Goal: Task Accomplishment & Management: Manage account settings

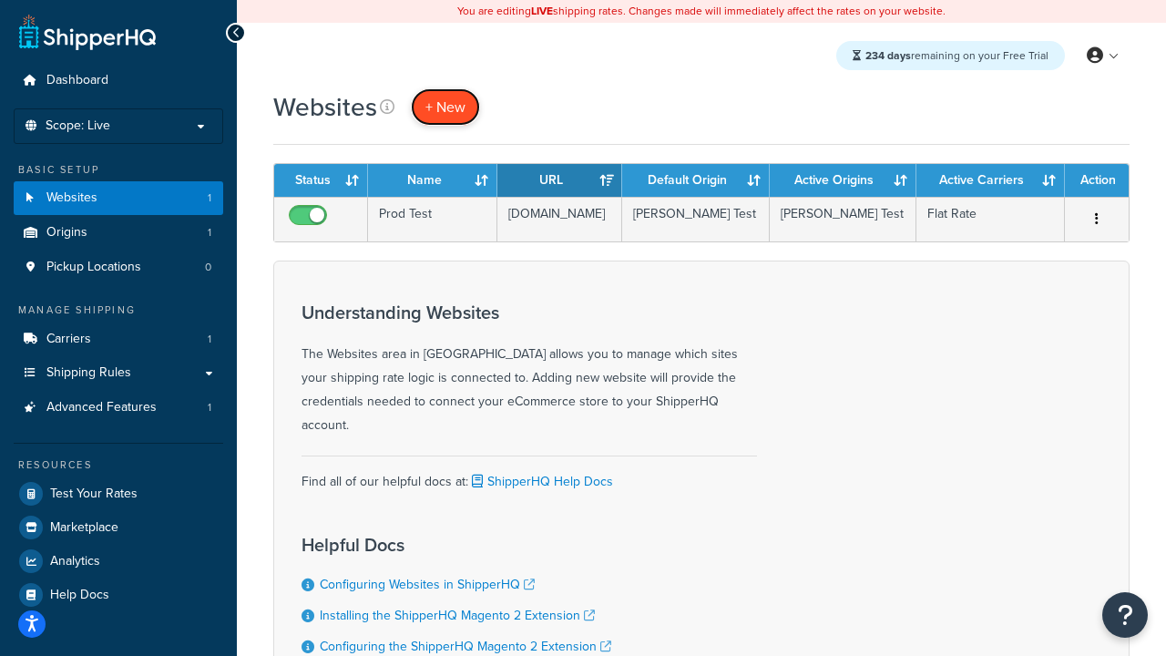
click at [449, 116] on span "+ New" at bounding box center [445, 107] width 40 height 21
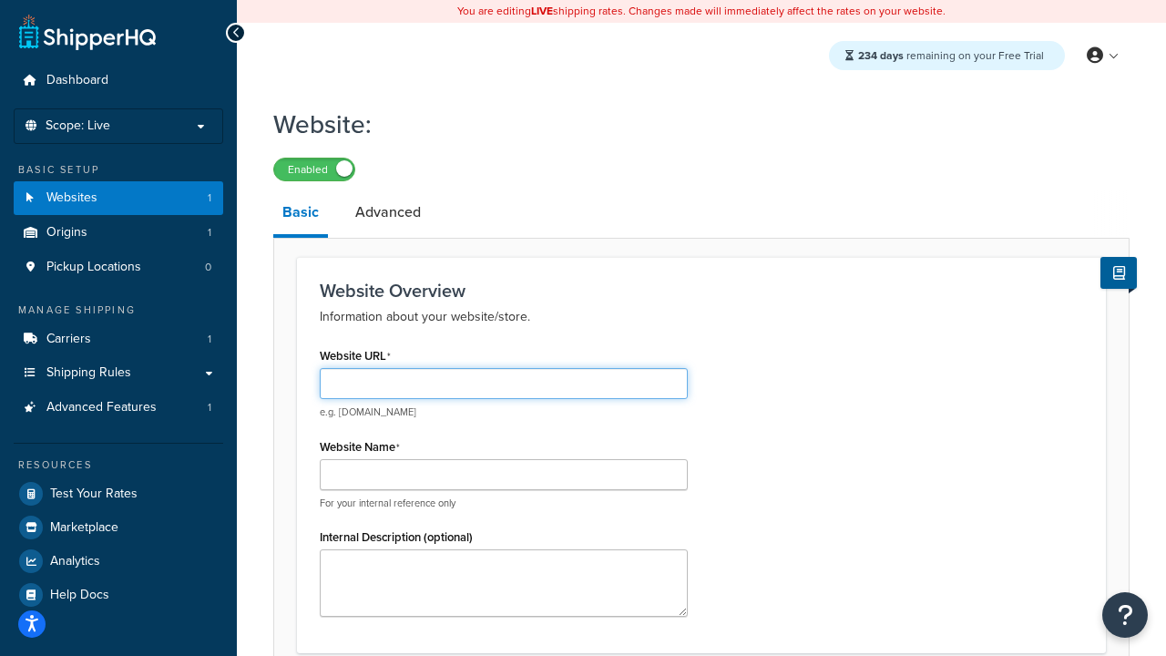
click at [416, 390] on input "Website URL" at bounding box center [504, 383] width 368 height 31
type input "www.lll.com"
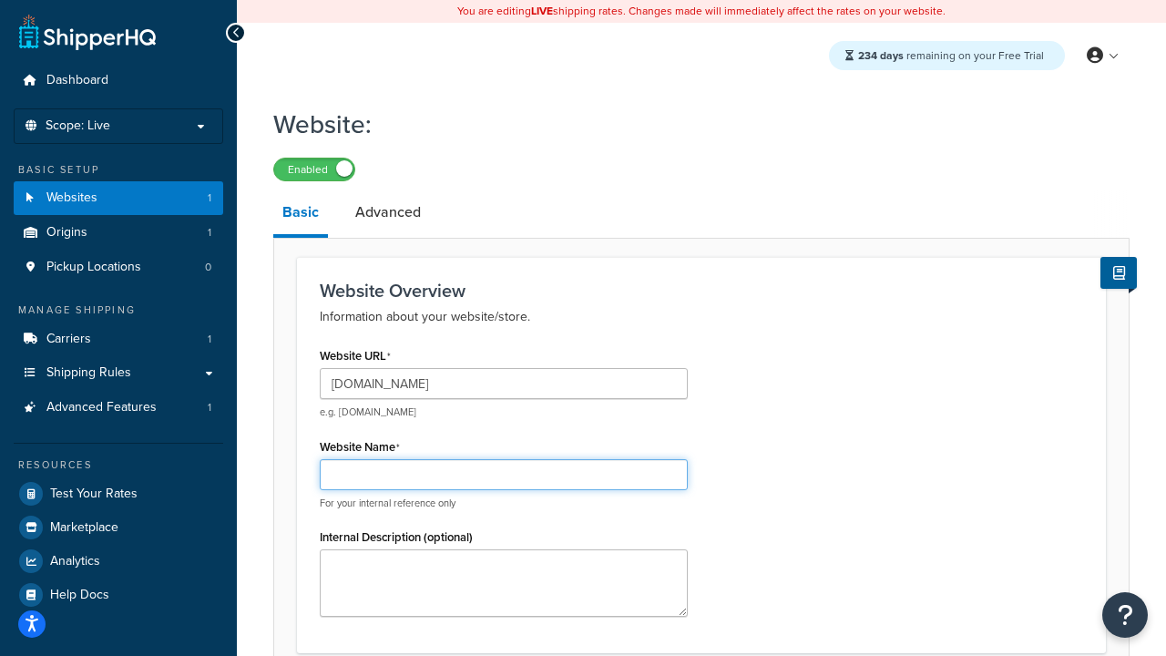
click at [453, 472] on input "Website Name" at bounding box center [504, 474] width 368 height 31
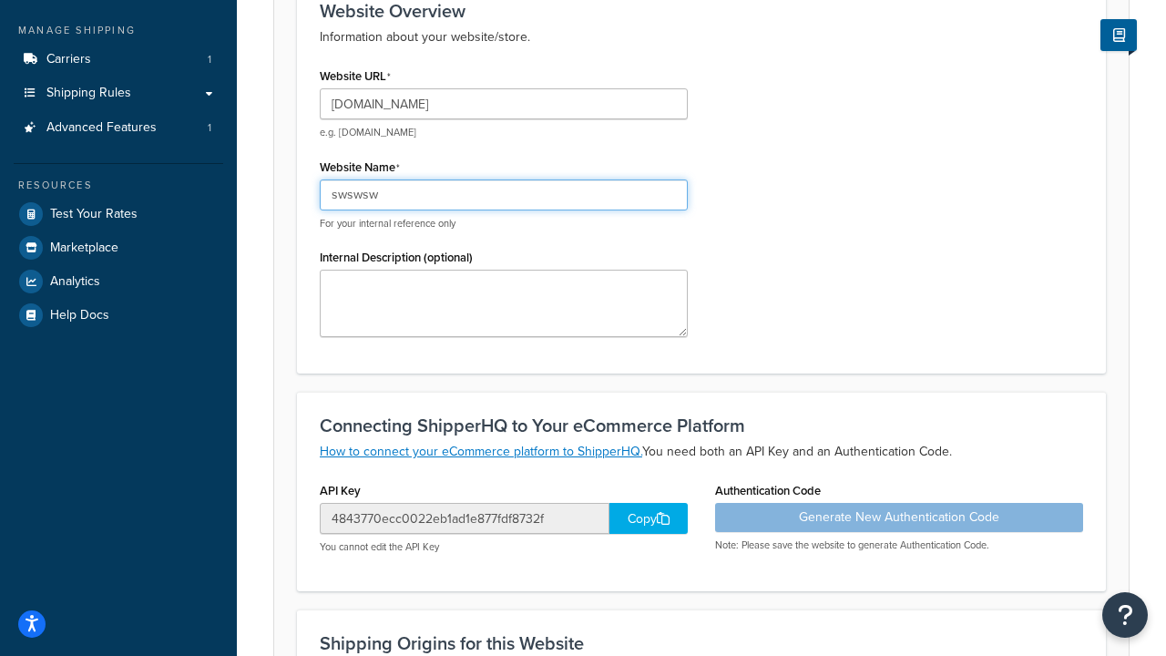
scroll to position [621, 0]
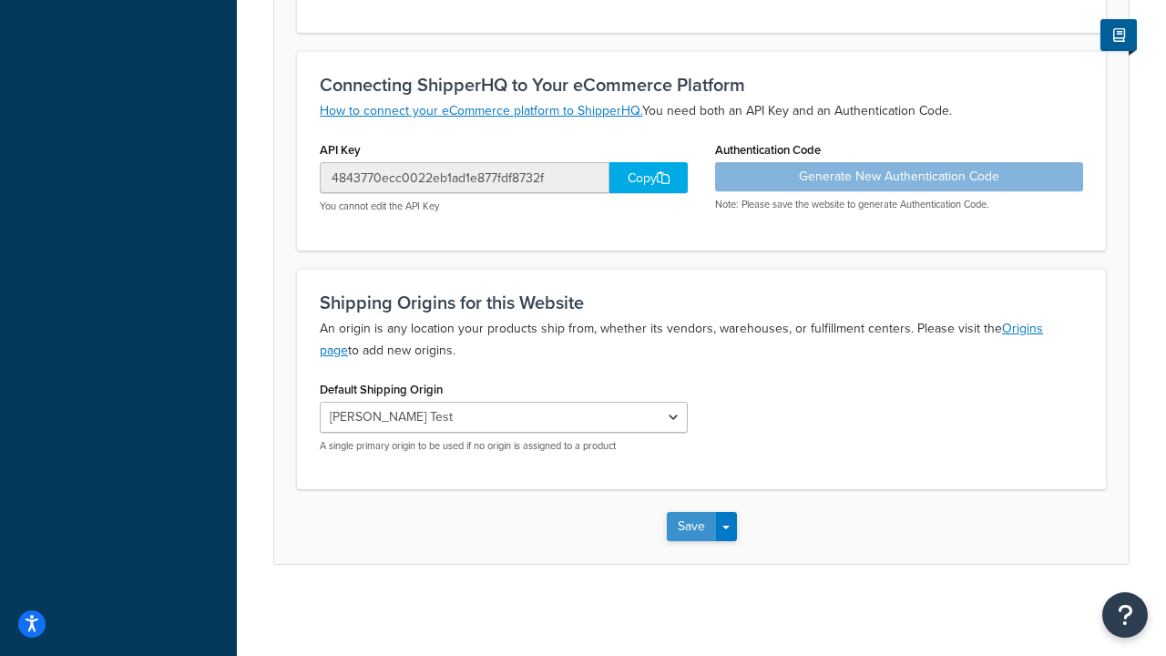
type input "swswsw"
click at [692, 531] on button "Save" at bounding box center [691, 526] width 49 height 29
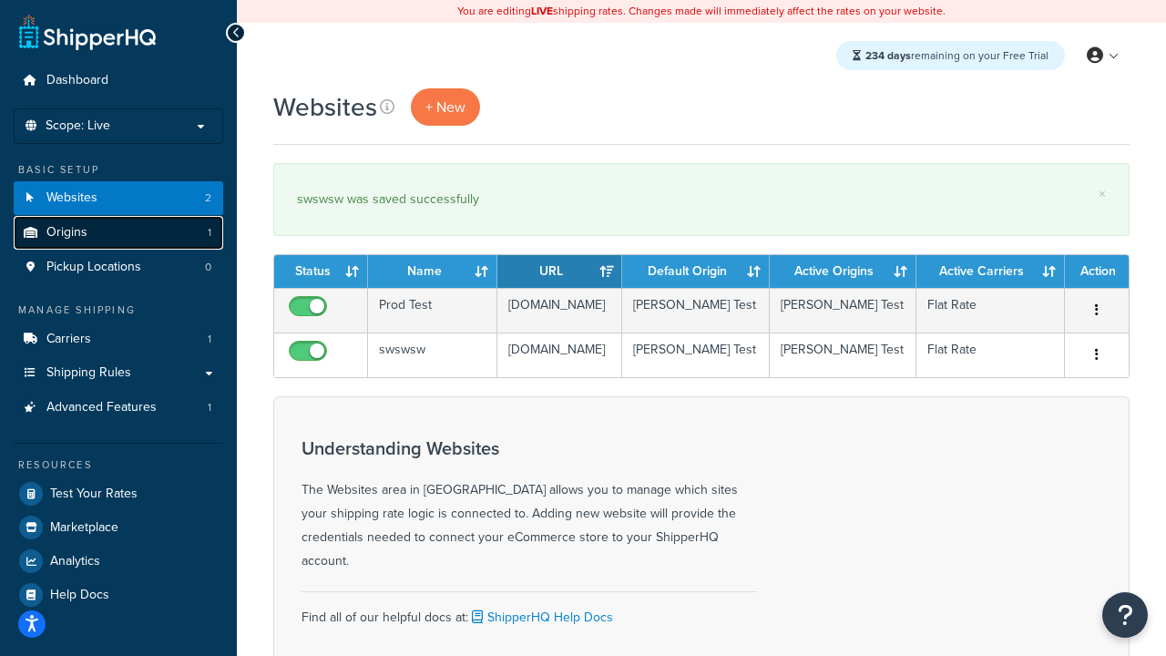
click at [124, 249] on link "Origins 1" at bounding box center [119, 233] width 210 height 34
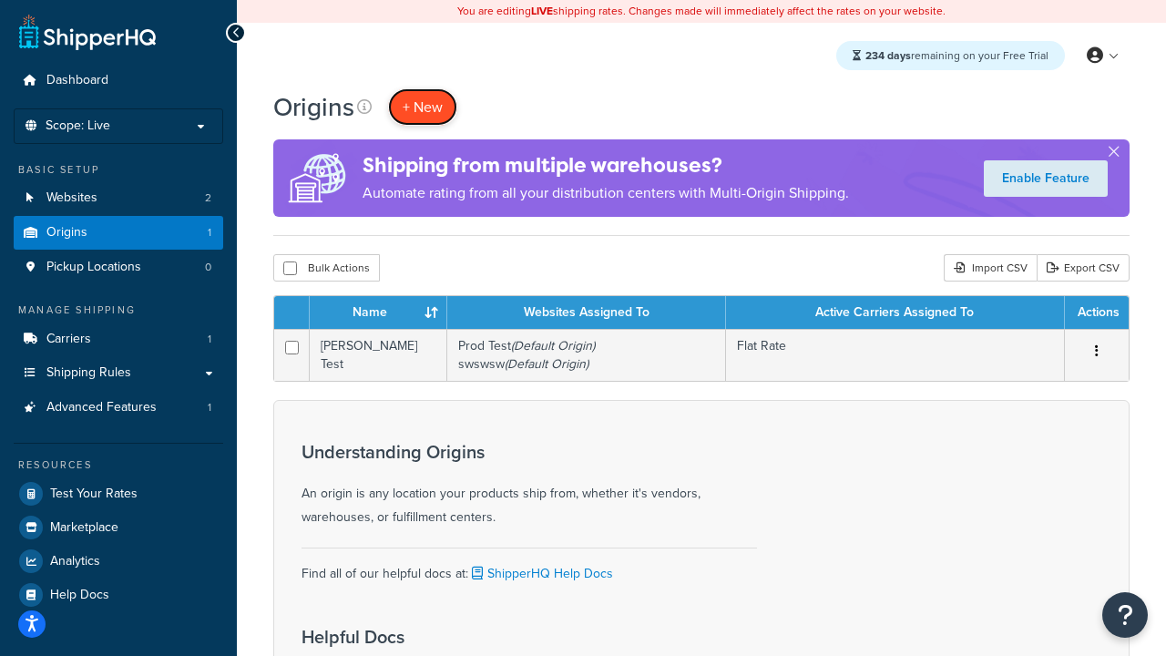
click at [429, 104] on span "+ New" at bounding box center [423, 107] width 40 height 21
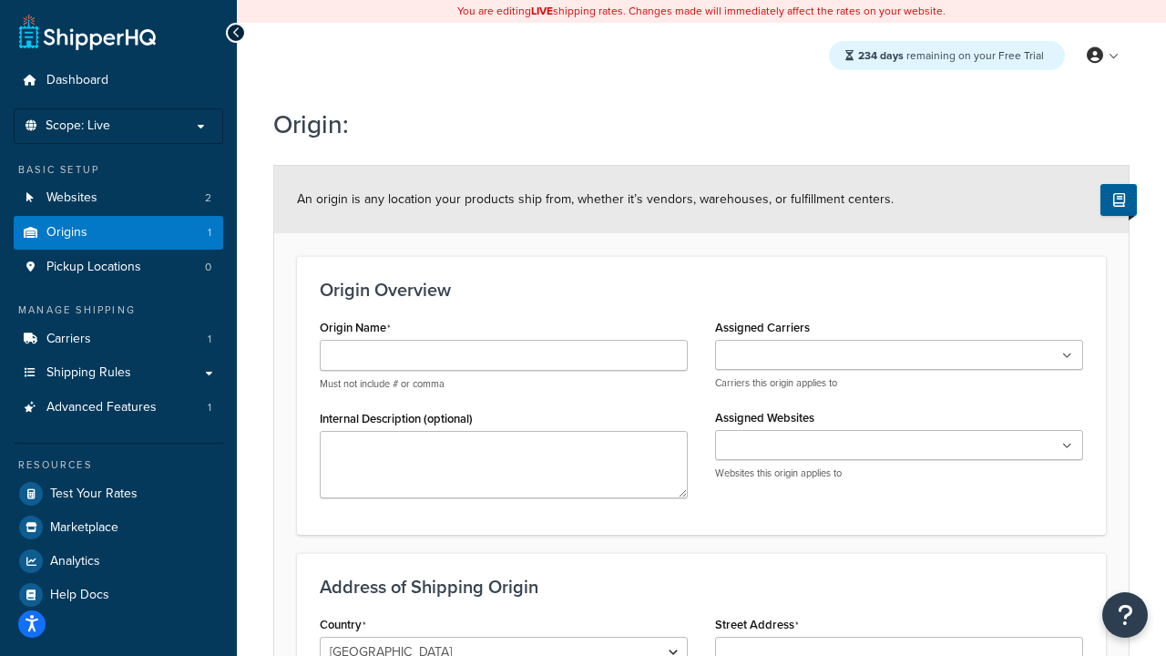
click at [738, 347] on input "Assigned Carriers" at bounding box center [801, 356] width 161 height 20
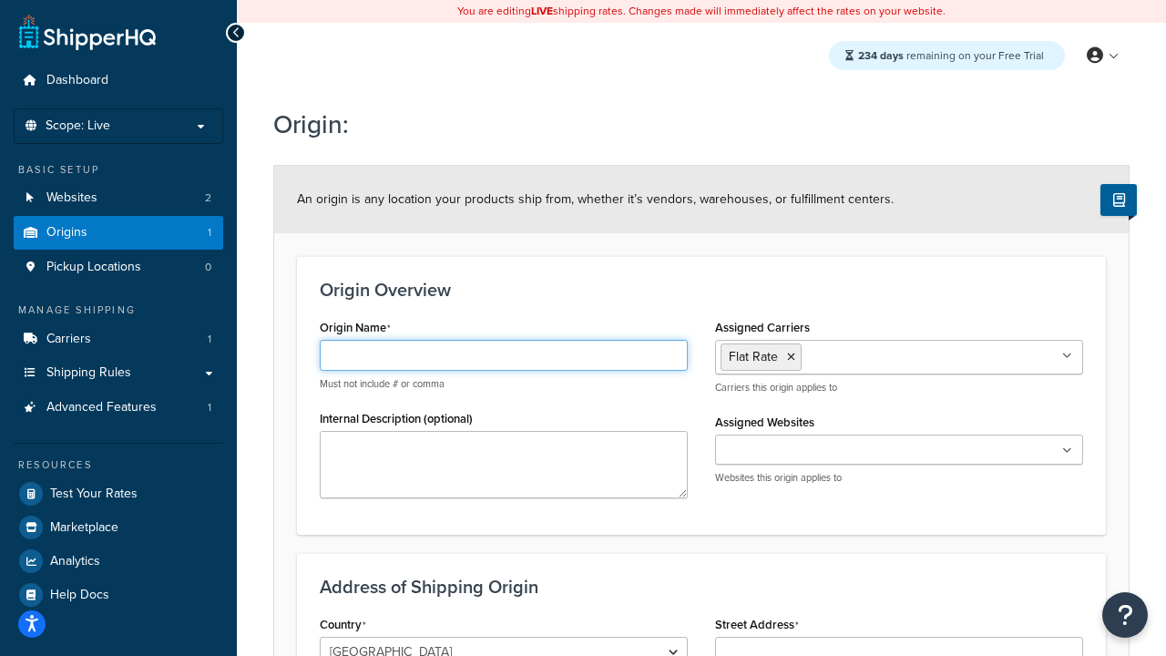
click at [520, 355] on input "Origin Name" at bounding box center [504, 355] width 368 height 31
type input "sssss"
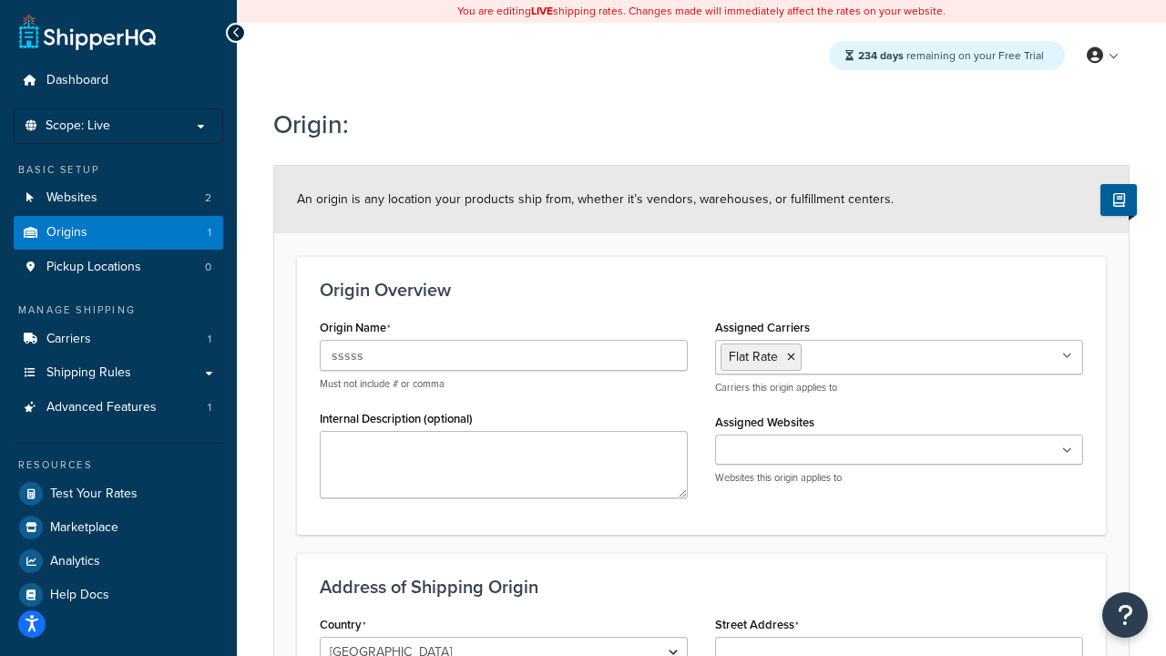
click at [766, 447] on input "Assigned Websites" at bounding box center [801, 451] width 161 height 20
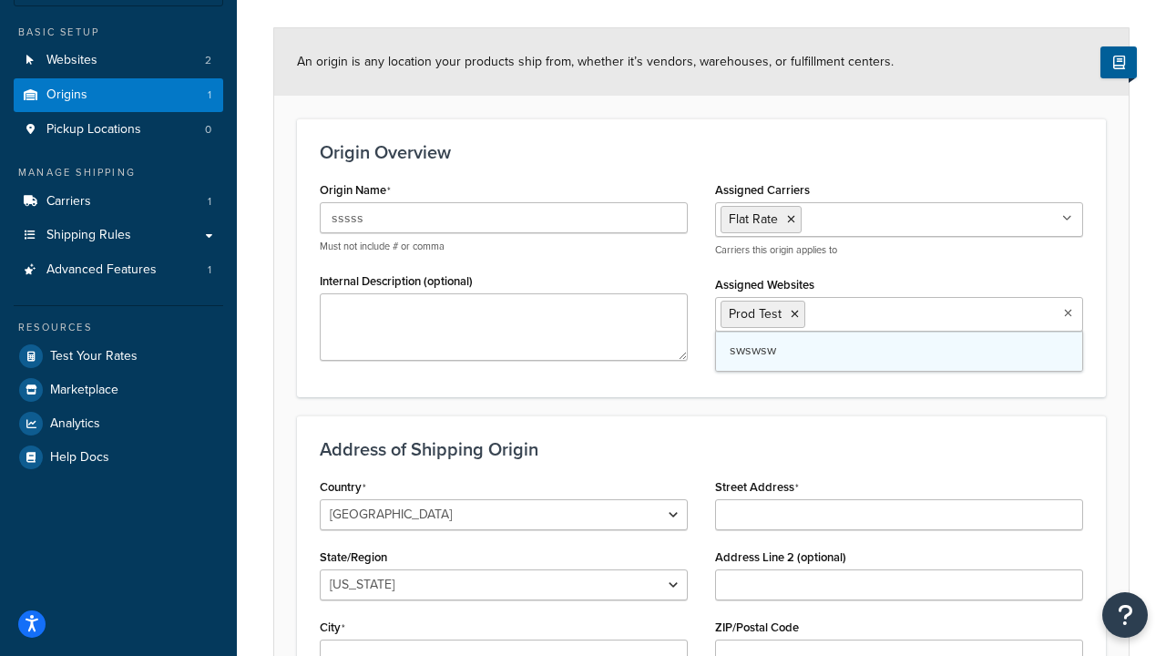
scroll to position [395, 0]
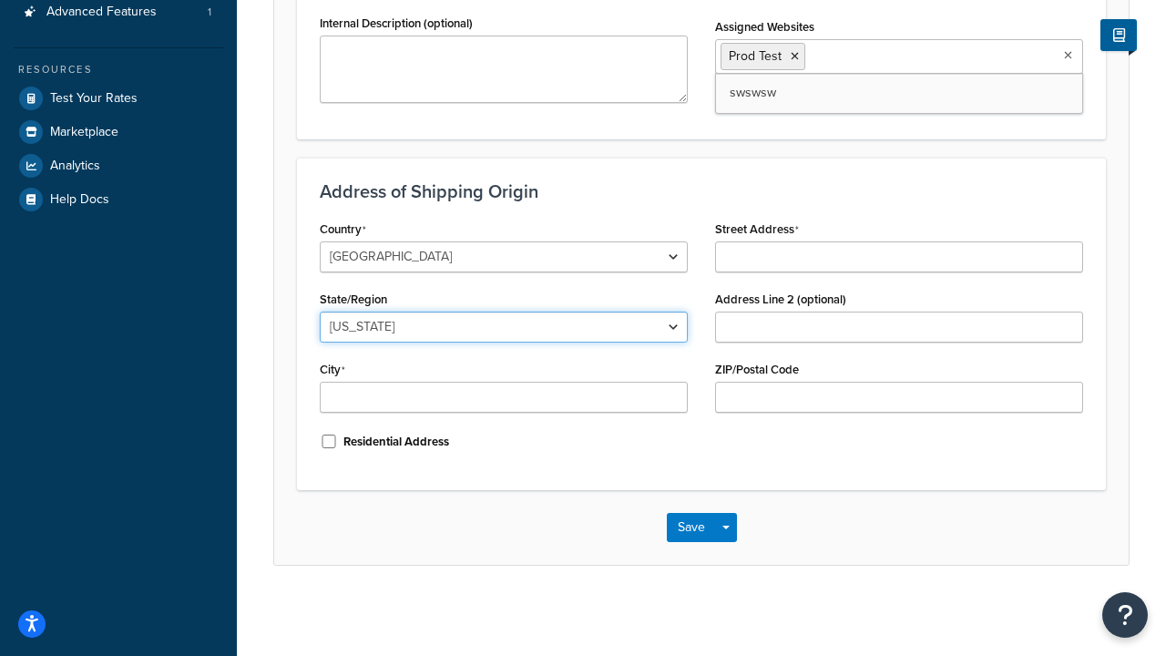
click at [406, 322] on select "Alabama Alaska American Samoa Arizona Arkansas Armed Forces Americas Armed Forc…" at bounding box center [504, 327] width 368 height 31
select select "5"
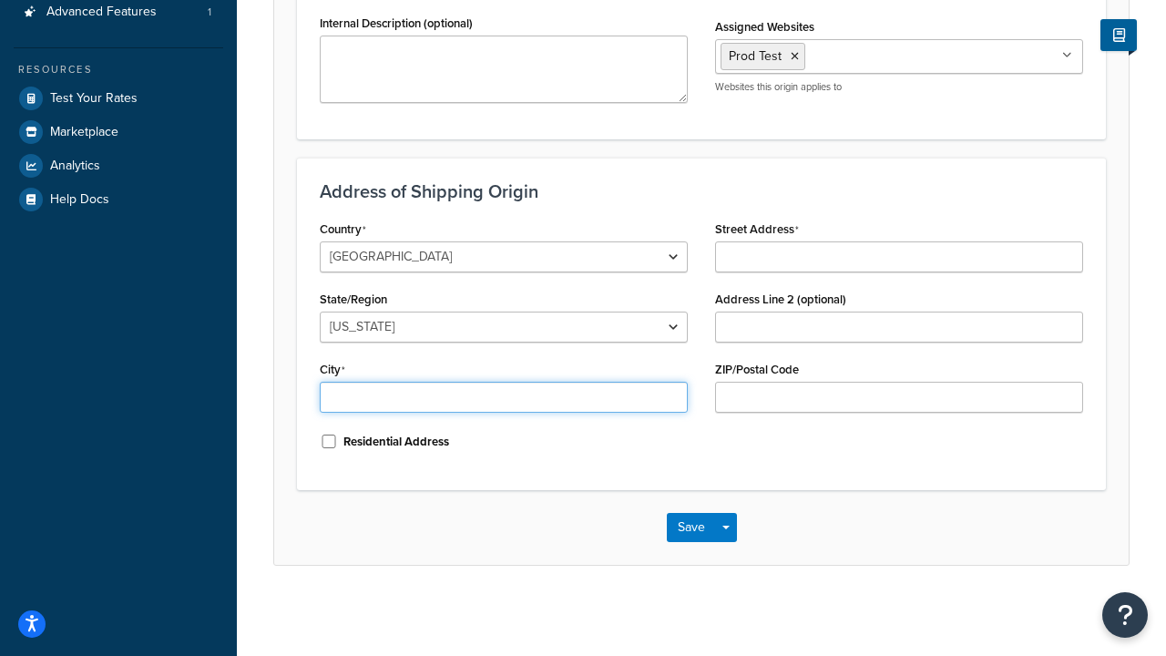
click at [481, 401] on input "City" at bounding box center [504, 397] width 368 height 31
type input "Irvine"
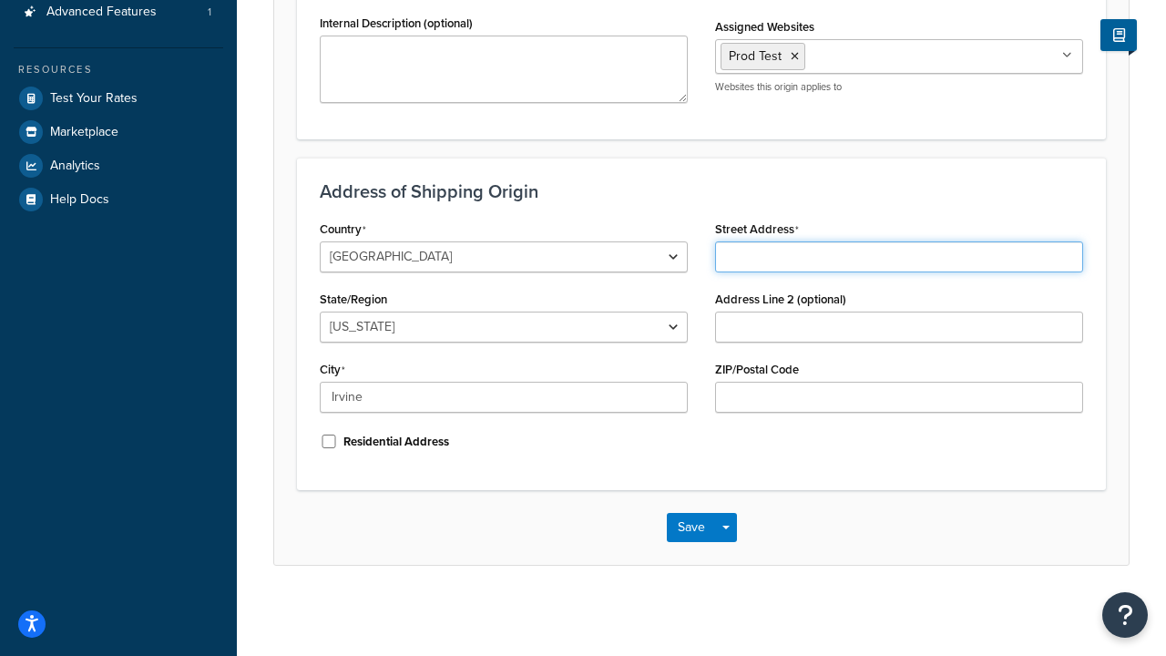
click at [789, 251] on input "Street Address" at bounding box center [899, 256] width 368 height 31
type input "2209"
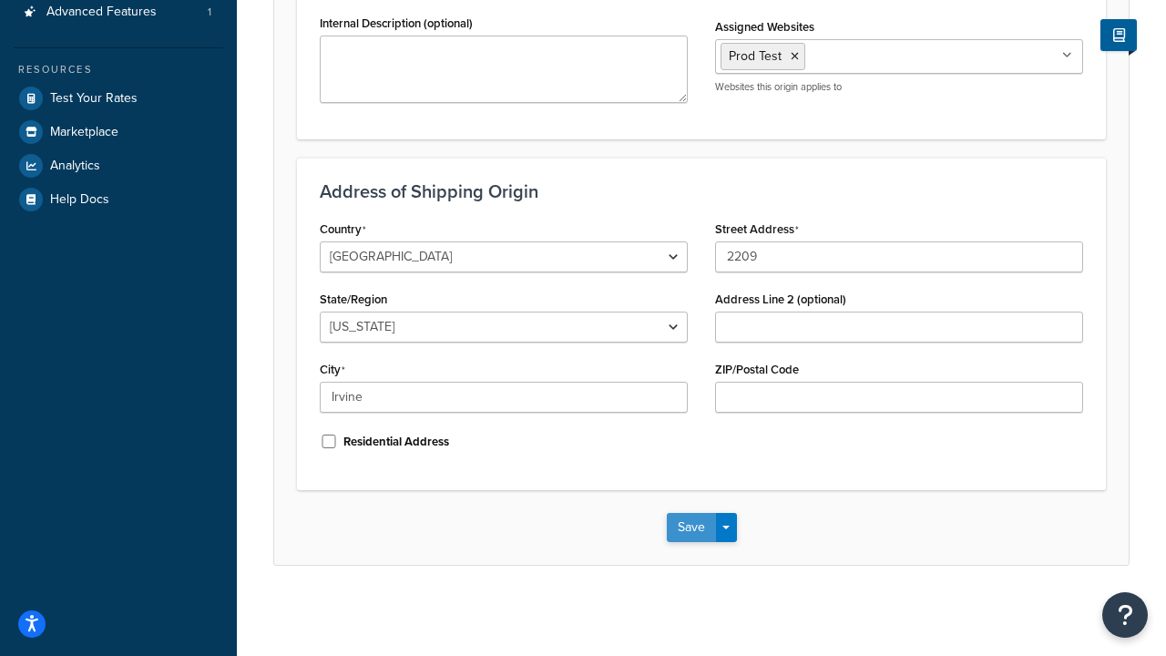
click at [700, 523] on button "Save" at bounding box center [691, 527] width 49 height 29
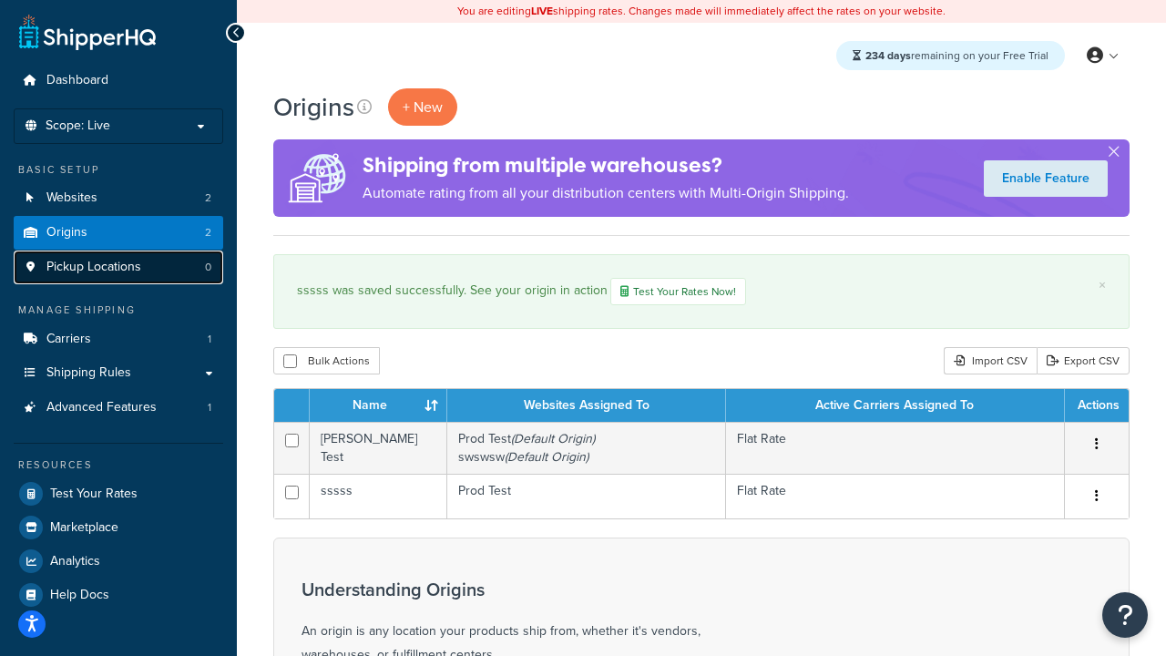
click at [80, 264] on span "Pickup Locations" at bounding box center [93, 267] width 95 height 15
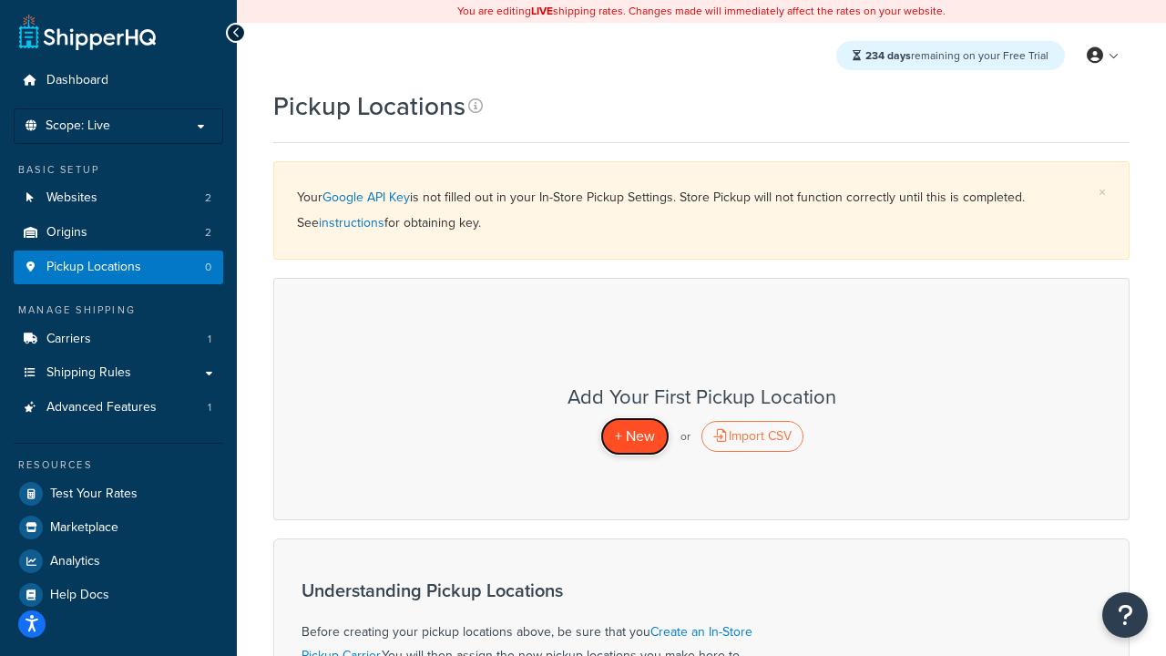
click at [623, 447] on link "+ New" at bounding box center [634, 435] width 69 height 37
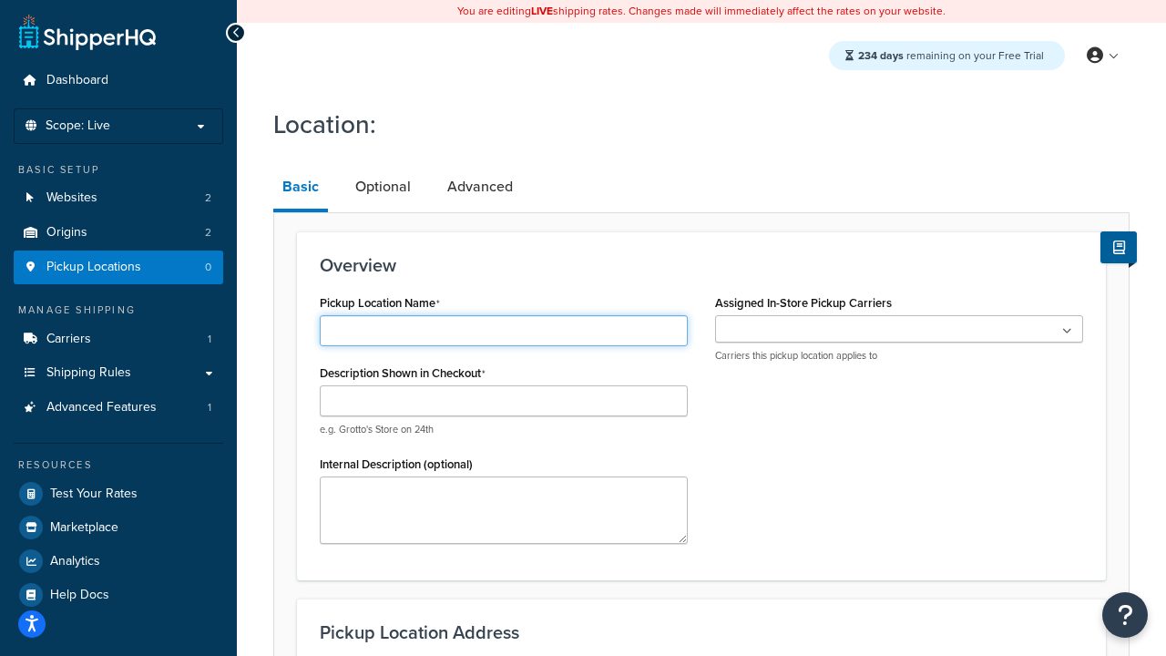
click at [449, 331] on input "Pickup Location Name" at bounding box center [504, 330] width 368 height 31
type input "loc 1"
click at [834, 314] on div "Assigned In-Store Pickup Carriers No results found Carriers this pickup locatio…" at bounding box center [899, 326] width 368 height 73
click at [831, 326] on ul at bounding box center [899, 328] width 368 height 27
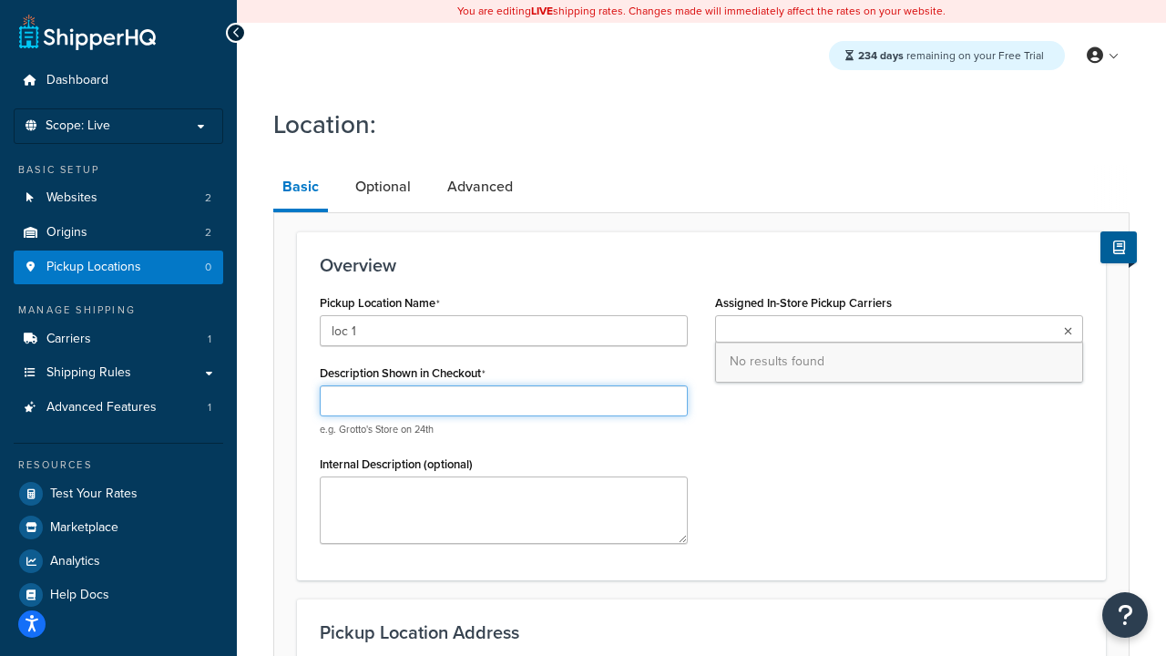
click at [548, 398] on input "Description Shown in Checkout" at bounding box center [504, 400] width 368 height 31
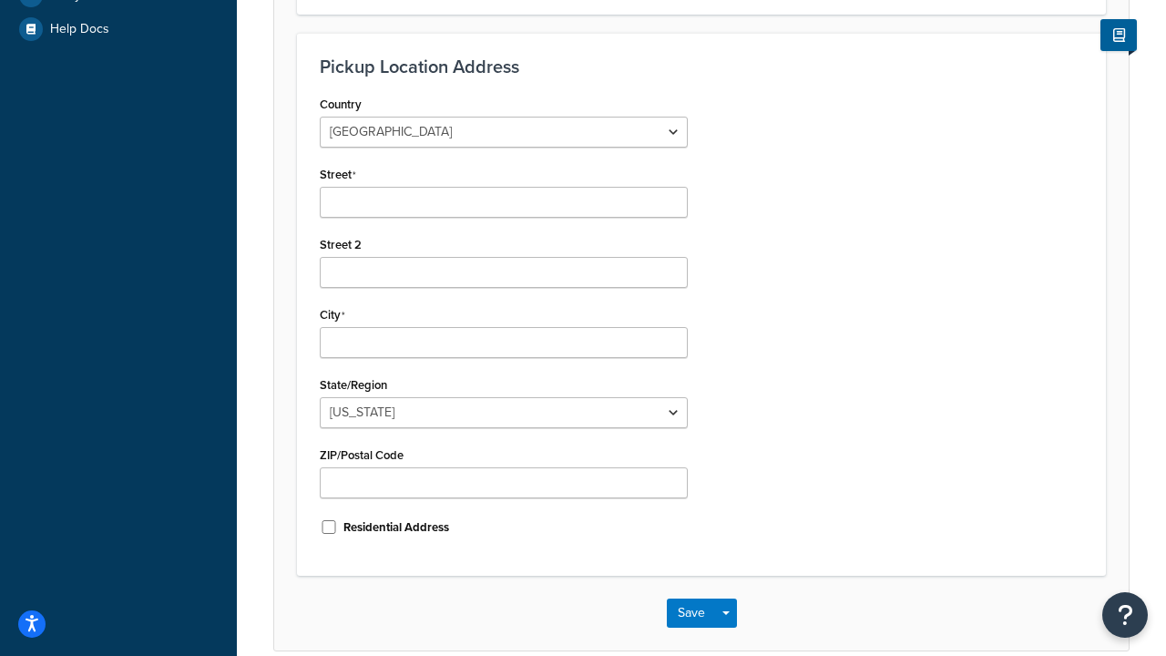
scroll to position [564, 0]
type input "sxww"
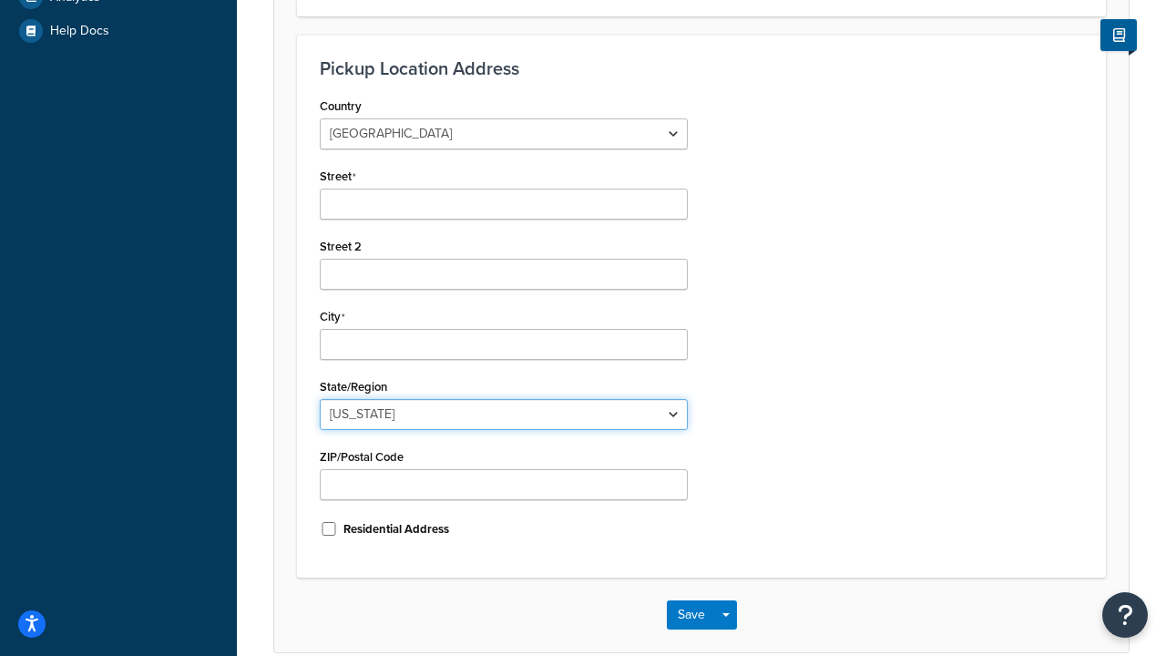
click at [366, 416] on select "Alabama Alaska American Samoa Arizona Arkansas Armed Forces Americas Armed Forc…" at bounding box center [504, 414] width 368 height 31
select select "5"
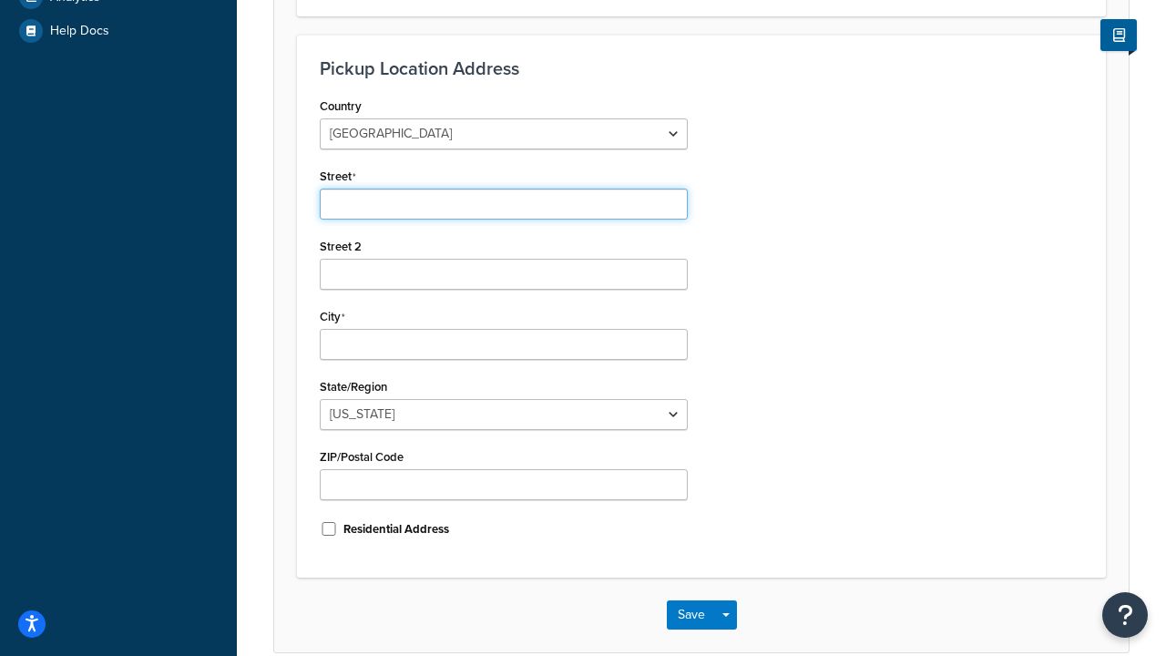
click at [408, 203] on input "Street" at bounding box center [504, 204] width 368 height 31
type input "3385 muches"
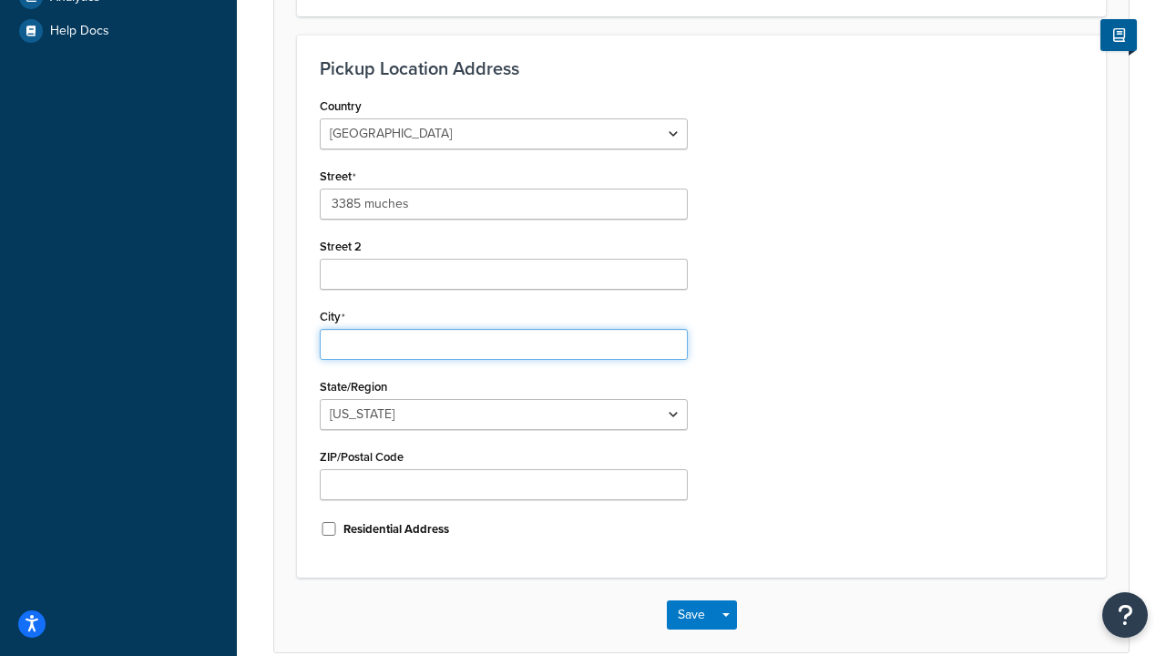
click at [396, 346] on input "City" at bounding box center [504, 344] width 368 height 31
type input "irvine"
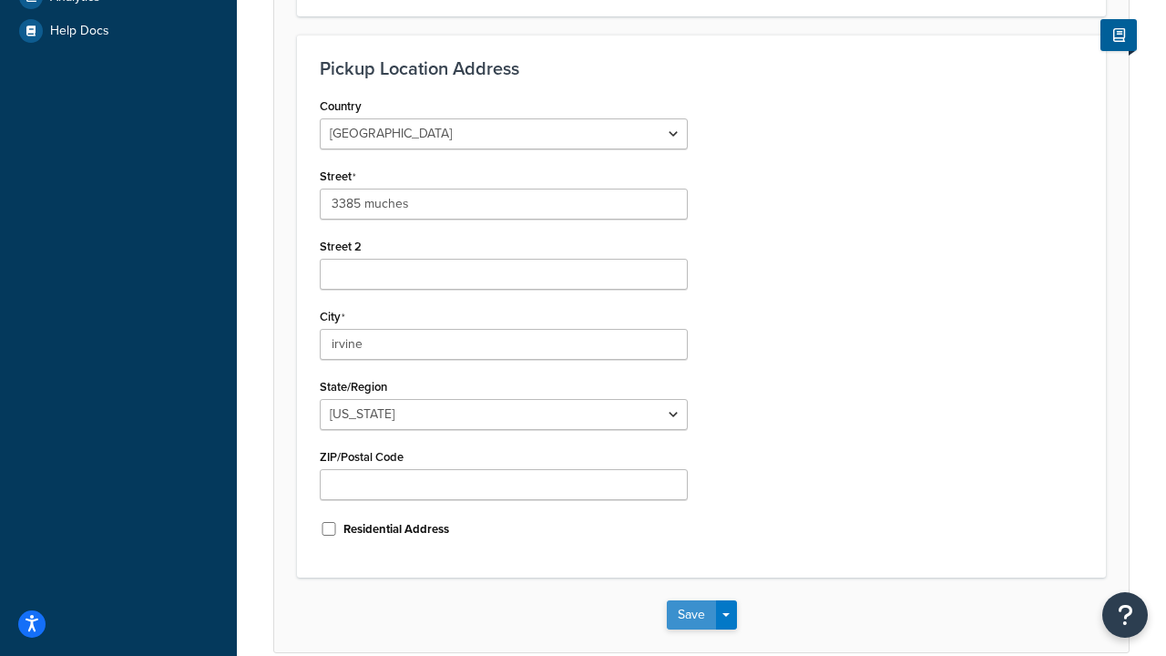
click at [686, 622] on button "Save" at bounding box center [691, 614] width 49 height 29
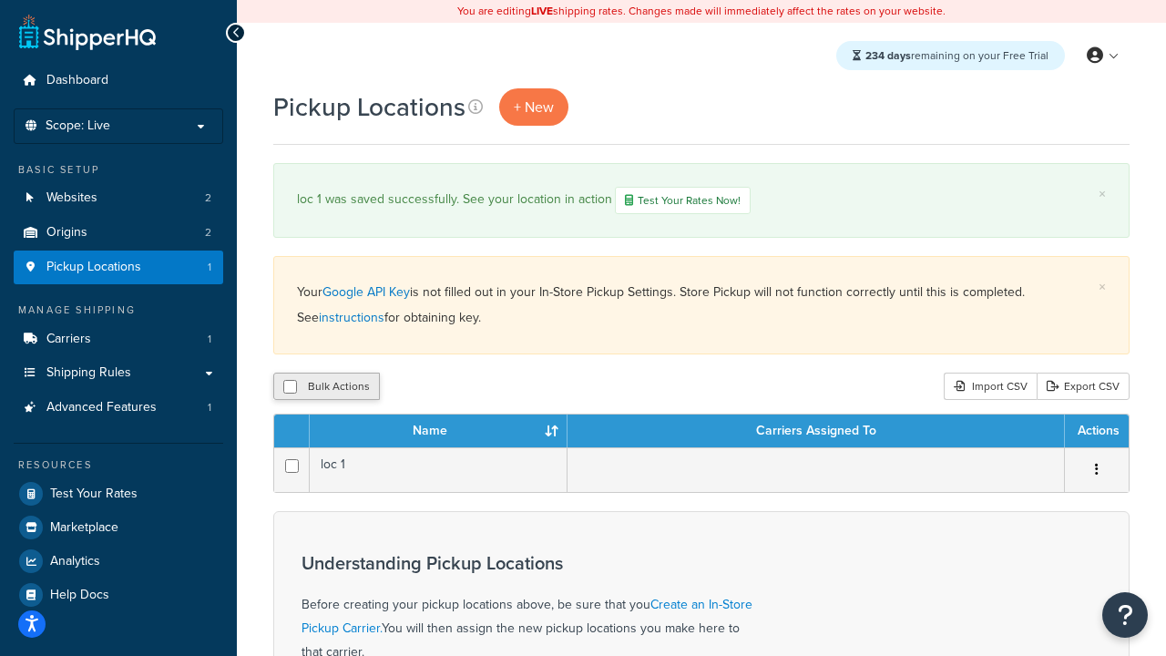
click at [319, 392] on button "Bulk Actions" at bounding box center [326, 386] width 107 height 27
checkbox input "true"
click at [385, 393] on button "Duplicate" at bounding box center [417, 386] width 77 height 27
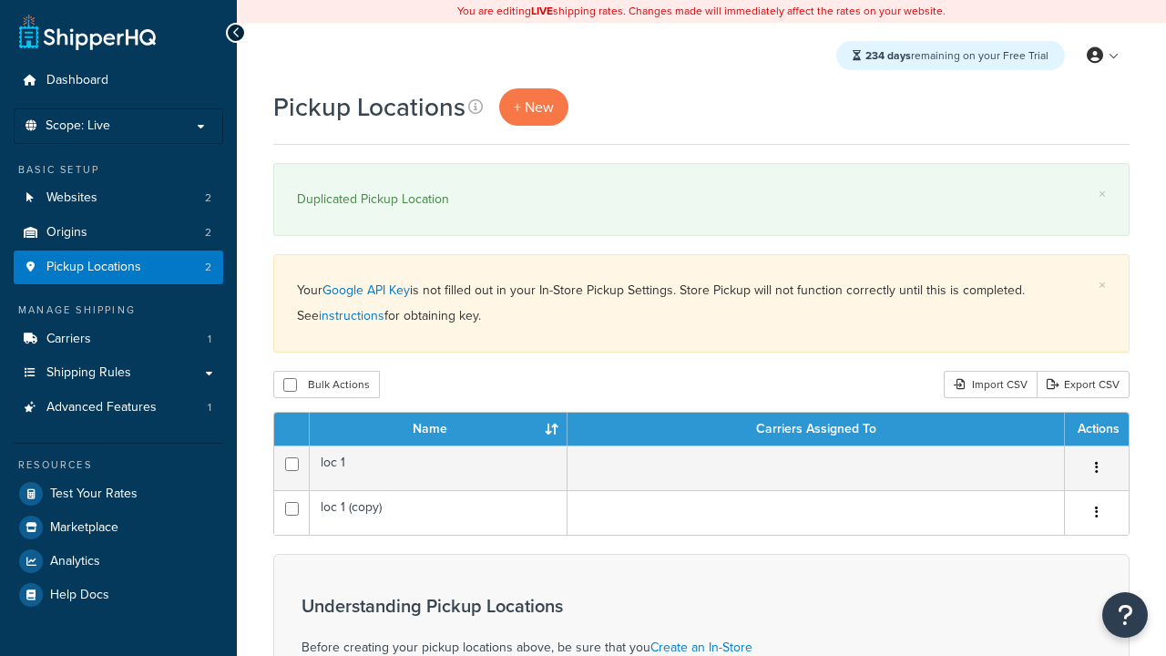
click at [320, 406] on div "Pickup Locations + New × Duplicated Pickup Location × Your Google API Key is no…" at bounding box center [701, 574] width 929 height 972
click at [343, 388] on button "Bulk Actions" at bounding box center [326, 384] width 107 height 27
checkbox input "true"
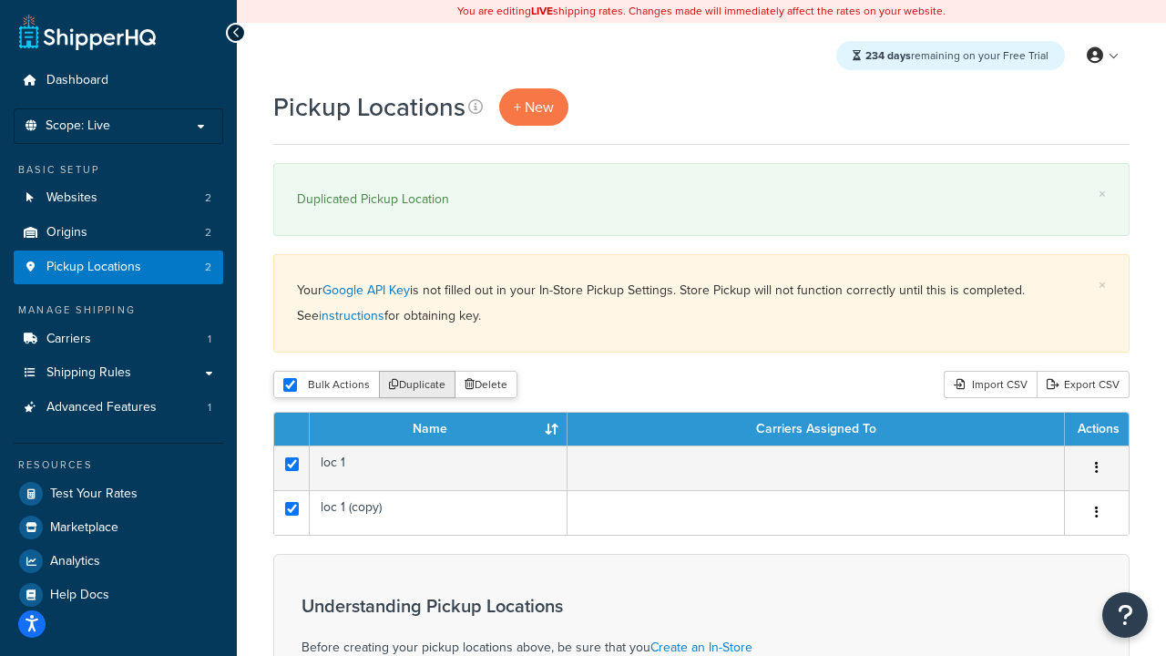
click at [436, 378] on button "Duplicate" at bounding box center [417, 384] width 77 height 27
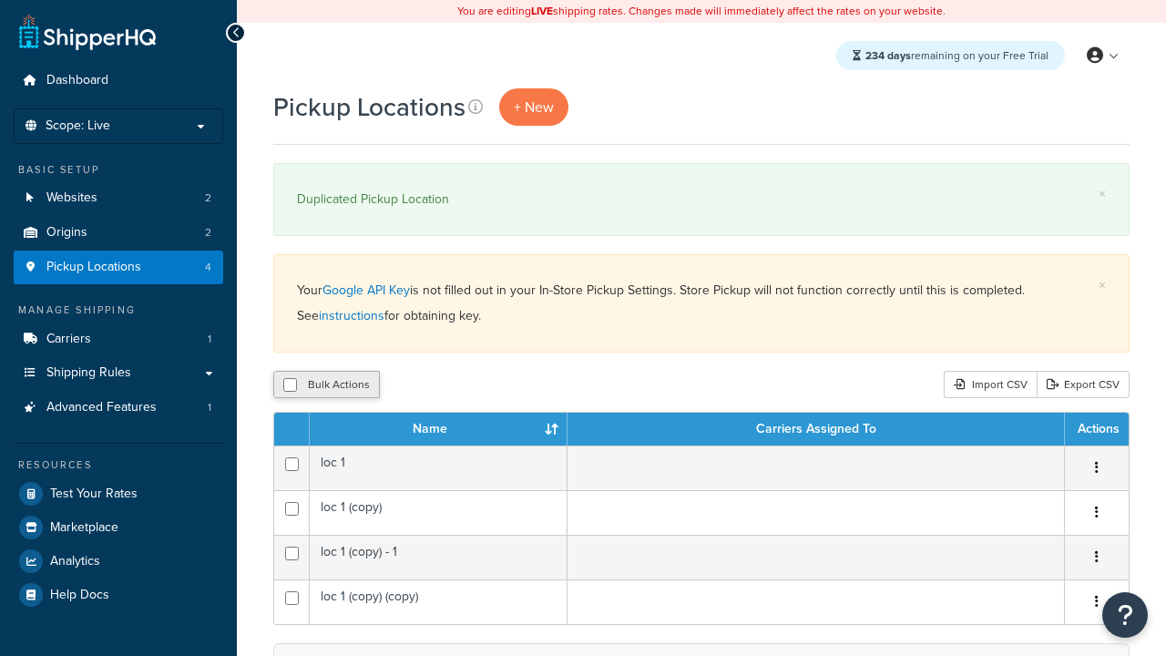
click at [339, 387] on button "Bulk Actions" at bounding box center [326, 384] width 107 height 27
checkbox input "true"
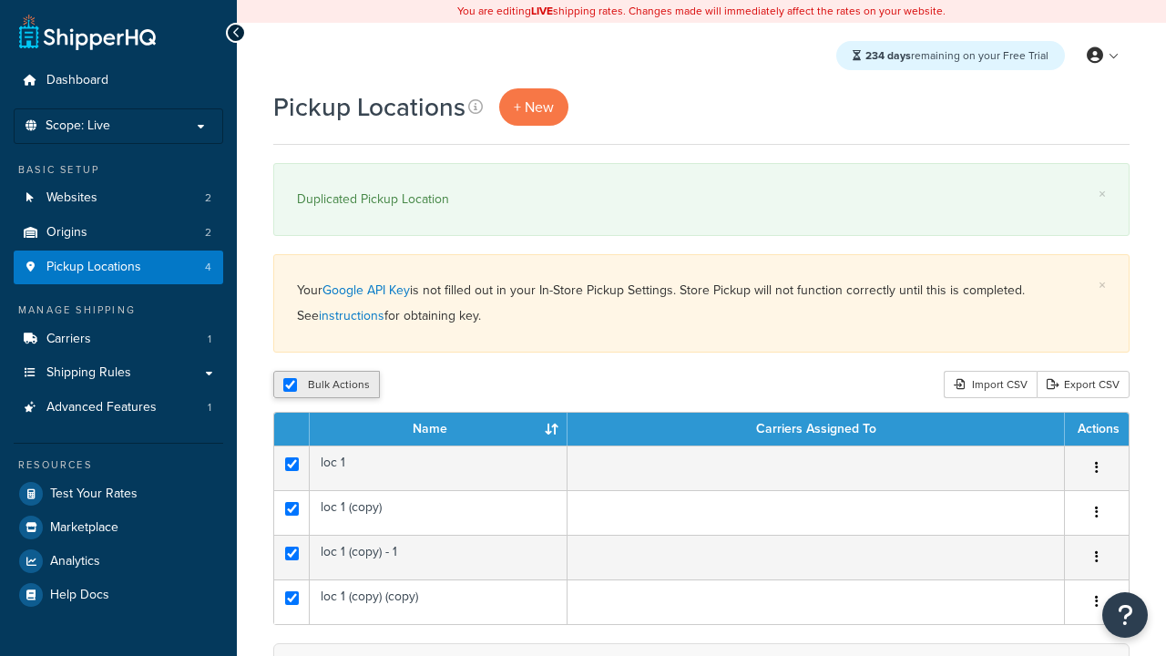
checkbox input "true"
click at [402, 384] on button "Duplicate" at bounding box center [417, 384] width 77 height 27
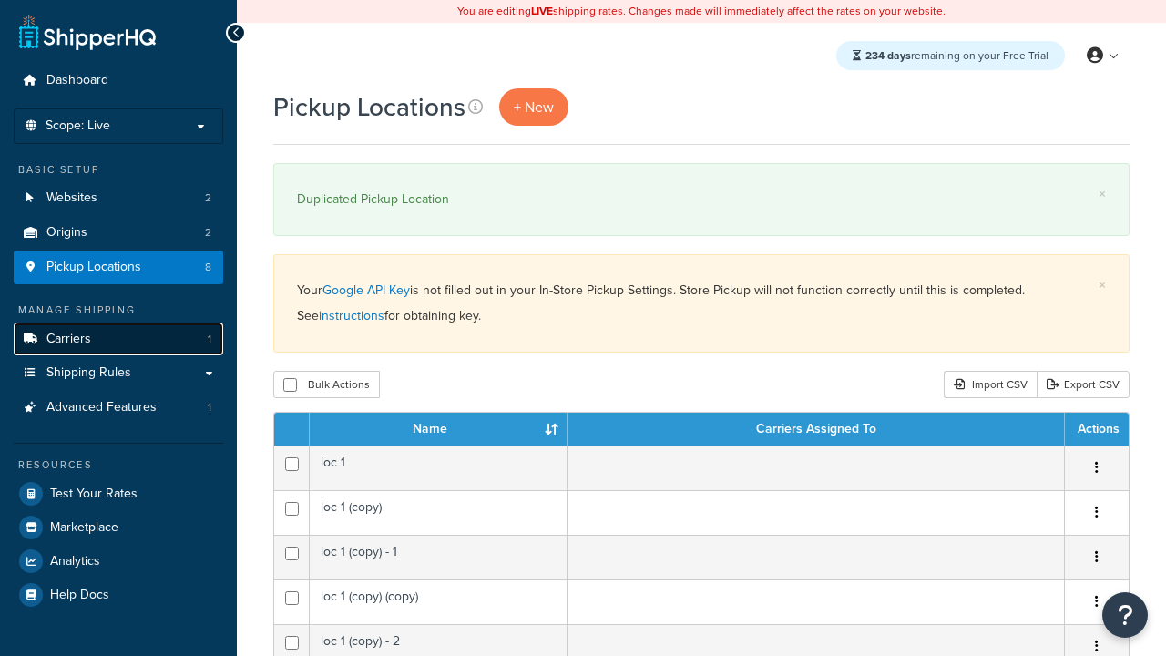
click at [72, 338] on span "Carriers" at bounding box center [68, 339] width 45 height 15
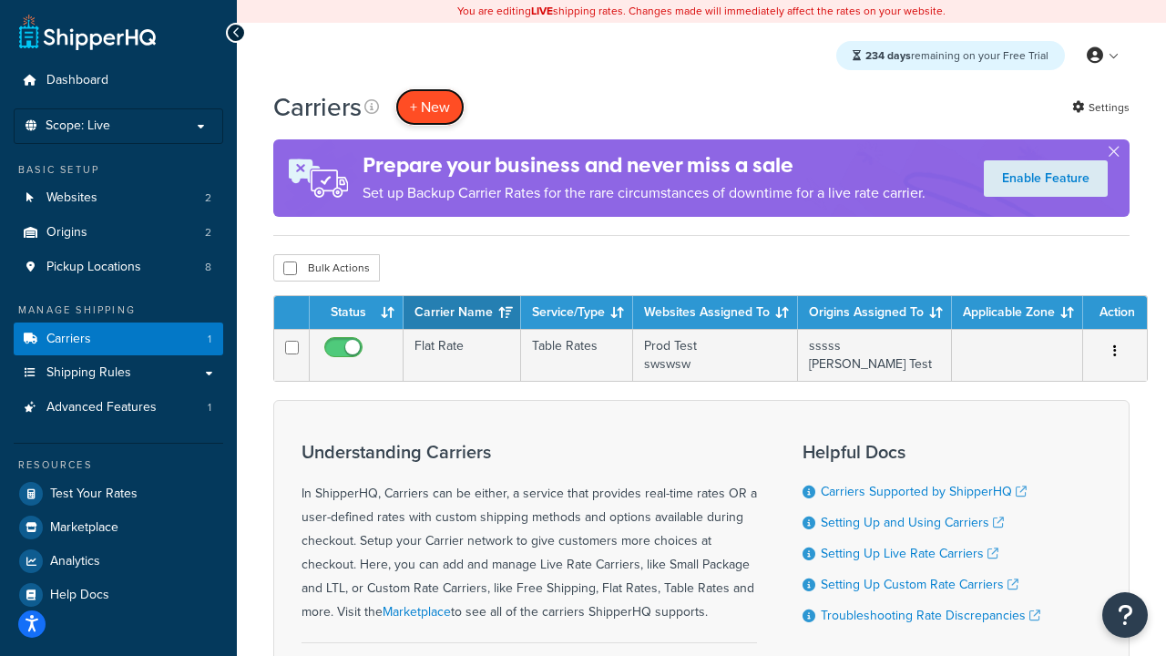
click at [447, 108] on button "+ New" at bounding box center [429, 106] width 69 height 37
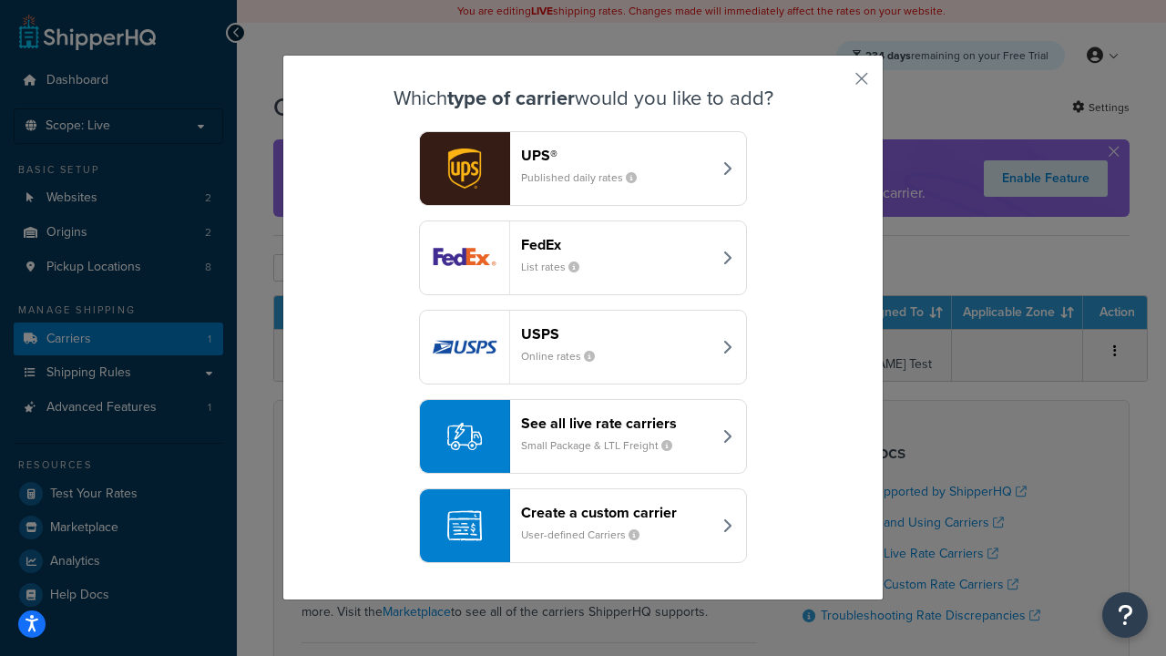
click at [605, 160] on header "UPS®" at bounding box center [616, 155] width 190 height 17
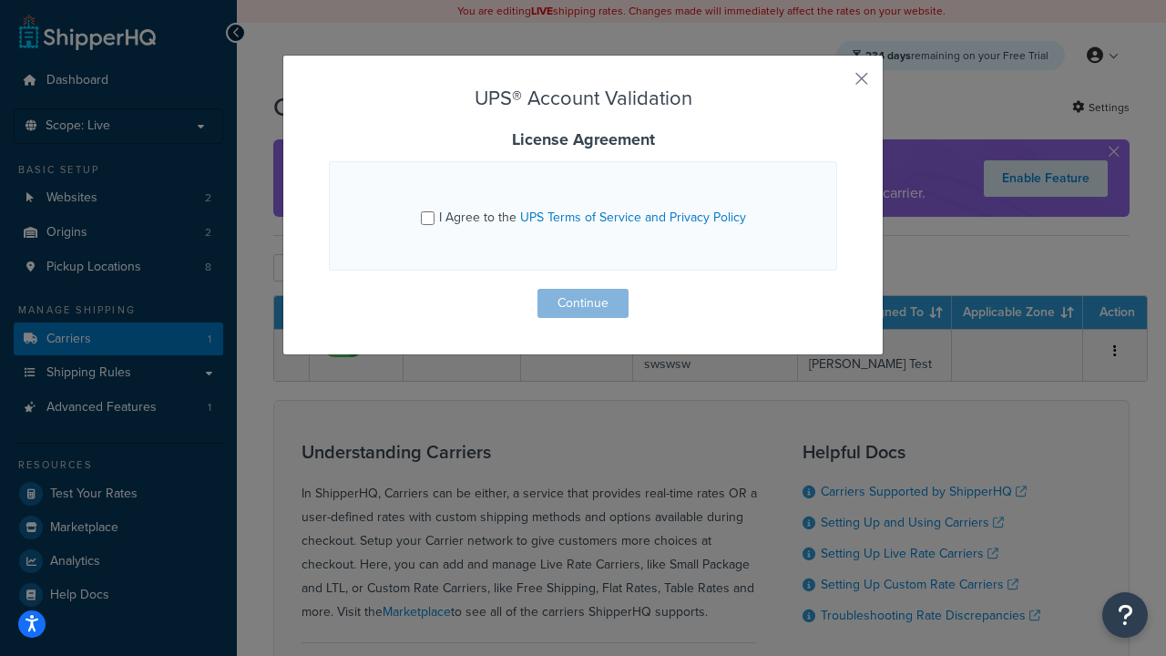
click at [507, 226] on span "I Agree to the UPS Terms of Service and Privacy Policy" at bounding box center [592, 217] width 307 height 19
click at [435, 225] on input "I Agree to the UPS Terms of Service and Privacy Policy" at bounding box center [428, 218] width 14 height 14
checkbox input "true"
click at [571, 304] on button "Continue" at bounding box center [582, 303] width 91 height 29
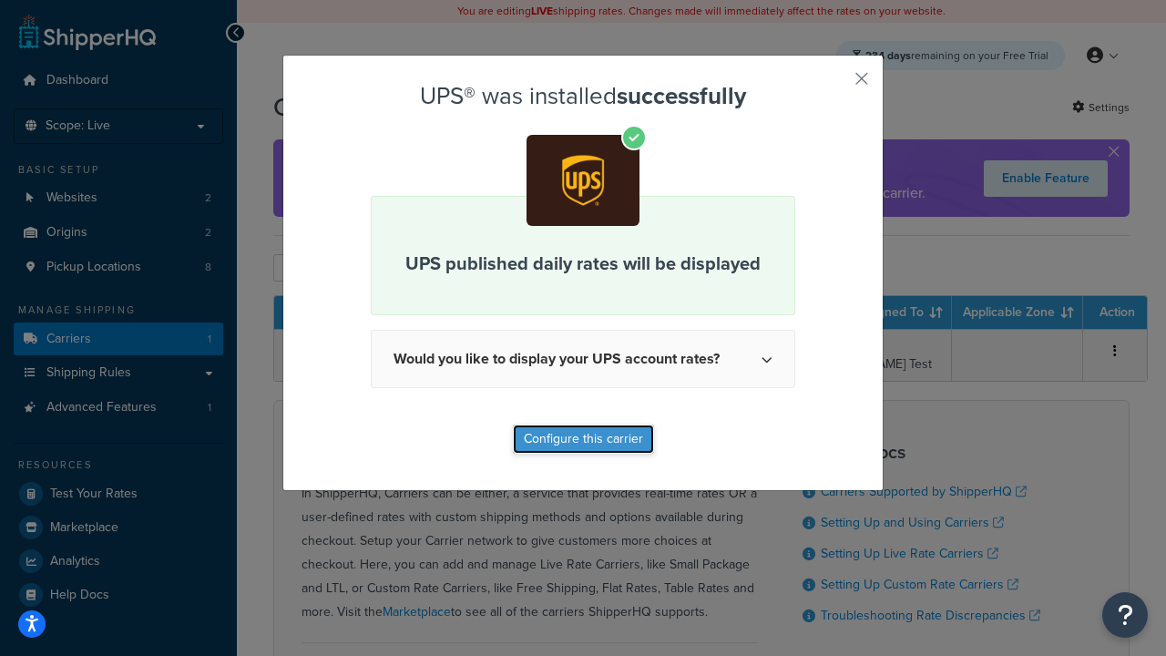
click at [599, 435] on button "Configure this carrier" at bounding box center [583, 439] width 141 height 29
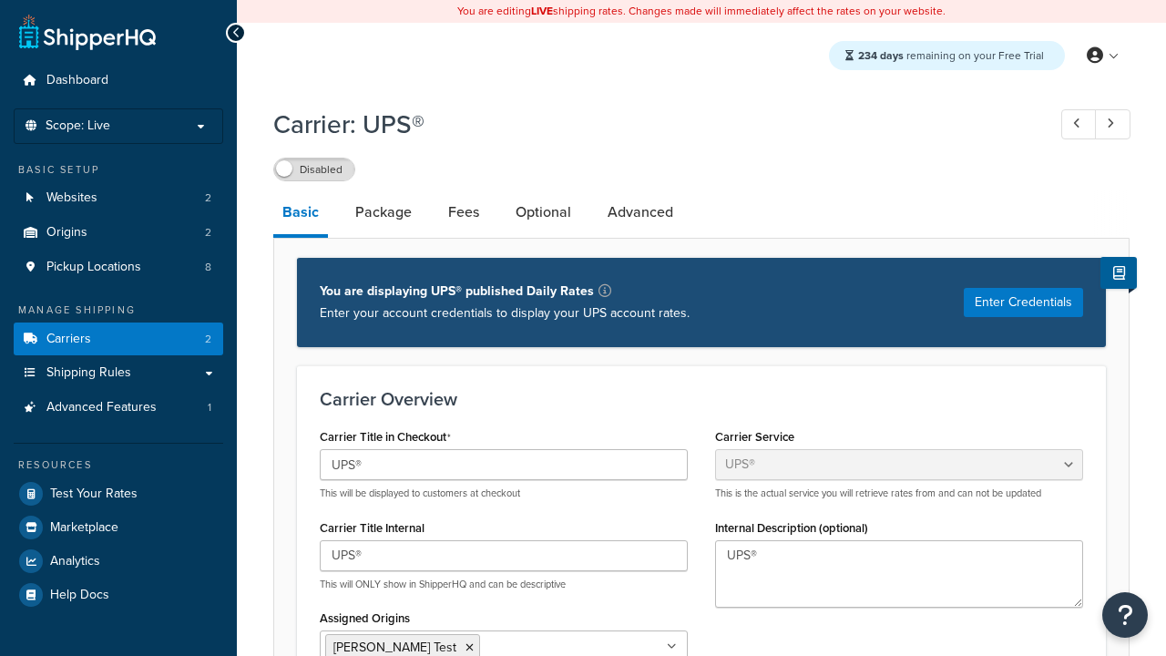
select select "ups"
click at [339, 176] on label "Disabled" at bounding box center [314, 170] width 80 height 22
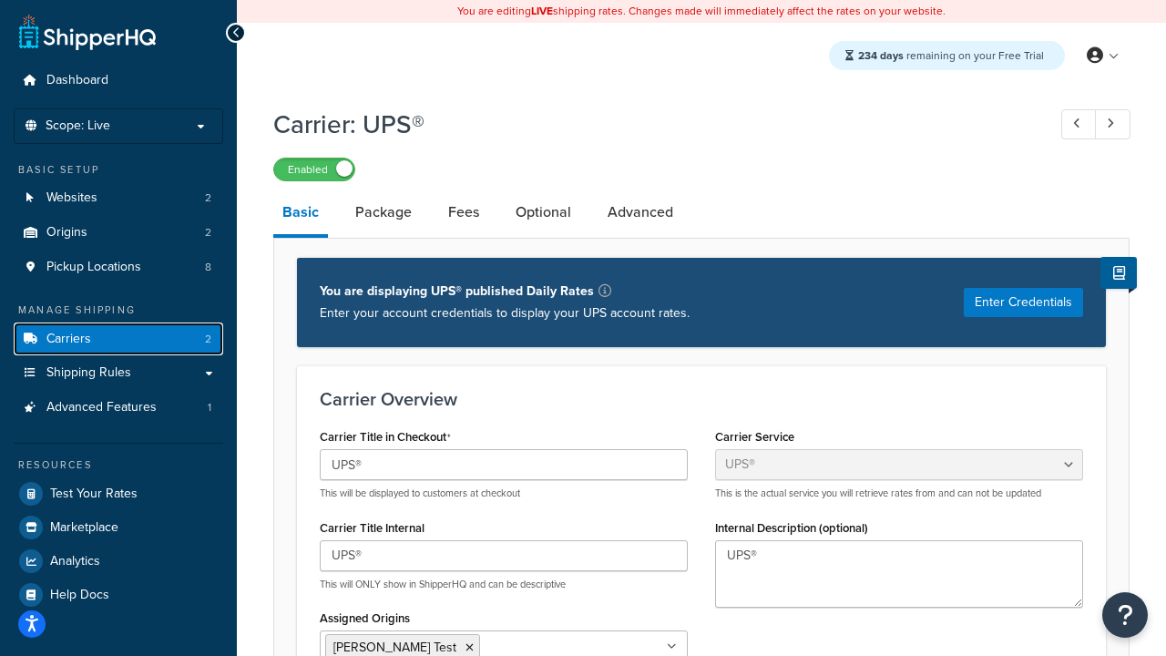
click at [206, 341] on span "2" at bounding box center [208, 339] width 6 height 15
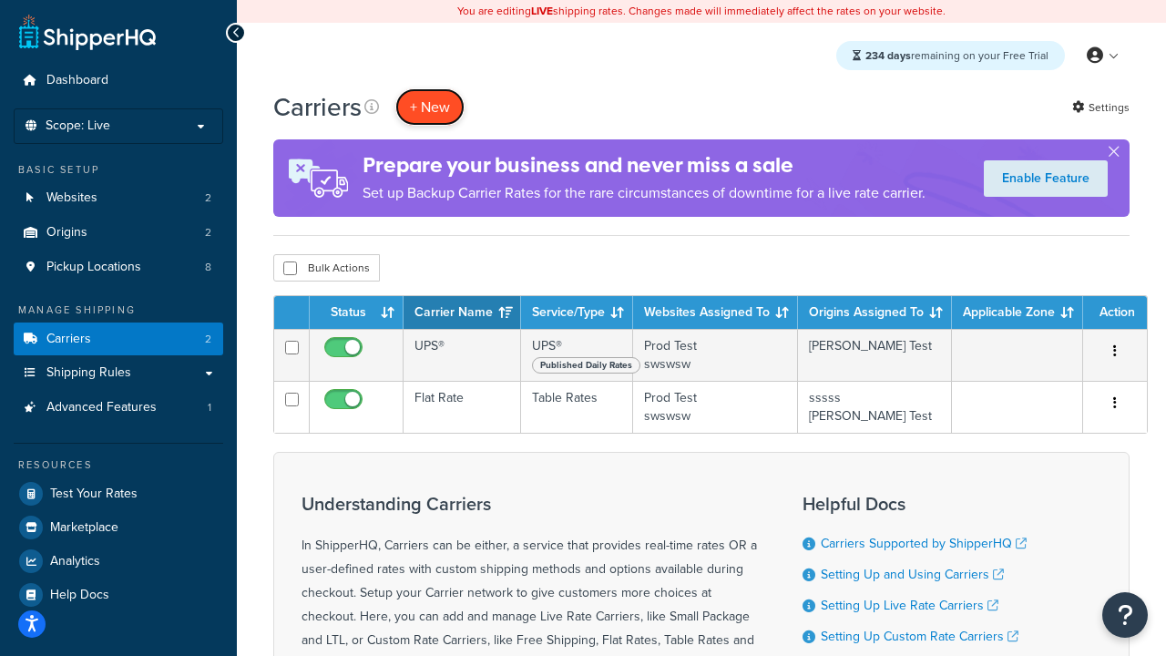
click at [445, 108] on button "+ New" at bounding box center [429, 106] width 69 height 37
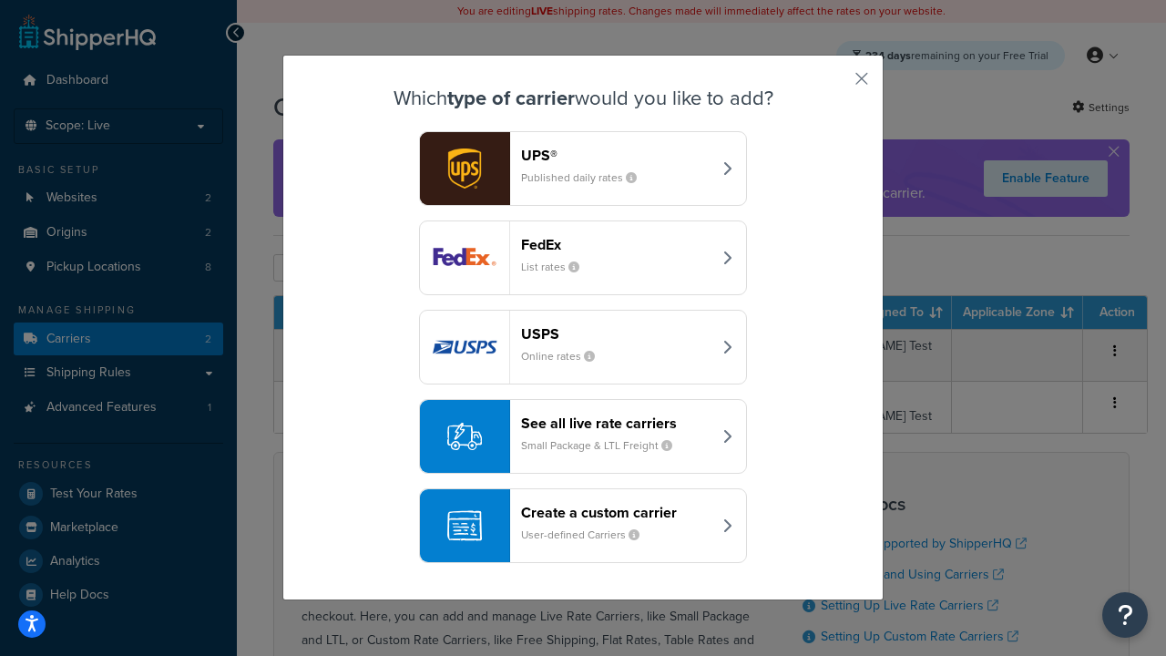
click at [613, 333] on header "USPS" at bounding box center [616, 333] width 190 height 17
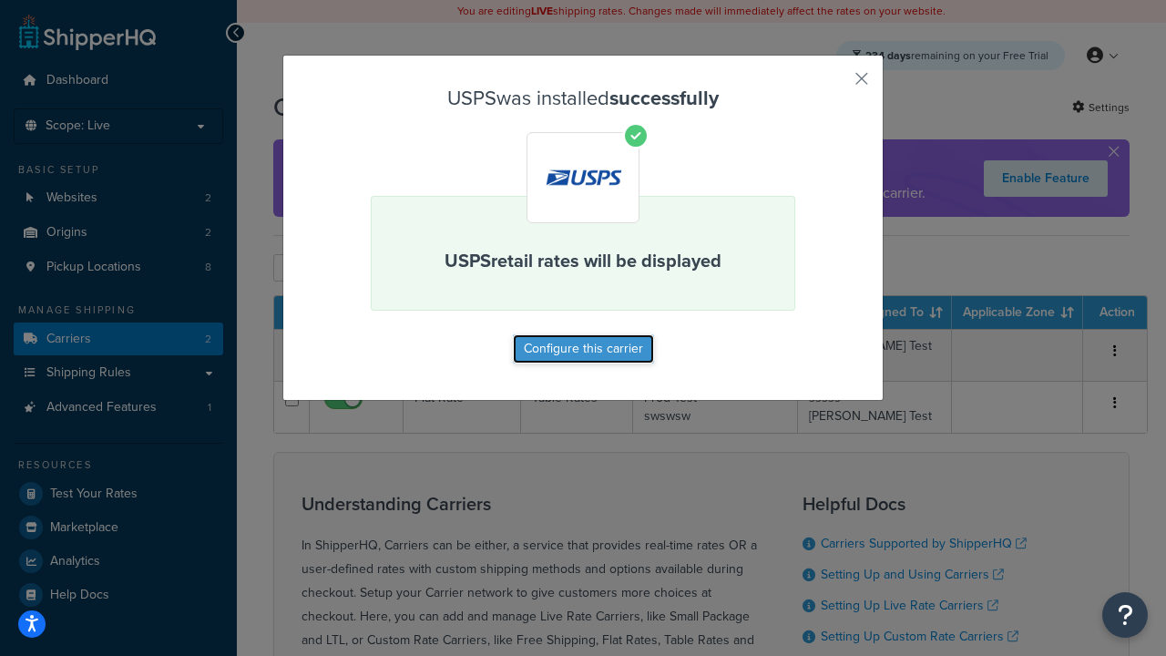
click at [564, 345] on button "Configure this carrier" at bounding box center [583, 348] width 141 height 29
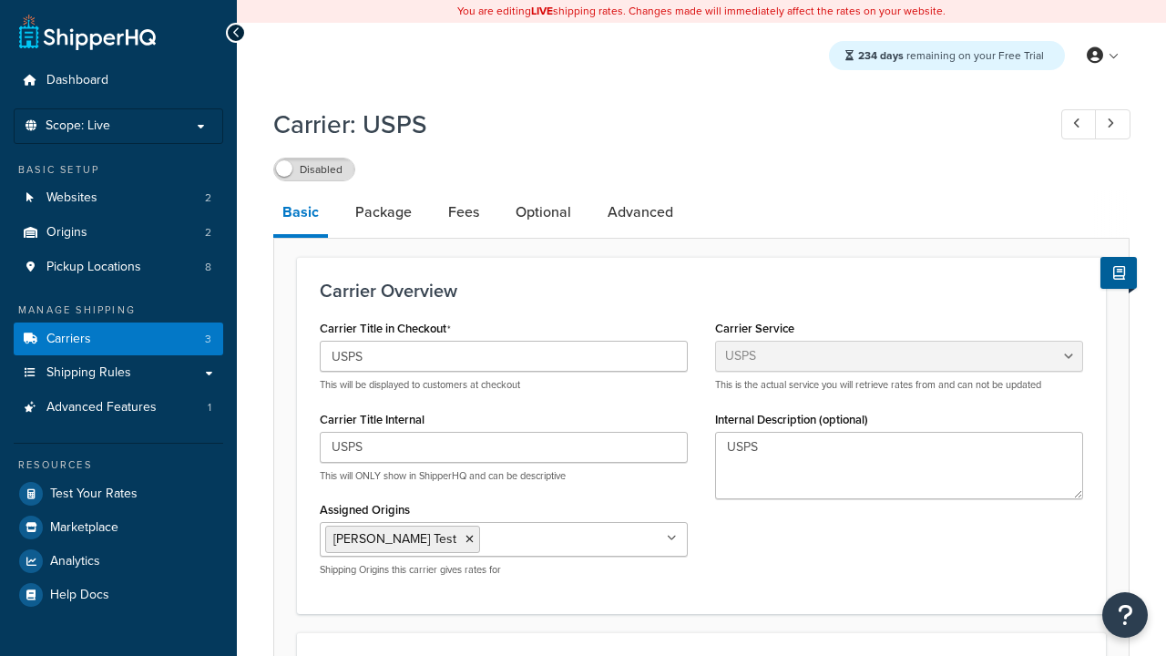
select select "usps"
select select "ONLINE"
click at [355, 159] on div "Disabled" at bounding box center [701, 169] width 856 height 26
click at [336, 168] on label "Disabled" at bounding box center [314, 170] width 80 height 22
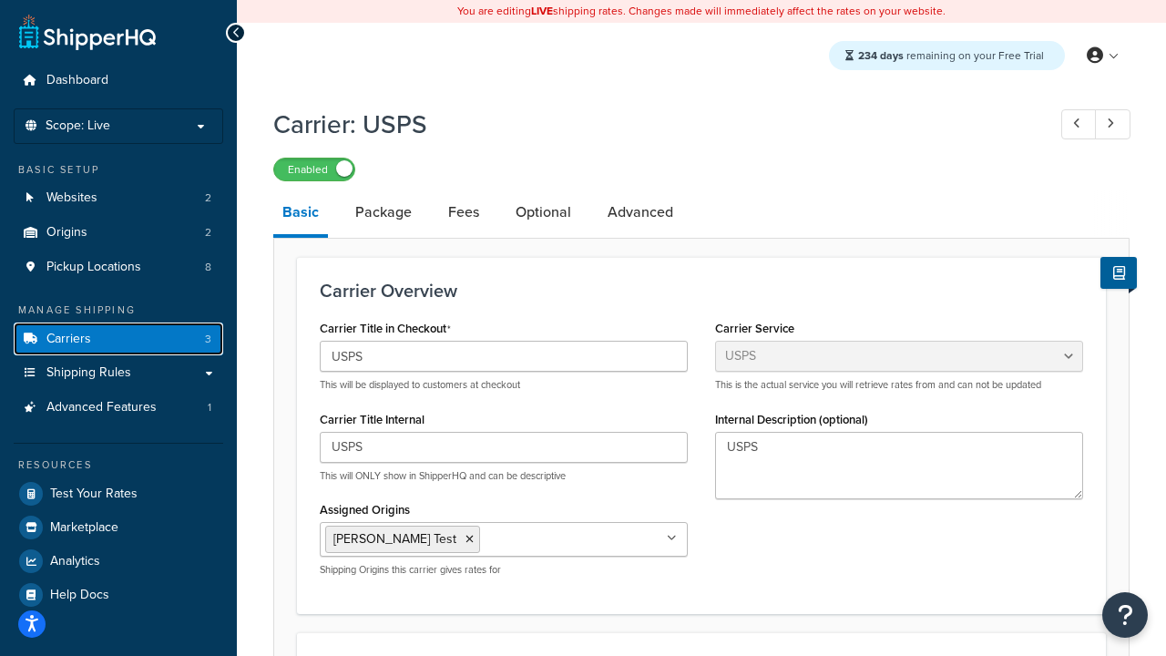
click at [201, 333] on link "Carriers 3" at bounding box center [119, 339] width 210 height 34
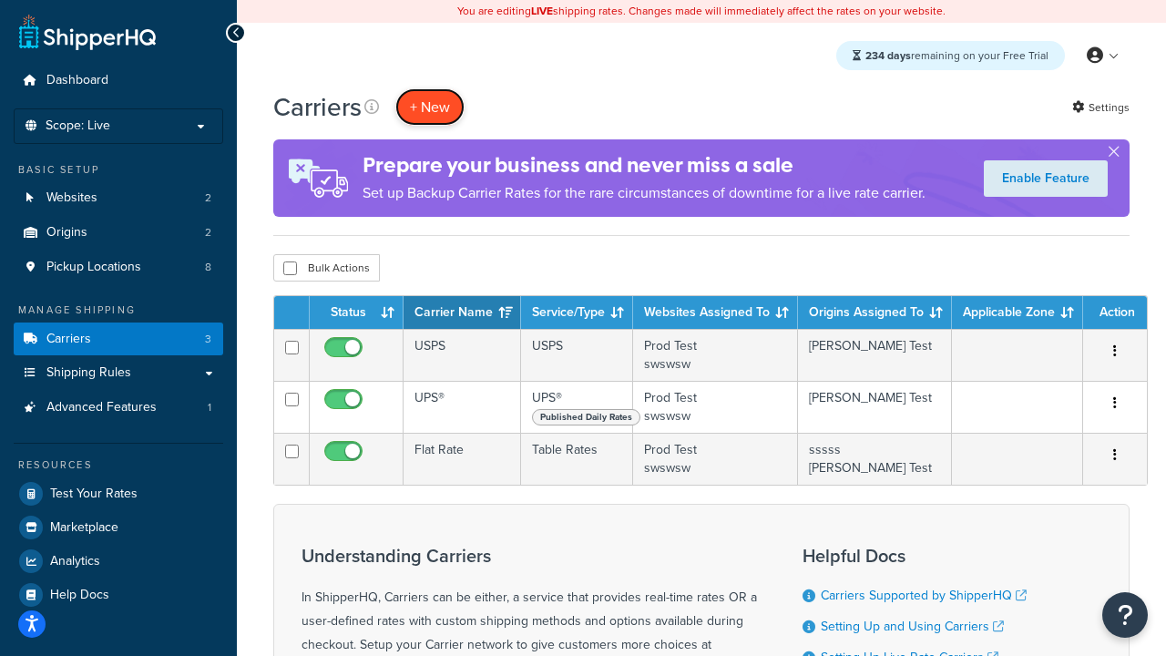
click at [432, 117] on button "+ New" at bounding box center [429, 106] width 69 height 37
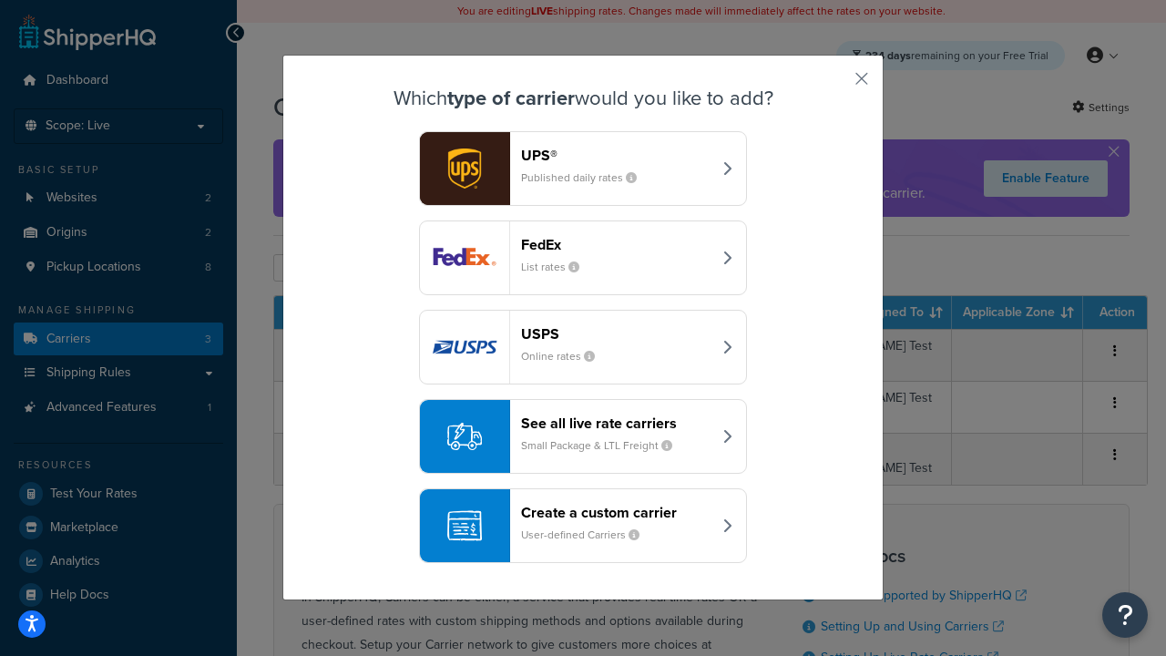
click at [576, 181] on small "Published daily rates" at bounding box center [586, 177] width 130 height 16
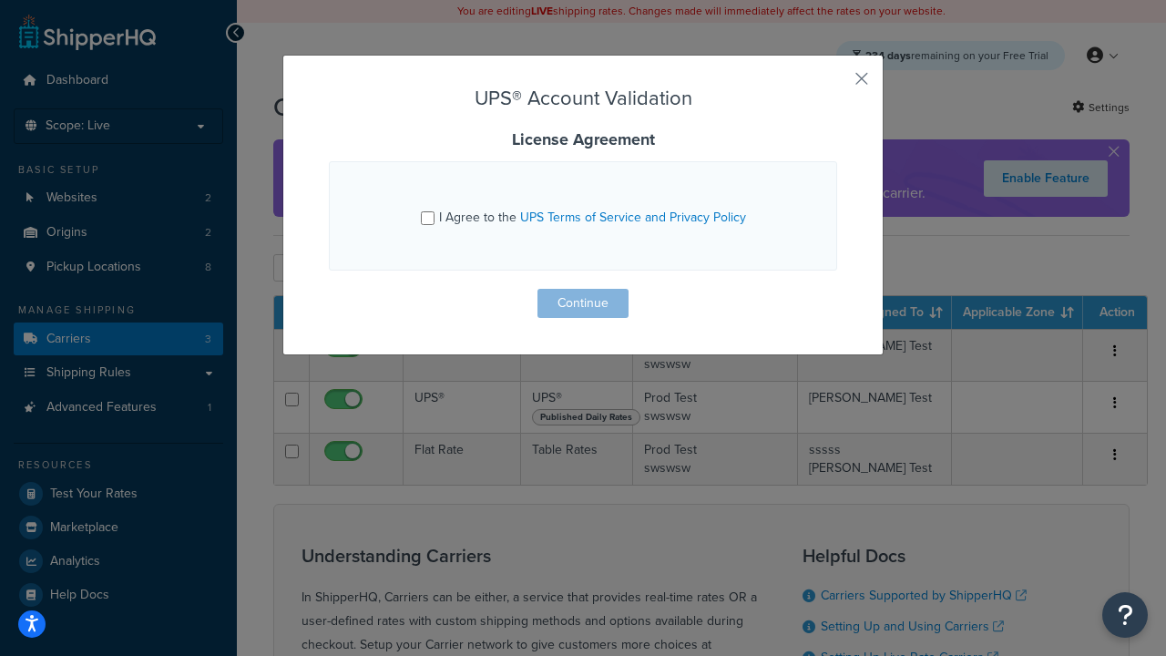
click at [489, 219] on span "I Agree to the UPS Terms of Service and Privacy Policy" at bounding box center [592, 217] width 307 height 19
click at [435, 219] on input "I Agree to the UPS Terms of Service and Privacy Policy" at bounding box center [428, 218] width 14 height 14
checkbox input "true"
click at [576, 295] on button "Continue" at bounding box center [582, 303] width 91 height 29
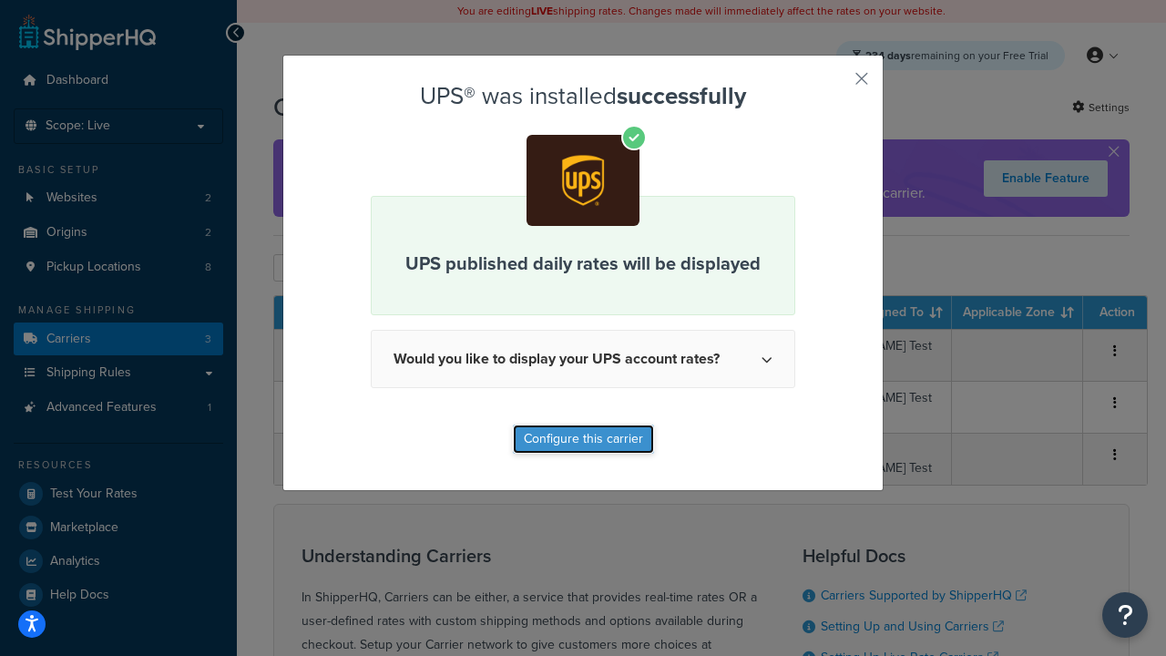
click at [550, 453] on button "Configure this carrier" at bounding box center [583, 439] width 141 height 29
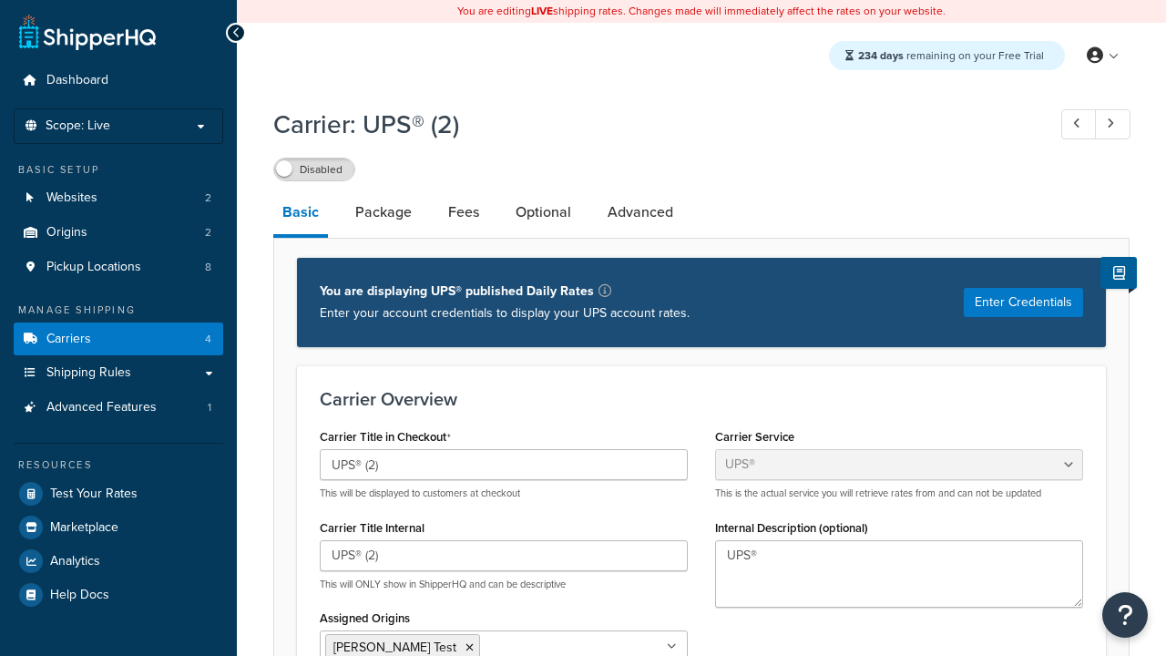
select select "ups"
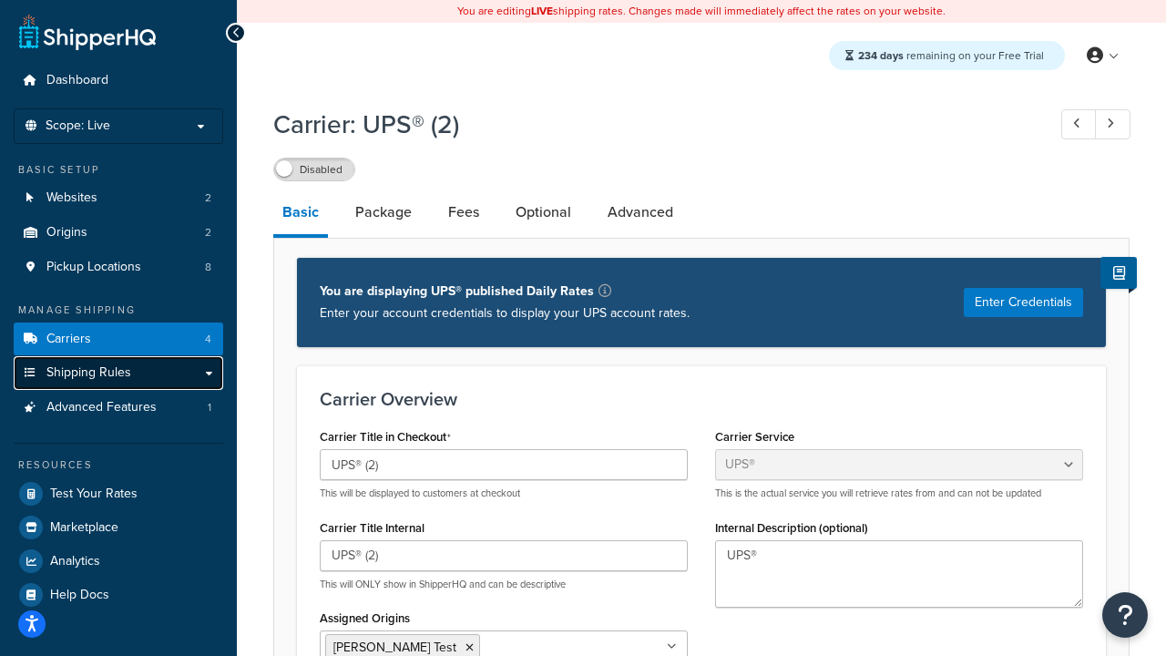
click at [107, 365] on span "Shipping Rules" at bounding box center [88, 372] width 85 height 15
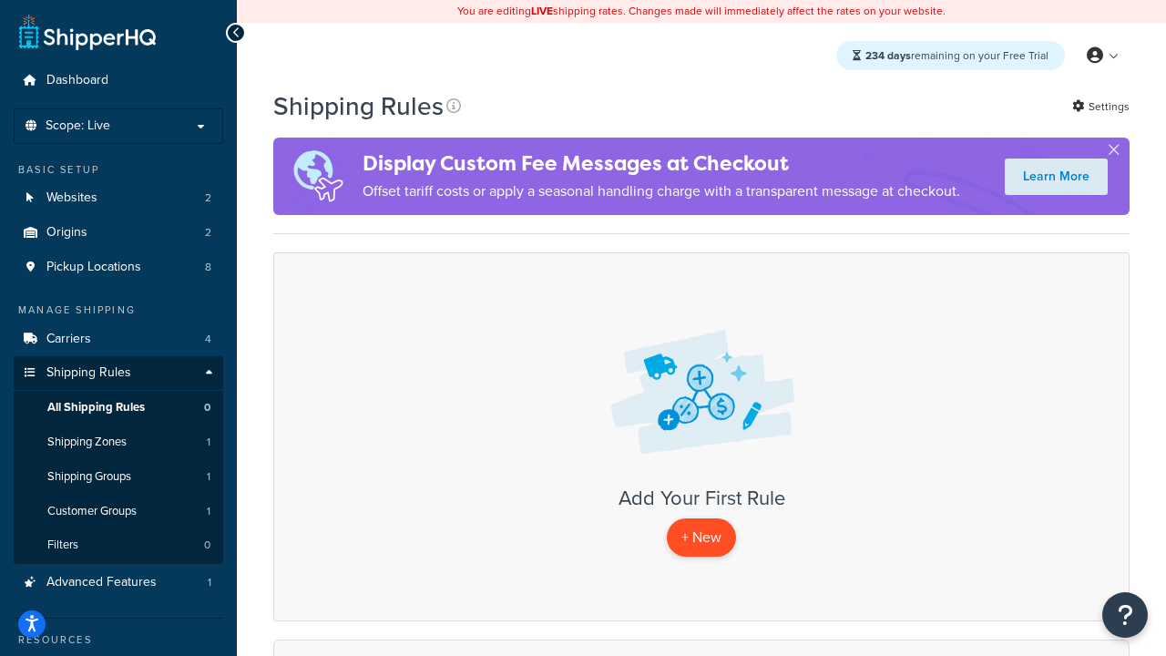
click at [712, 529] on p "+ New" at bounding box center [701, 536] width 69 height 37
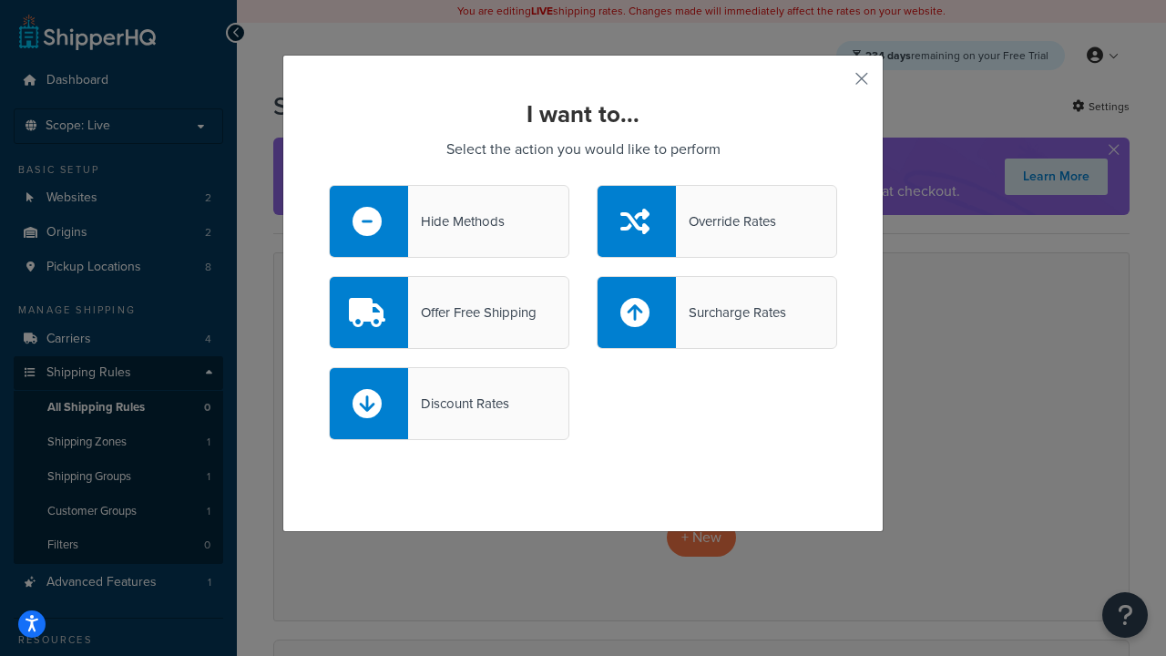
click at [446, 231] on div "Hide Methods" at bounding box center [456, 222] width 97 height 26
click at [0, 0] on input "Hide Methods" at bounding box center [0, 0] width 0 height 0
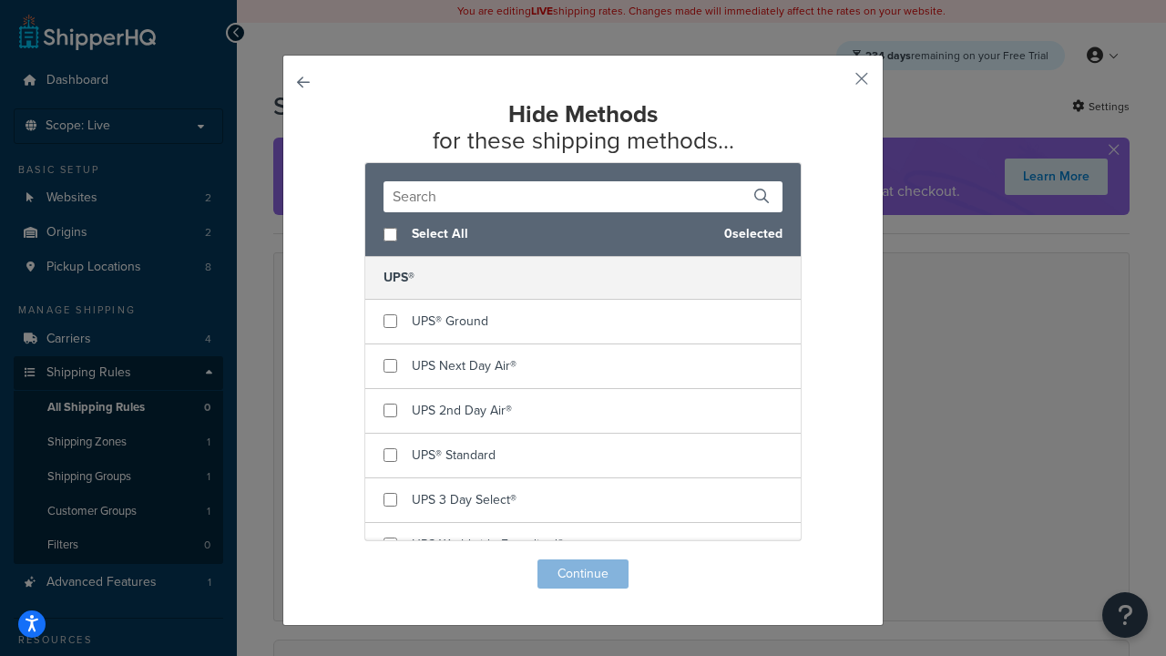
click at [414, 239] on span "Select All" at bounding box center [561, 234] width 298 height 26
checkbox input "true"
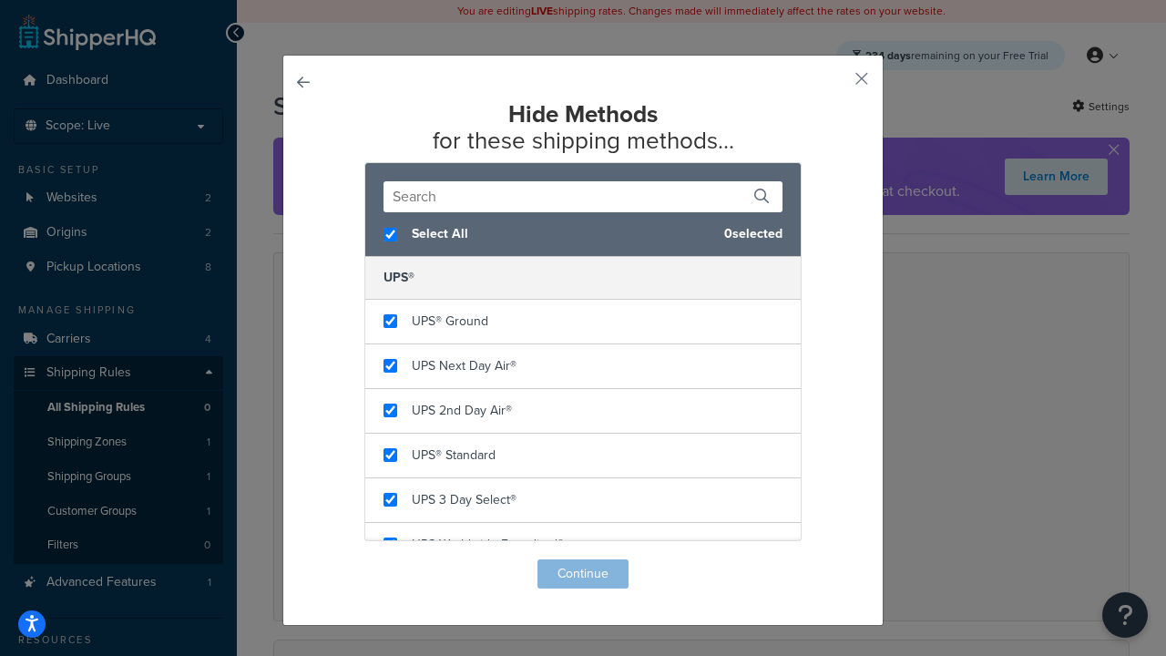
checkbox input "true"
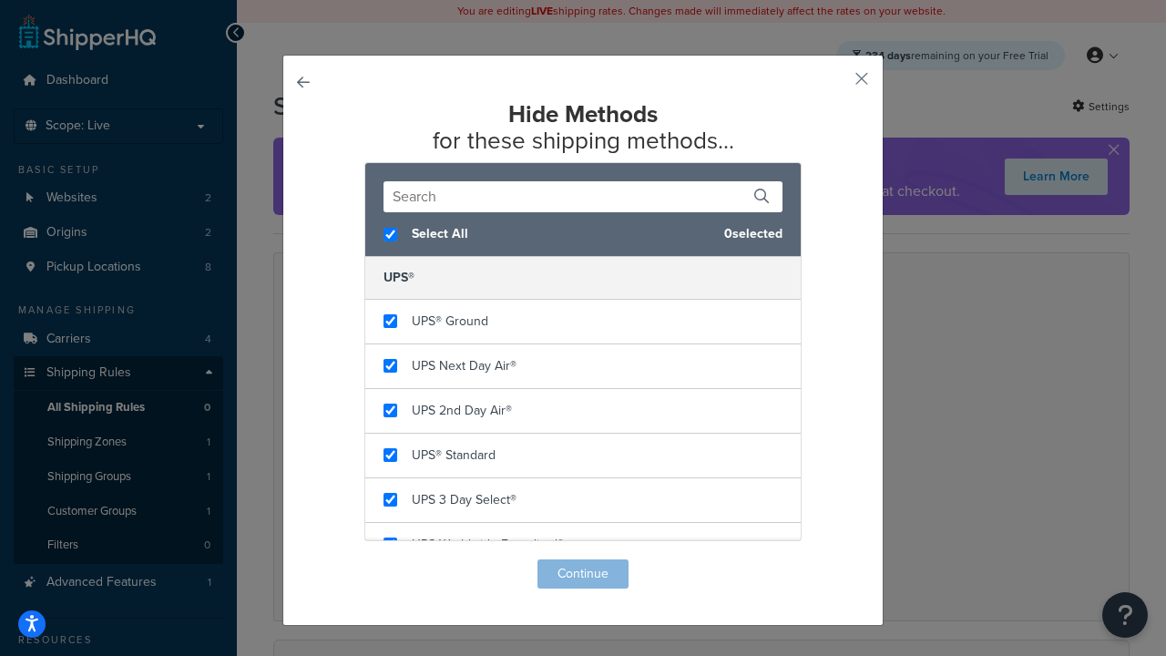
checkbox input "true"
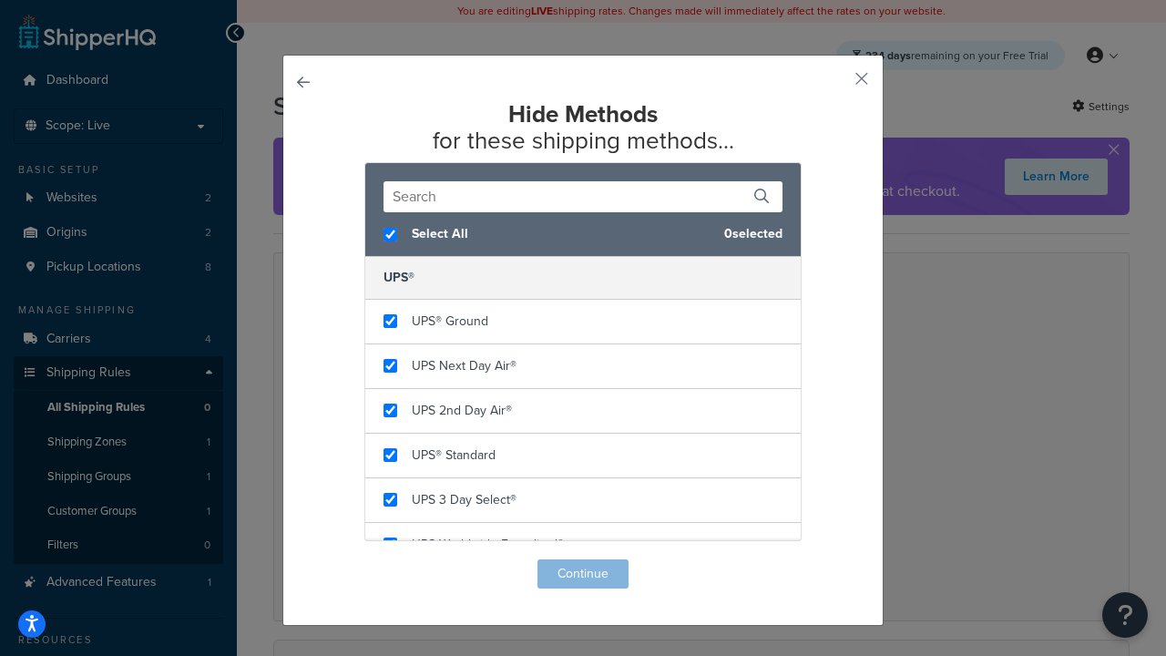
checkbox input "true"
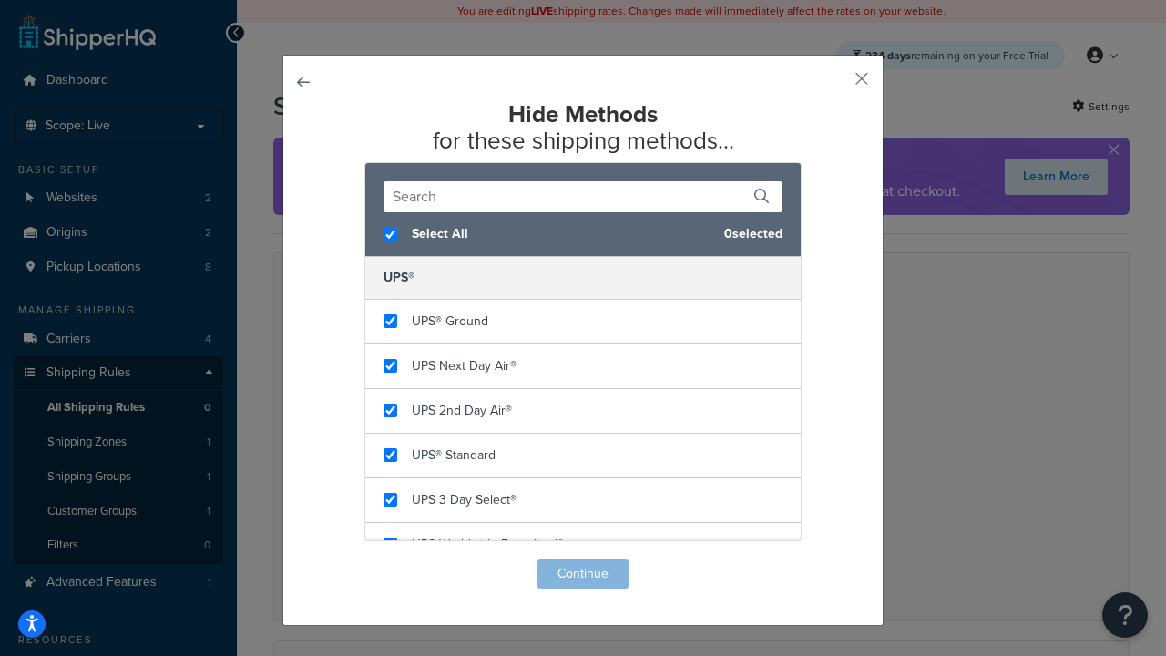
checkbox input "true"
click at [578, 577] on button "Continue" at bounding box center [582, 573] width 91 height 29
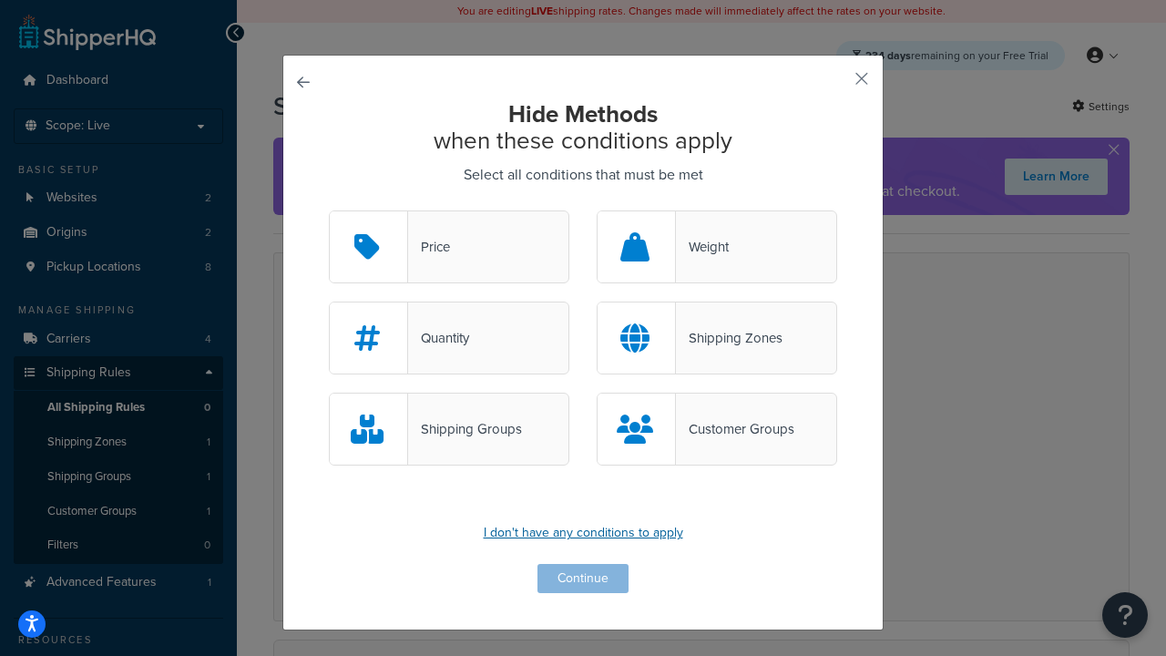
click at [578, 532] on p "I don't have any conditions to apply" at bounding box center [583, 533] width 508 height 26
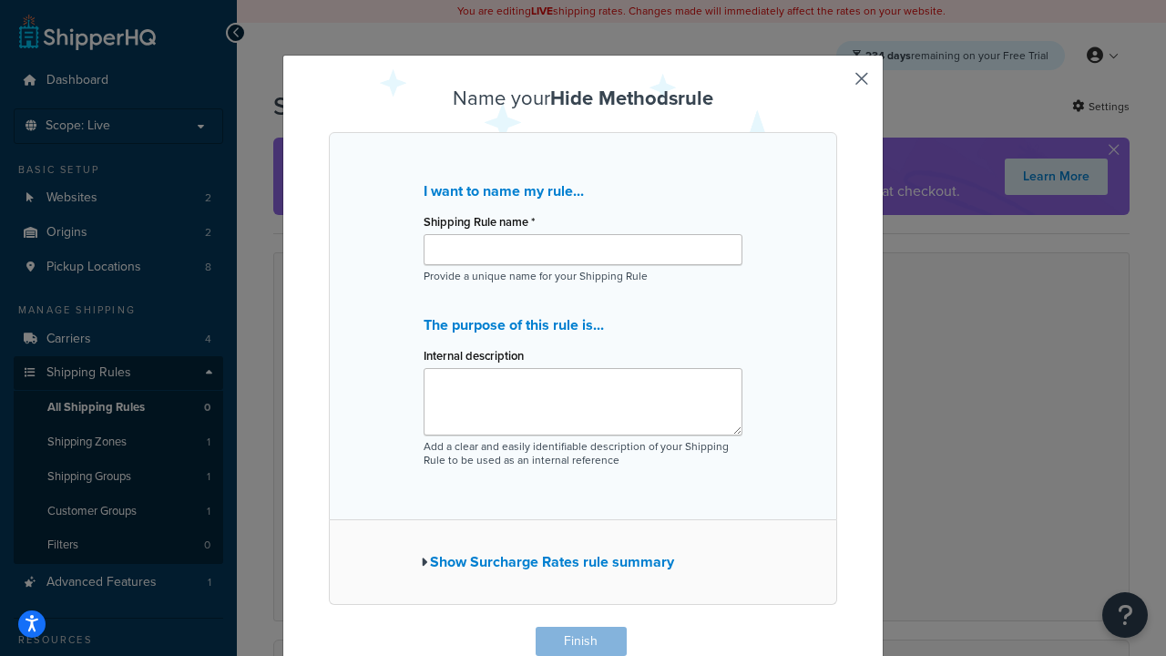
click at [621, 232] on div "Shipping Rule name *" at bounding box center [583, 237] width 319 height 56
click at [624, 188] on p "I want to name my rule..." at bounding box center [583, 192] width 319 height 26
click at [582, 257] on input "Shipping Rule name *" at bounding box center [583, 249] width 319 height 31
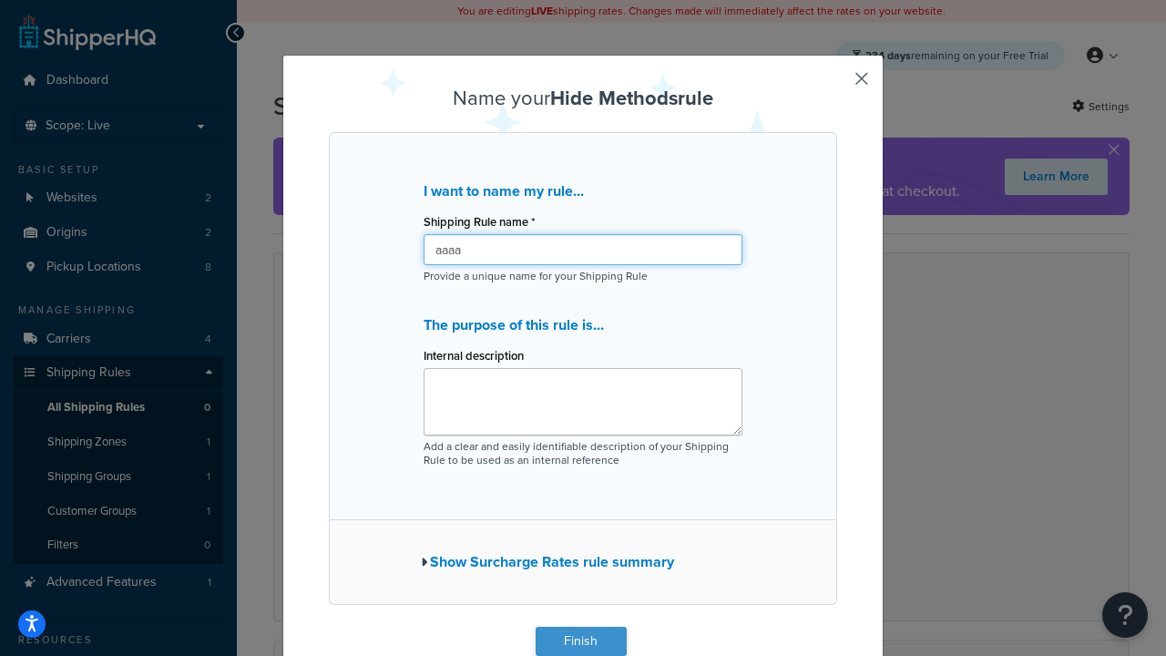
type input "aaaa"
click at [570, 632] on button "Finish" at bounding box center [581, 641] width 91 height 29
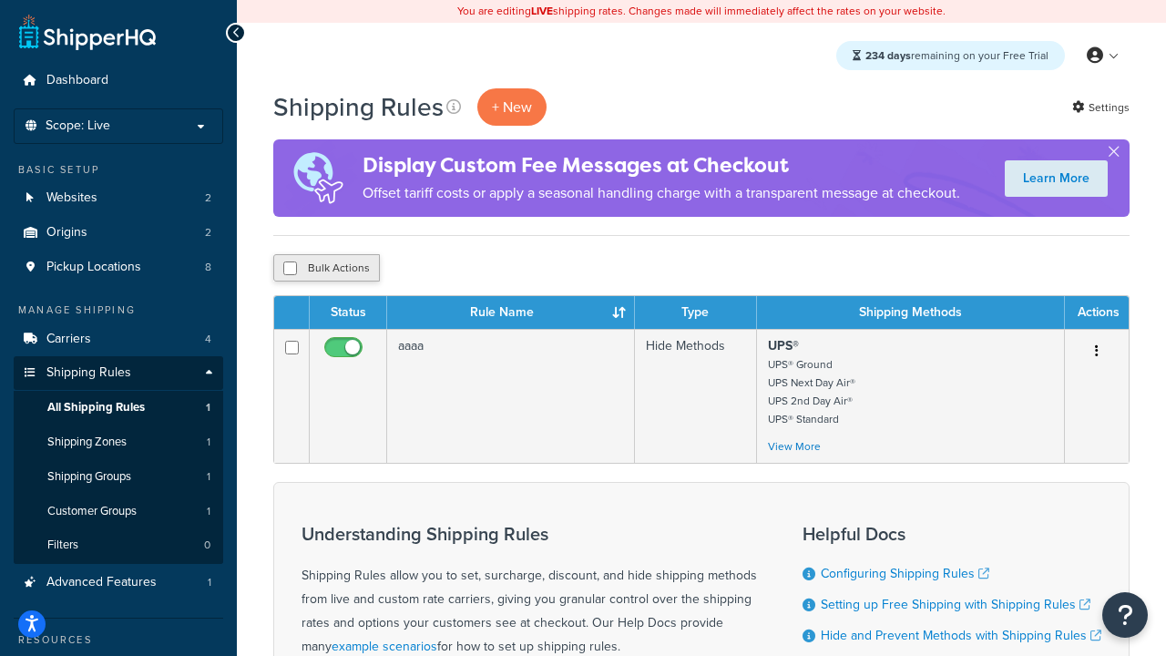
click at [329, 273] on button "Bulk Actions" at bounding box center [326, 267] width 107 height 27
checkbox input "true"
click at [421, 271] on button "Duplicate" at bounding box center [417, 267] width 77 height 27
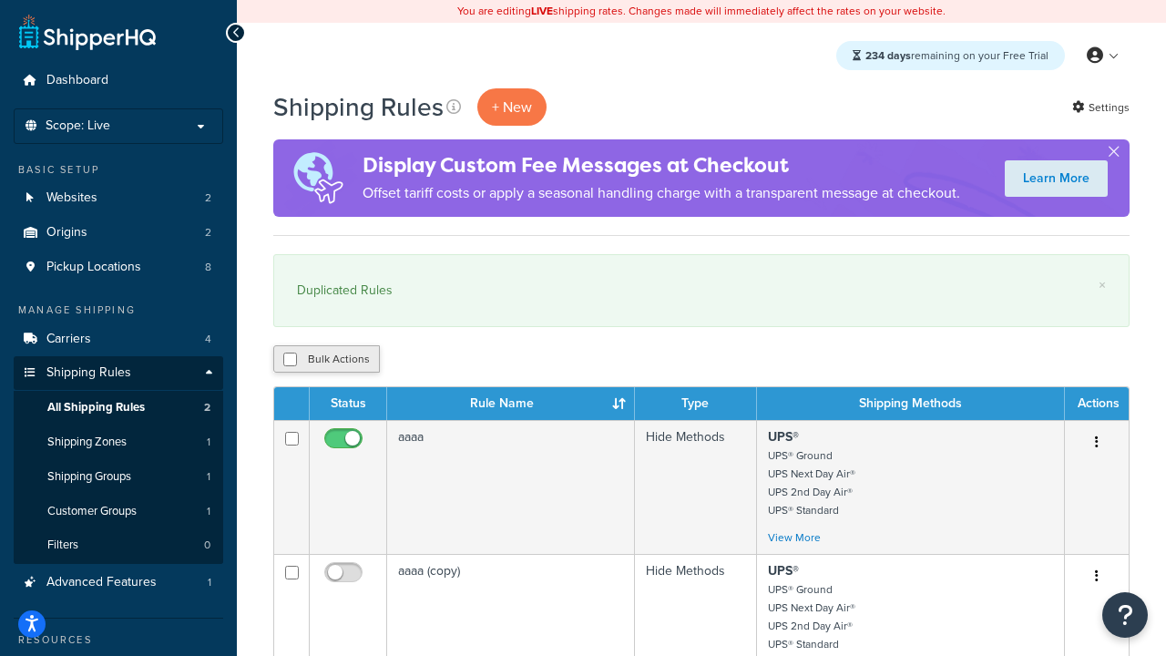
click at [314, 367] on button "Bulk Actions" at bounding box center [326, 358] width 107 height 27
checkbox input "true"
click at [420, 363] on button "Duplicate" at bounding box center [417, 358] width 77 height 27
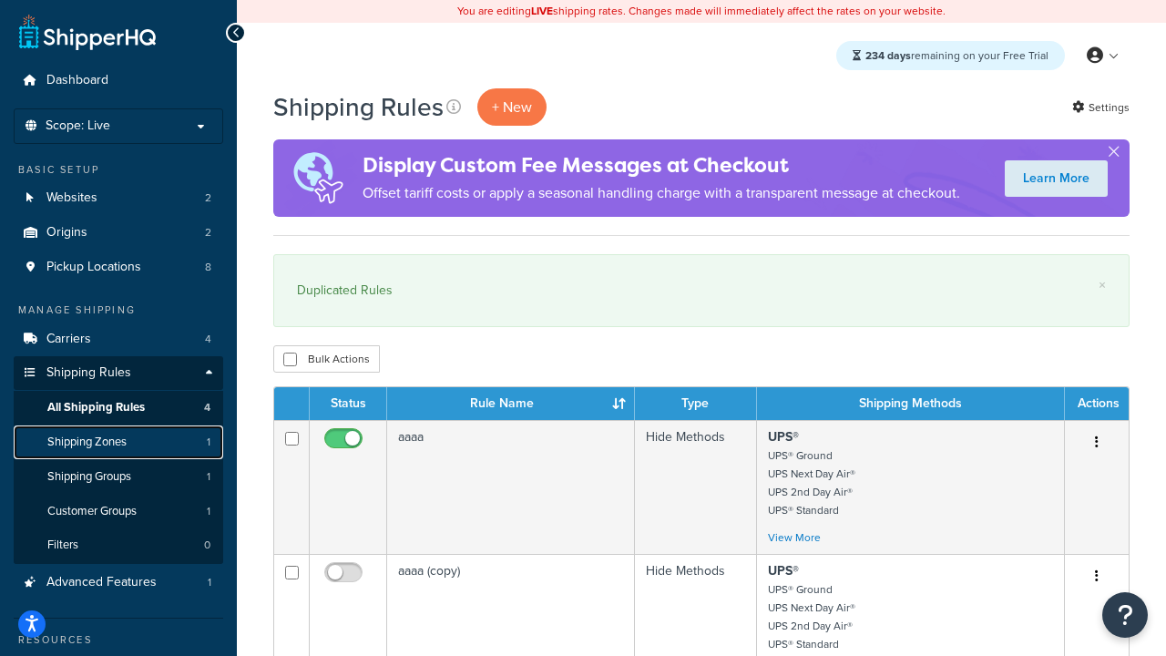
click at [138, 449] on link "Shipping Zones 1" at bounding box center [119, 442] width 210 height 34
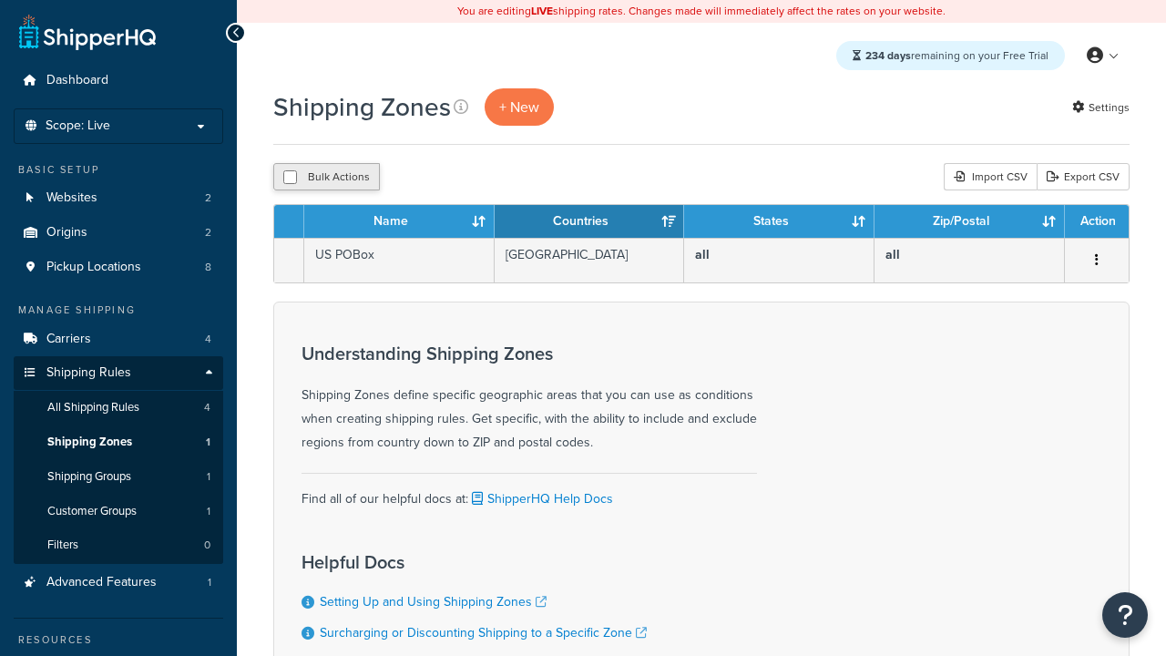
click at [352, 167] on button "Bulk Actions" at bounding box center [326, 176] width 107 height 27
checkbox input "true"
click at [352, 167] on button "Bulk Actions" at bounding box center [326, 176] width 107 height 27
click at [524, 98] on span "+ New" at bounding box center [519, 107] width 40 height 21
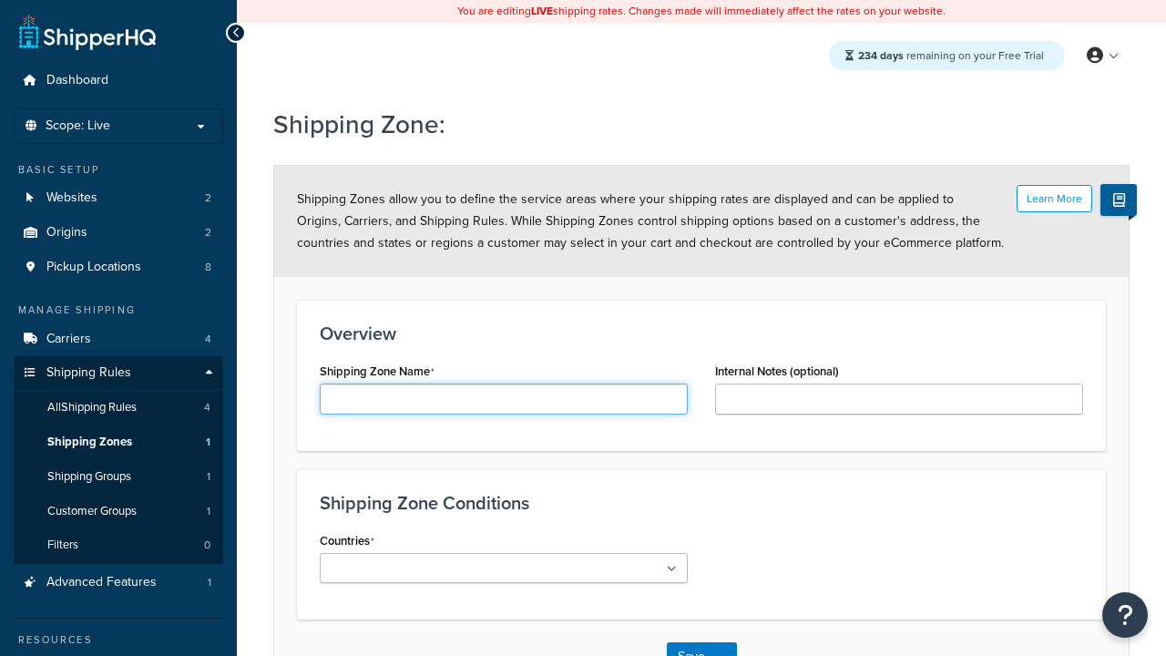
click at [409, 394] on input "Shipping Zone Name" at bounding box center [504, 399] width 368 height 31
type input "sssww"
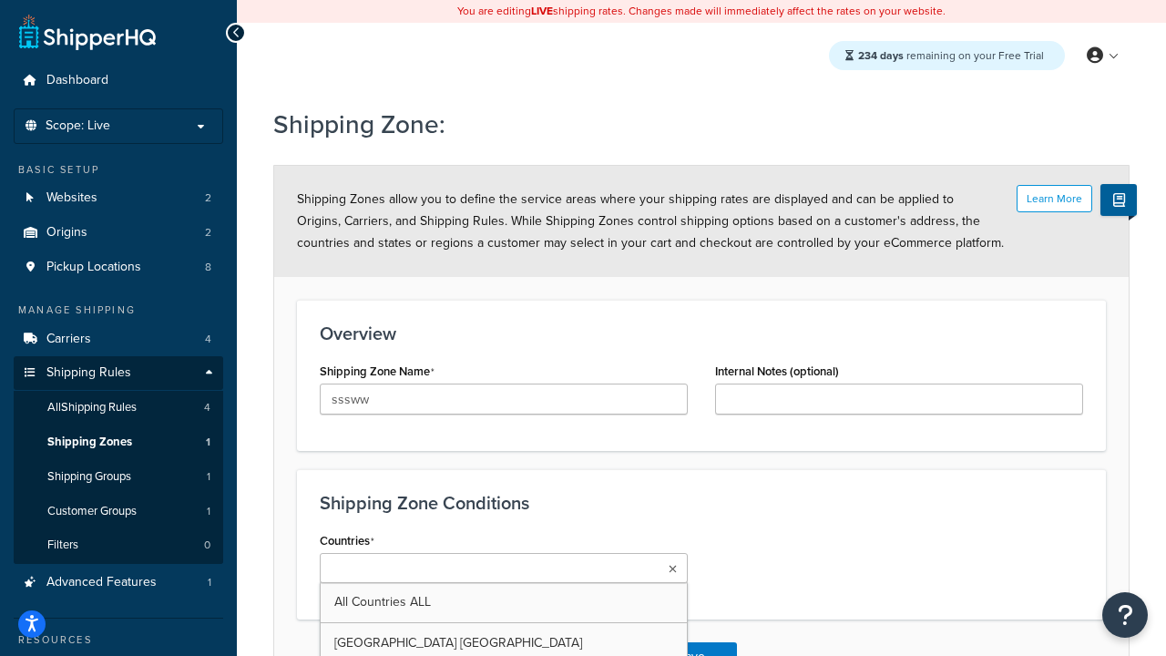
click at [623, 567] on ul at bounding box center [504, 568] width 368 height 30
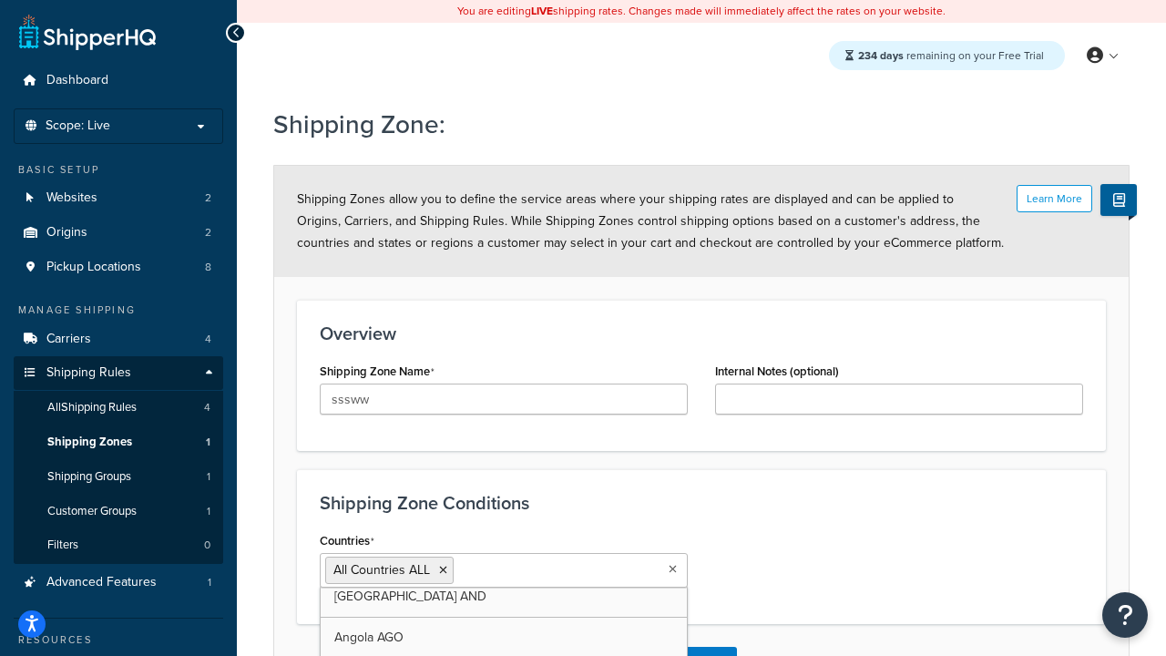
scroll to position [312, 0]
click at [762, 606] on div "Shipping Zone Conditions Countries All Countries ALL United States USA Afghanis…" at bounding box center [701, 546] width 809 height 155
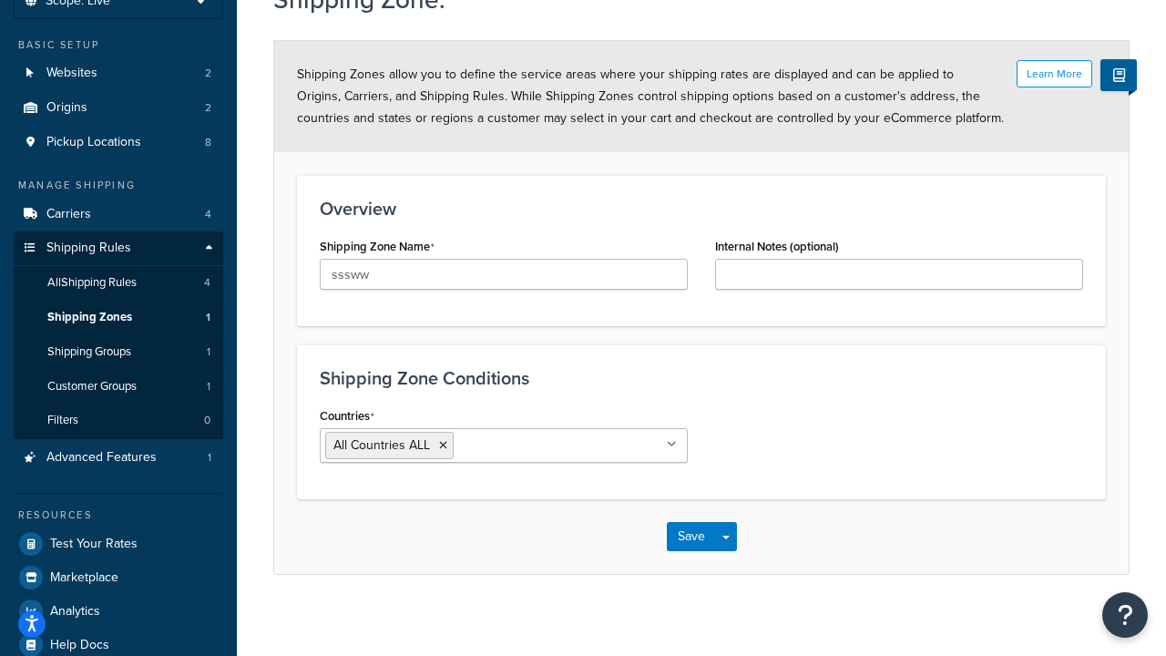
scroll to position [134, 0]
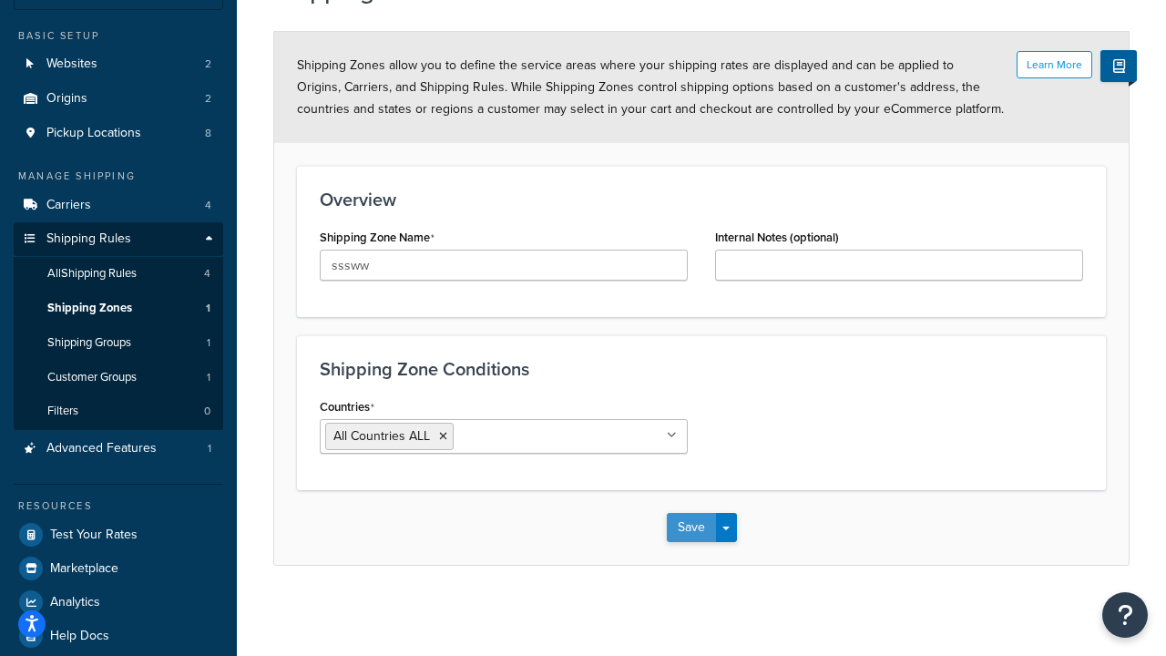
click at [697, 534] on button "Save" at bounding box center [691, 527] width 49 height 29
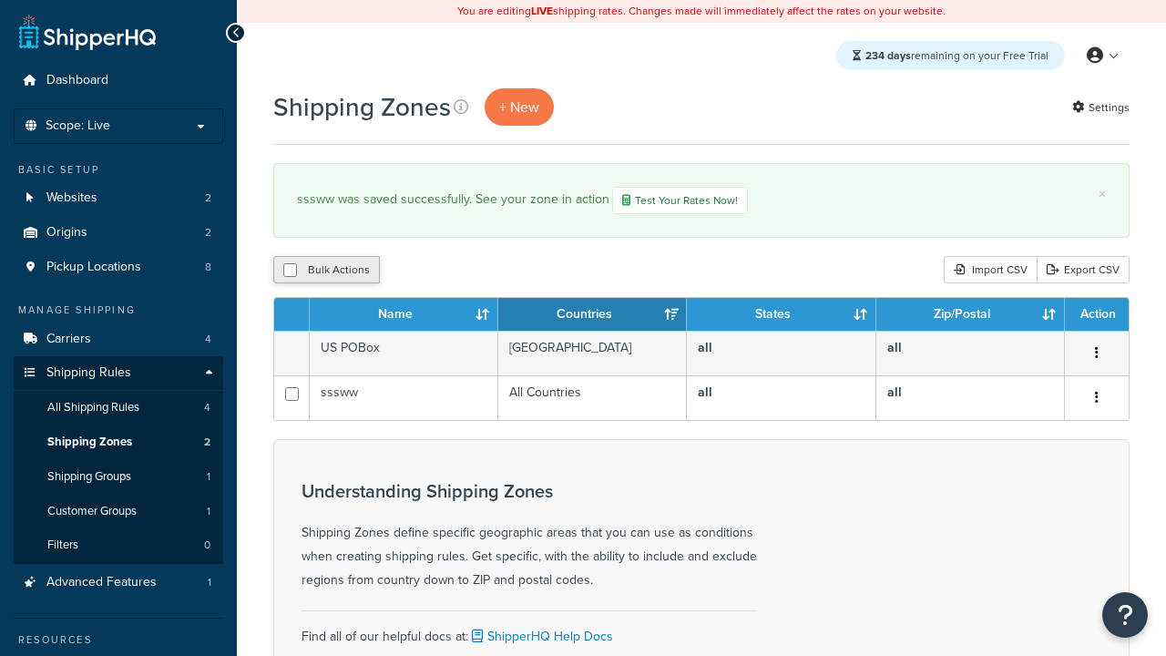
click at [345, 276] on button "Bulk Actions" at bounding box center [326, 269] width 107 height 27
checkbox input "true"
click at [403, 273] on button "Duplicate" at bounding box center [417, 269] width 77 height 27
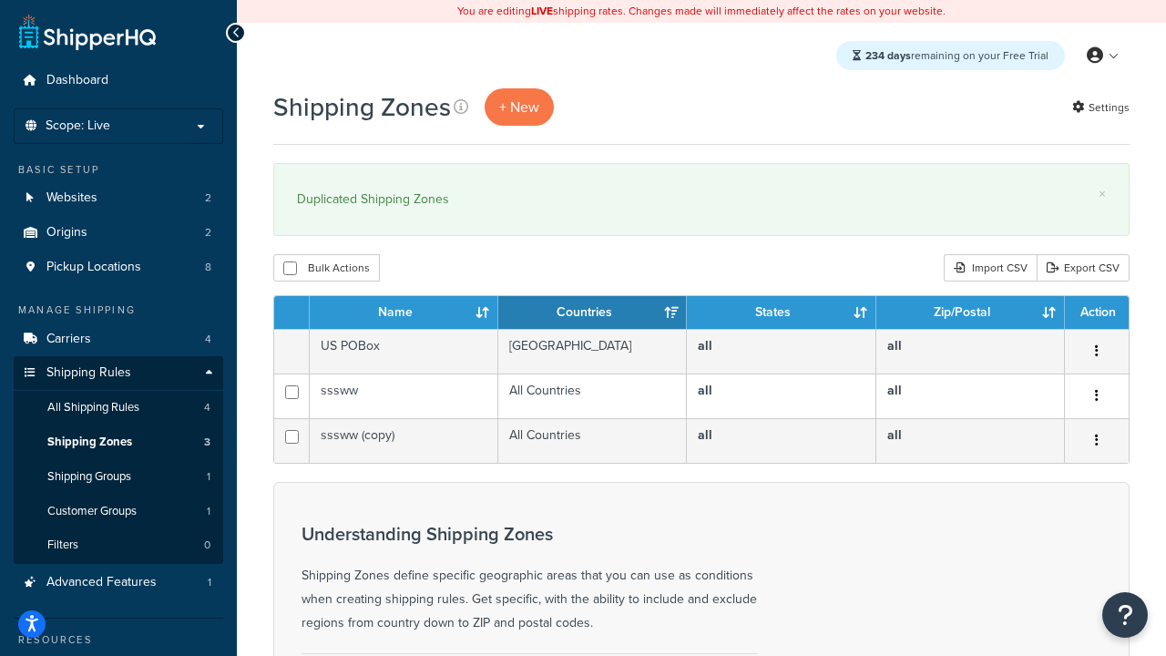
click at [346, 287] on div "Shipping Zones + New Settings × Duplicated Shipping Zones Bulk Actions Duplicat…" at bounding box center [701, 538] width 929 height 900
click at [372, 269] on button "Bulk Actions" at bounding box center [326, 267] width 107 height 27
checkbox input "true"
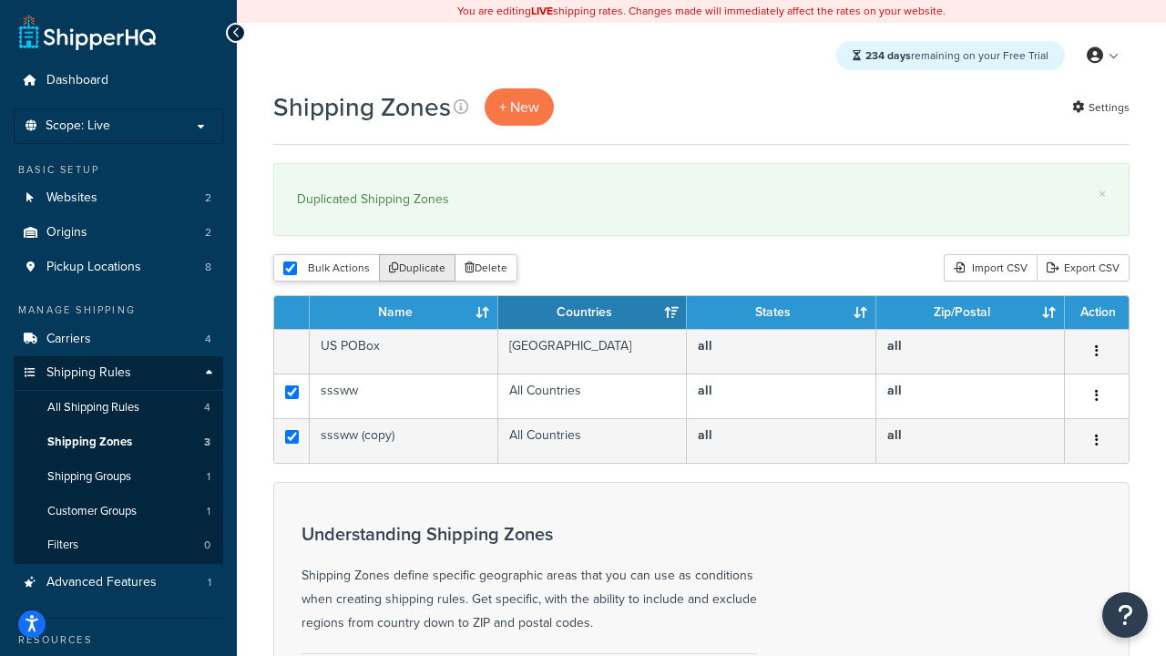
click at [403, 269] on button "Duplicate" at bounding box center [417, 267] width 77 height 27
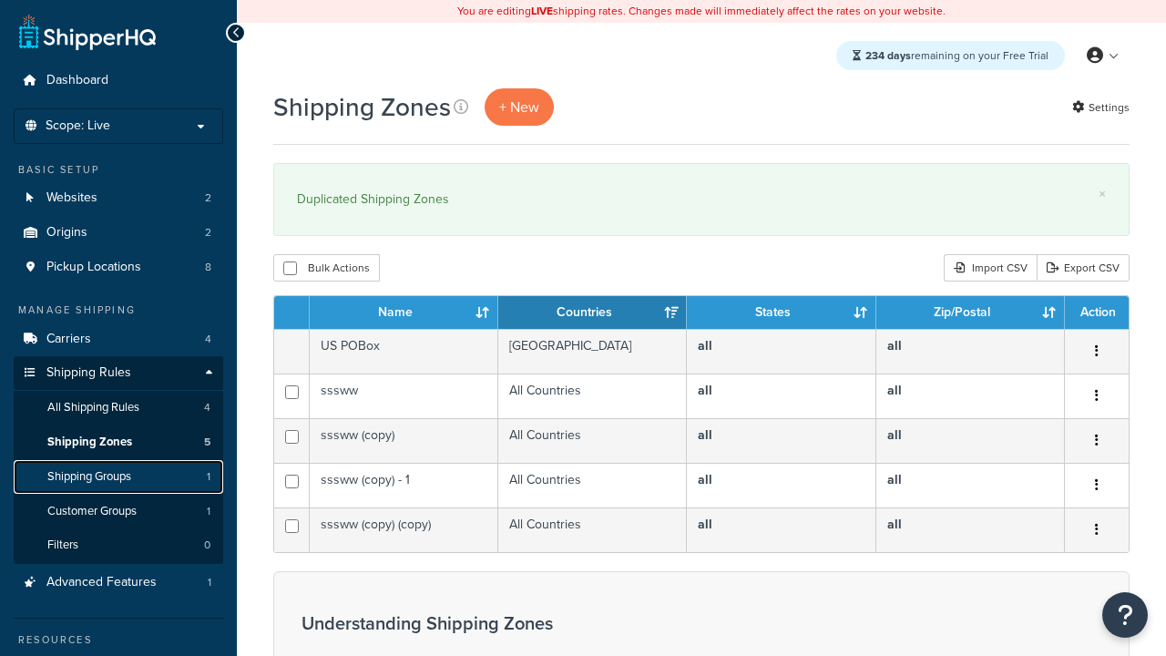
click at [189, 486] on link "Shipping Groups 1" at bounding box center [119, 477] width 210 height 34
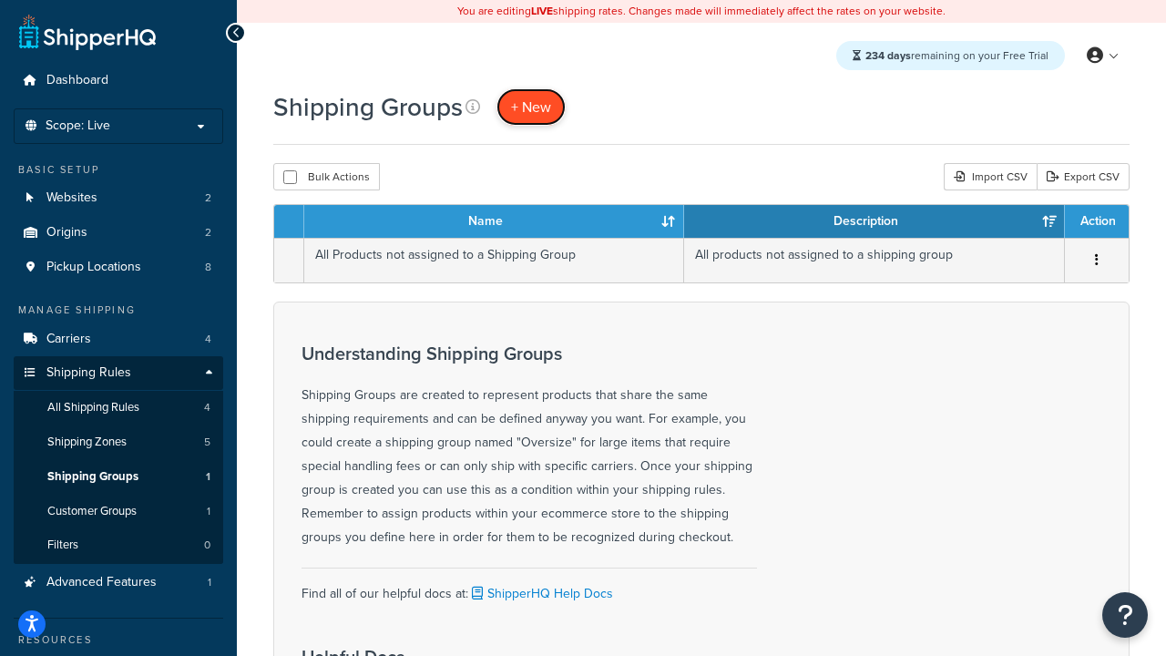
click at [553, 113] on link "+ New" at bounding box center [530, 106] width 69 height 37
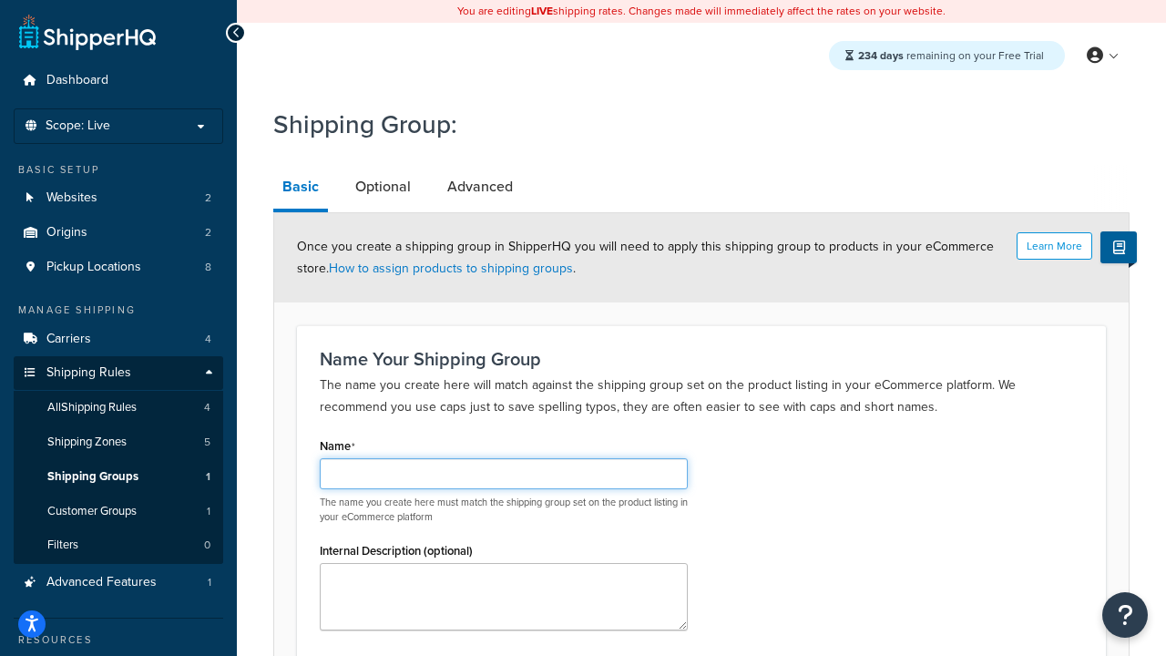
click at [492, 466] on input "Name" at bounding box center [504, 473] width 368 height 31
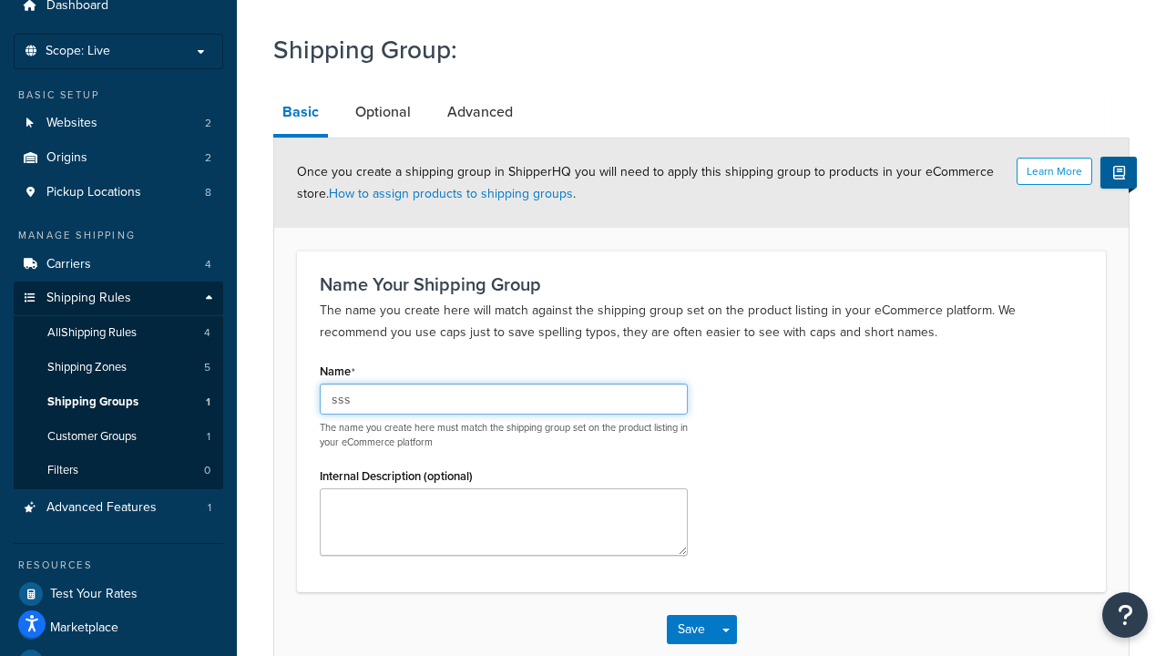
scroll to position [178, 0]
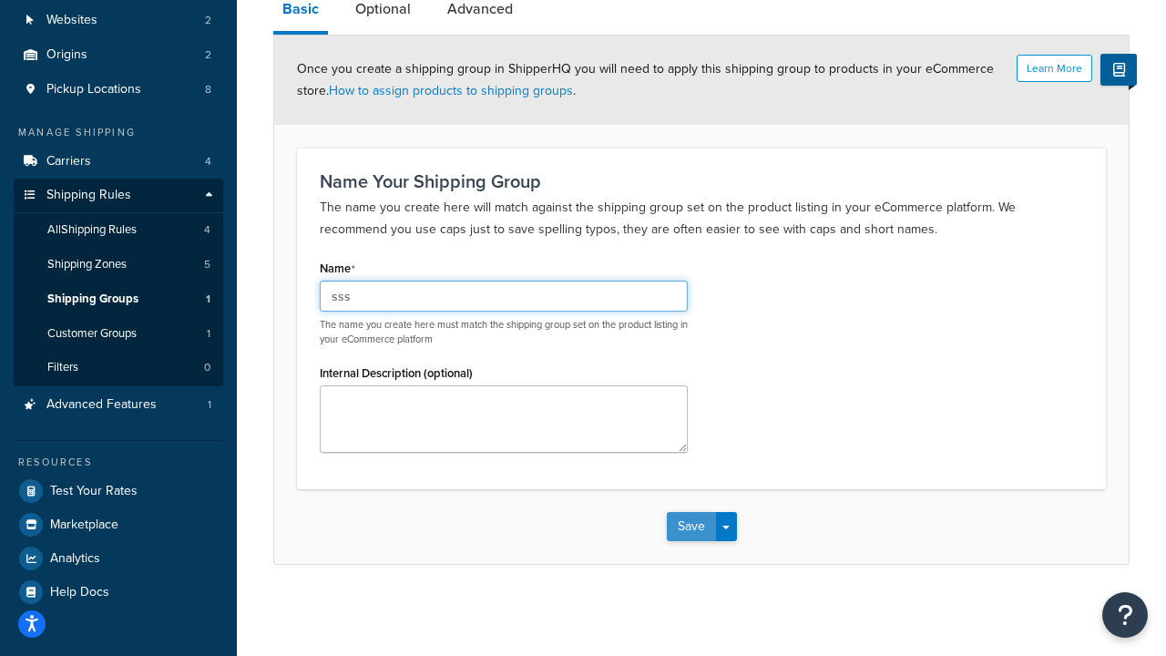
type input "sss"
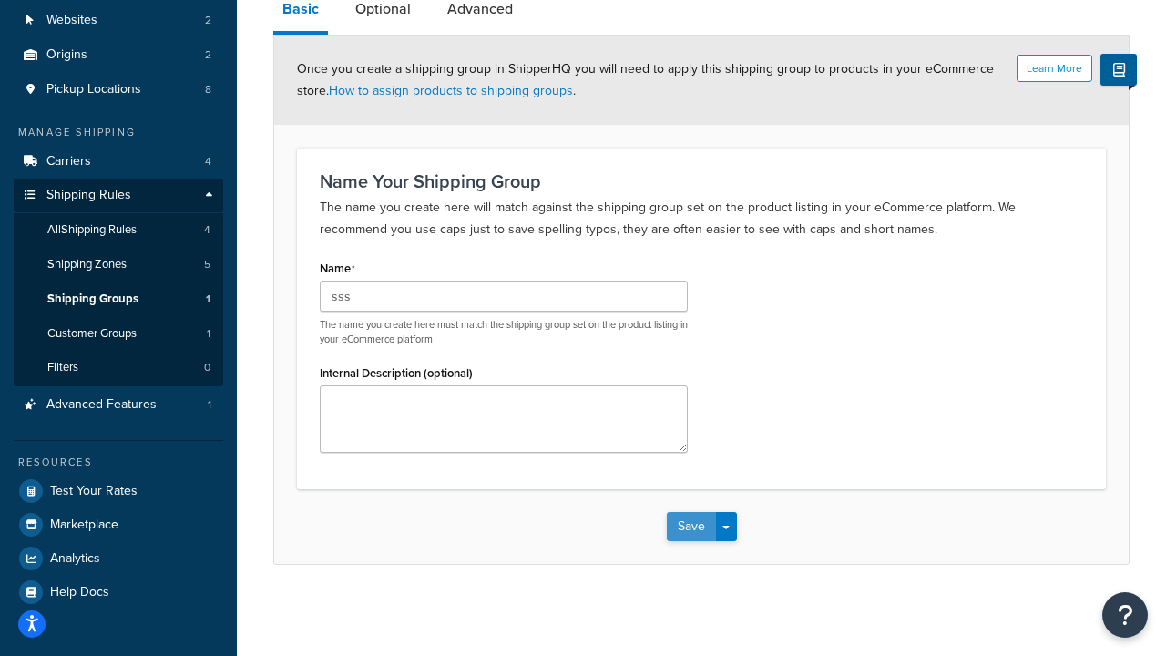
click at [703, 528] on button "Save" at bounding box center [691, 526] width 49 height 29
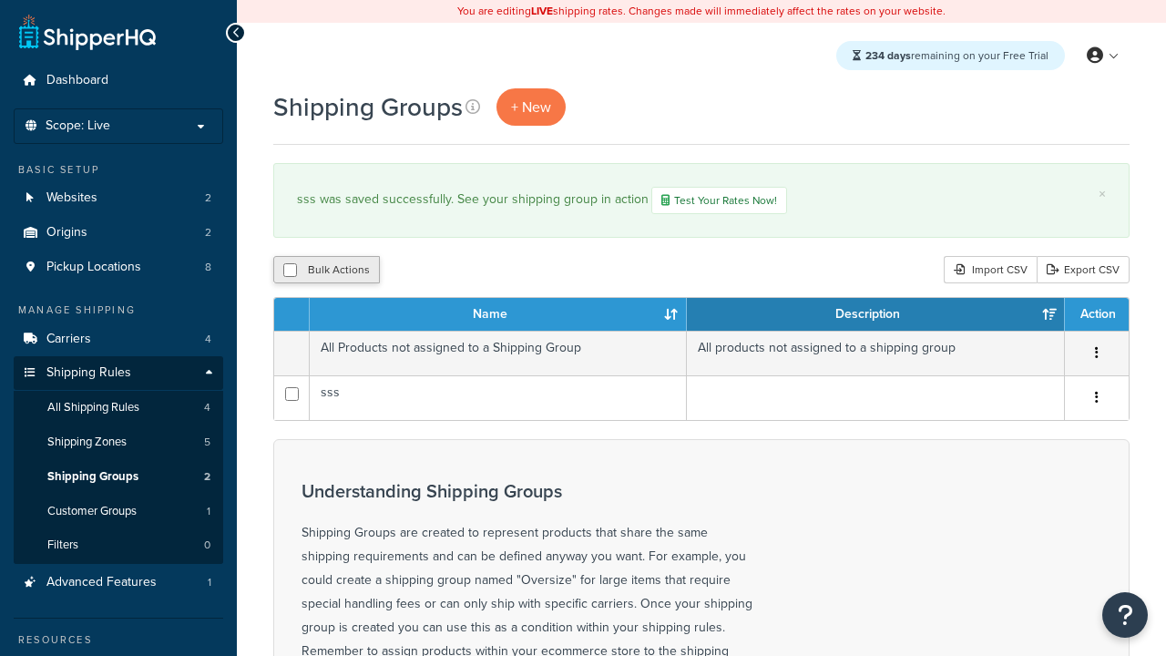
click at [341, 265] on button "Bulk Actions" at bounding box center [326, 269] width 107 height 27
checkbox input "true"
click at [408, 270] on button "Duplicate" at bounding box center [417, 269] width 77 height 27
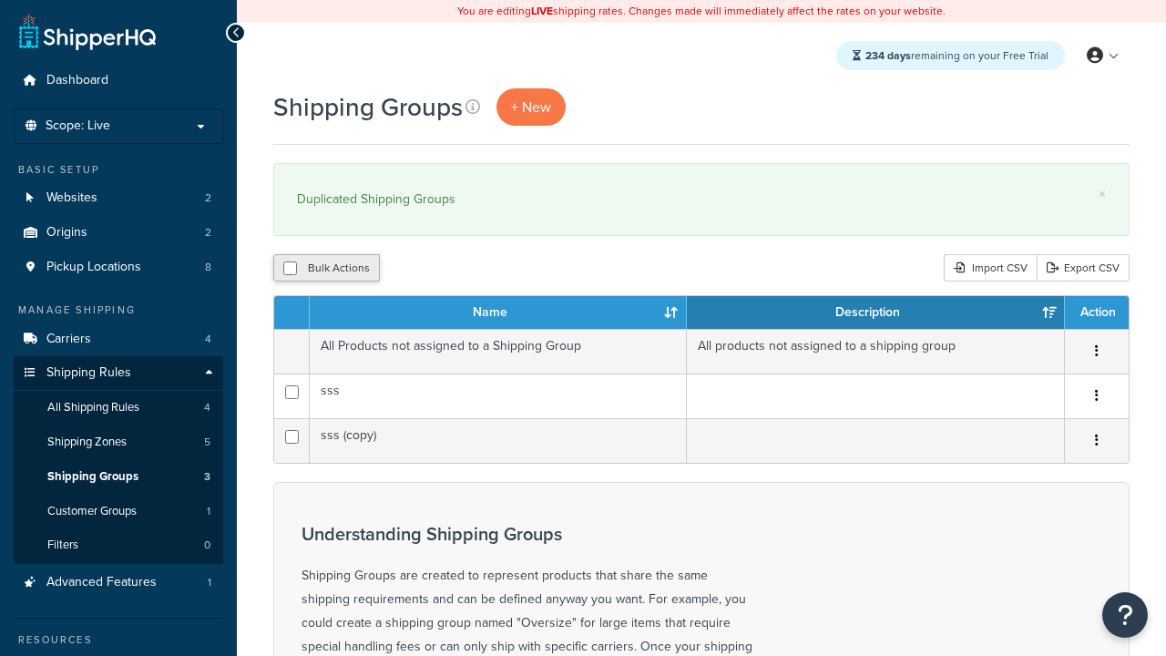
click at [330, 279] on button "Bulk Actions" at bounding box center [326, 267] width 107 height 27
checkbox input "true"
click at [410, 271] on button "Duplicate" at bounding box center [417, 267] width 77 height 27
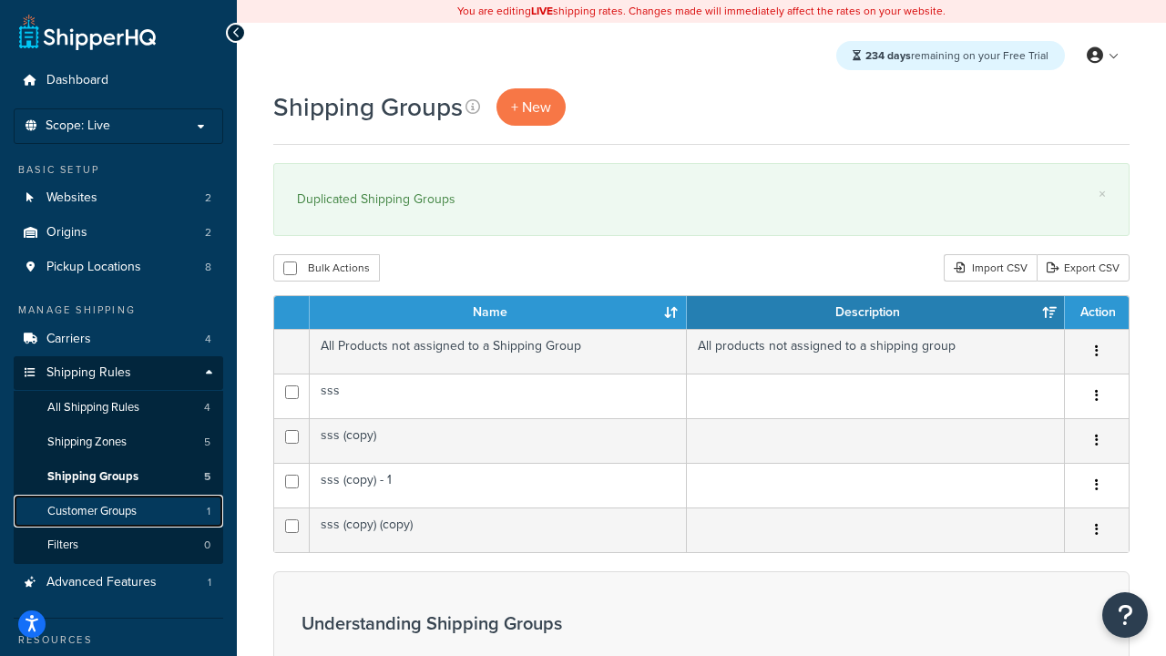
click at [154, 516] on link "Customer Groups 1" at bounding box center [119, 512] width 210 height 34
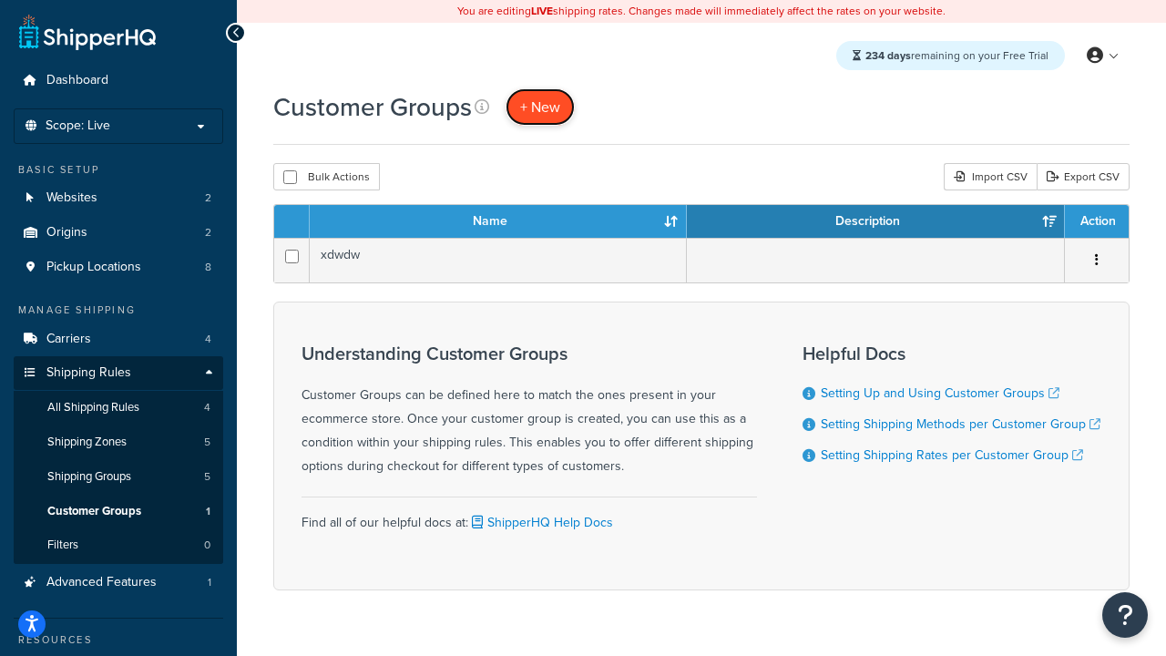
click at [557, 102] on span "+ New" at bounding box center [540, 107] width 40 height 21
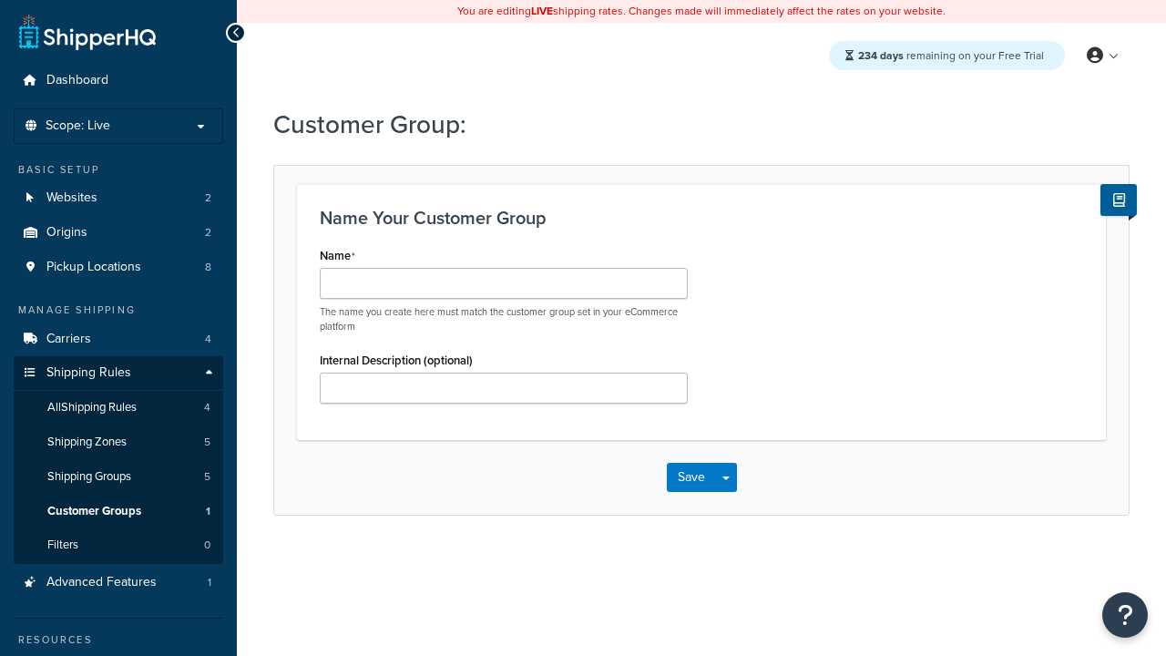
click at [511, 301] on div "The name you create here must match the customer group set in your eCommerce pl…" at bounding box center [504, 301] width 368 height 66
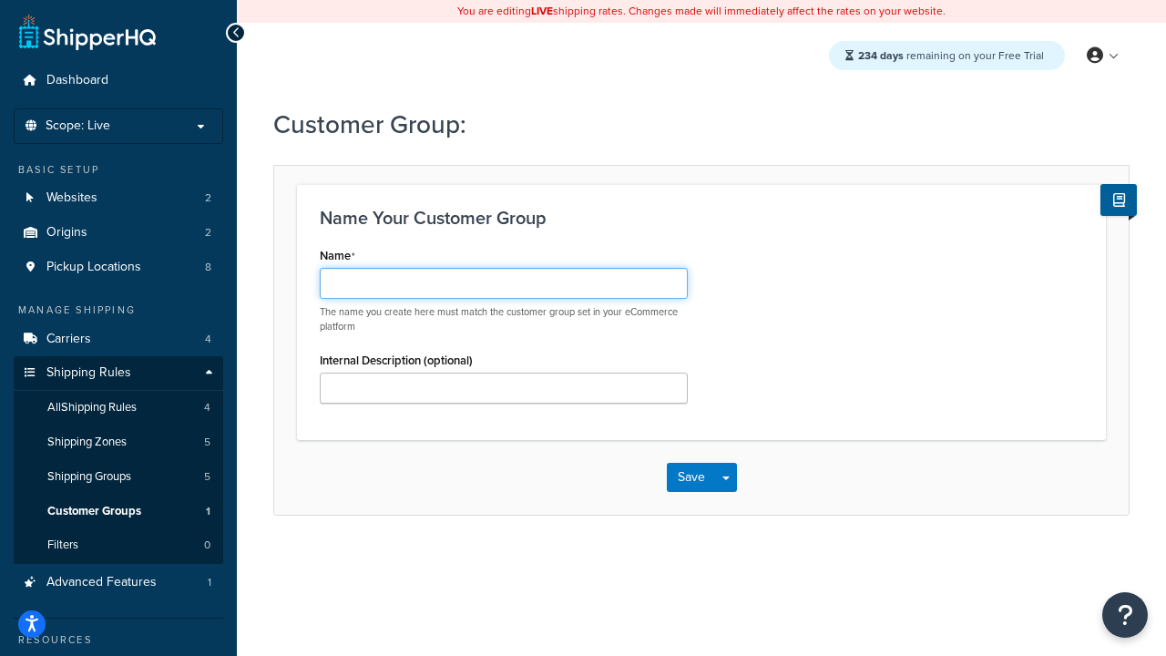
click at [545, 287] on input "Name" at bounding box center [504, 283] width 368 height 31
type input "sssss"
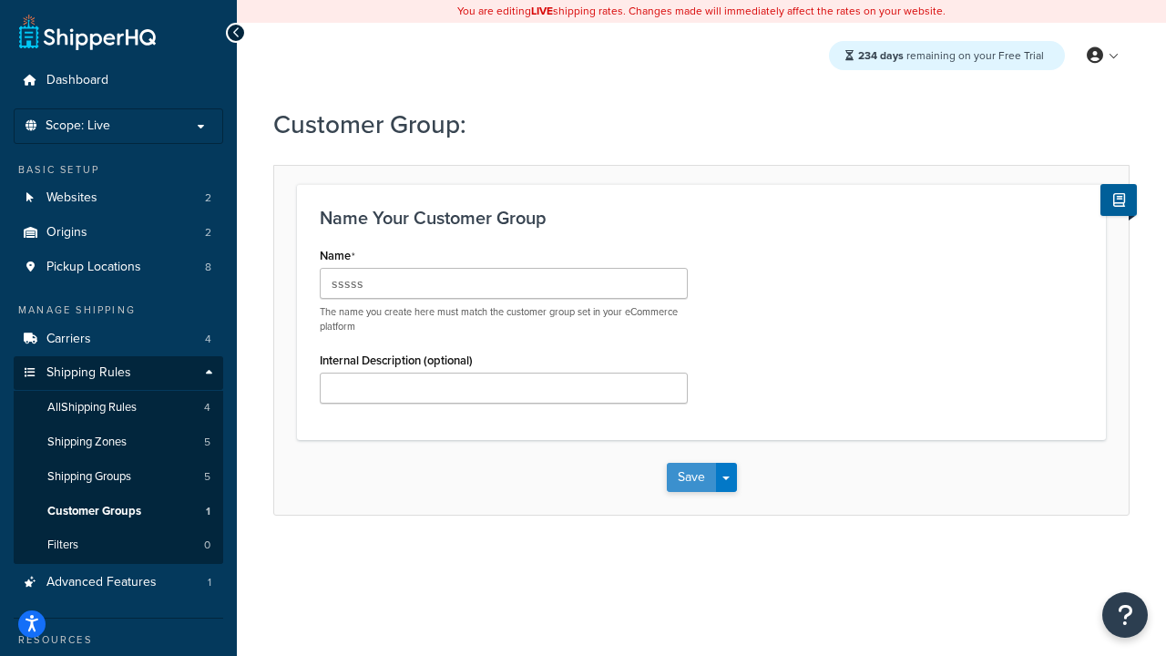
click at [700, 474] on button "Save" at bounding box center [691, 477] width 49 height 29
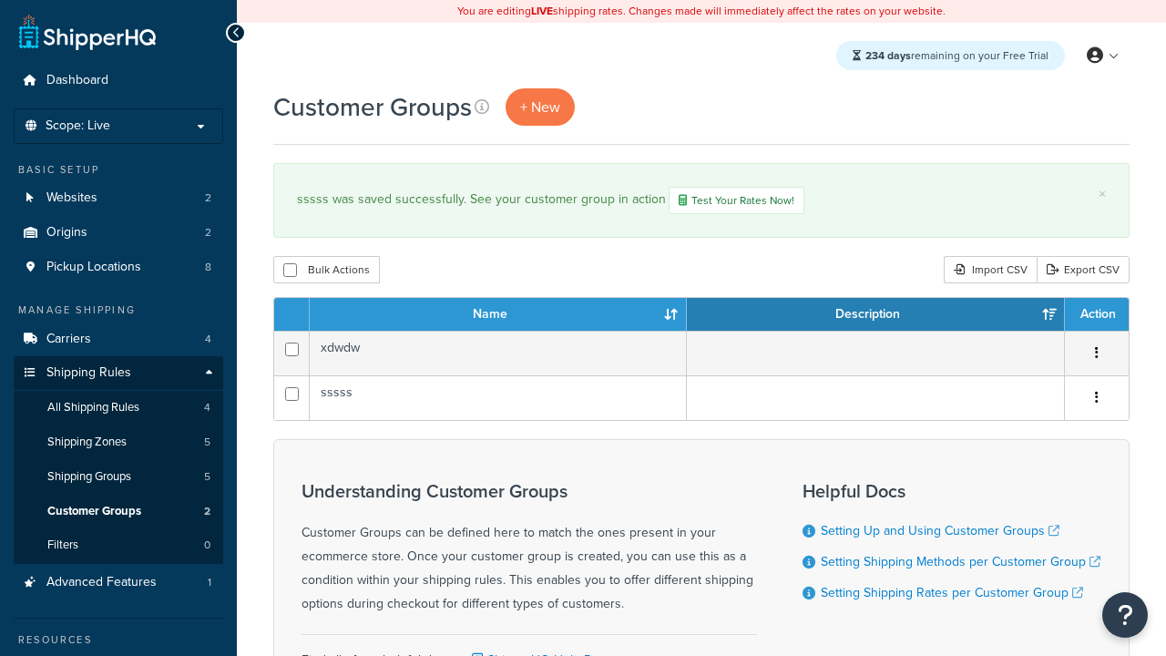
click at [341, 296] on div "Customer Groups + New × sssss was saved successfully. See your customer group i…" at bounding box center [701, 439] width 929 height 703
click at [358, 280] on button "Bulk Actions" at bounding box center [326, 269] width 107 height 27
checkbox input "true"
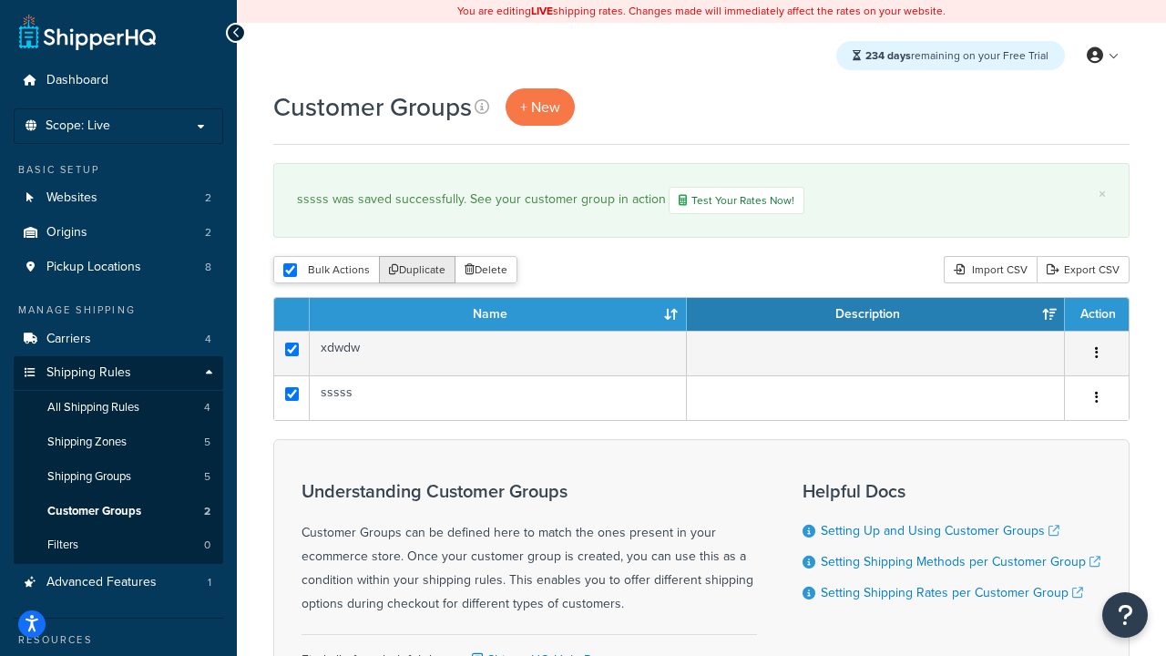
click at [426, 273] on button "Duplicate" at bounding box center [417, 269] width 77 height 27
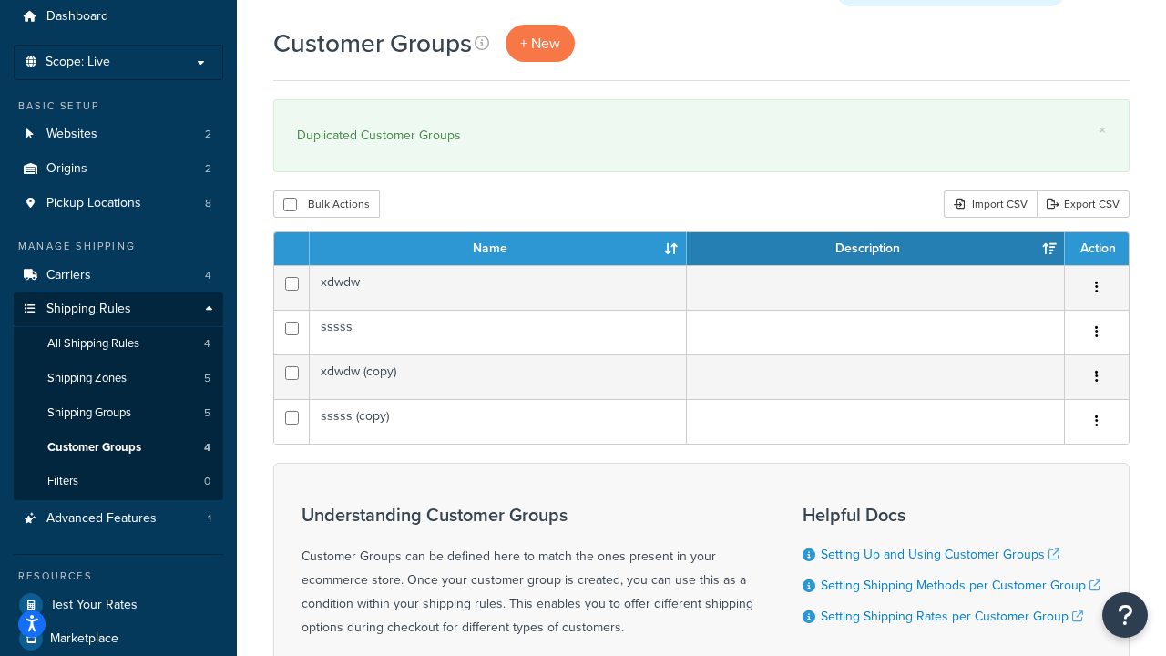
scroll to position [68, 0]
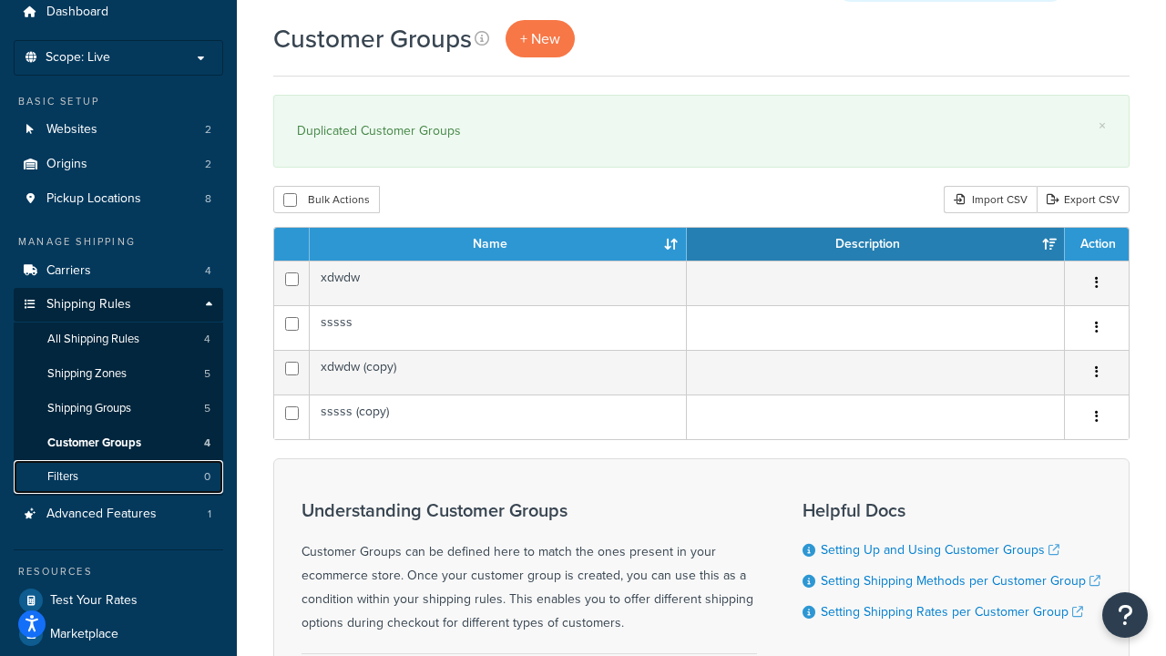
click at [174, 476] on link "Filters 0" at bounding box center [119, 477] width 210 height 34
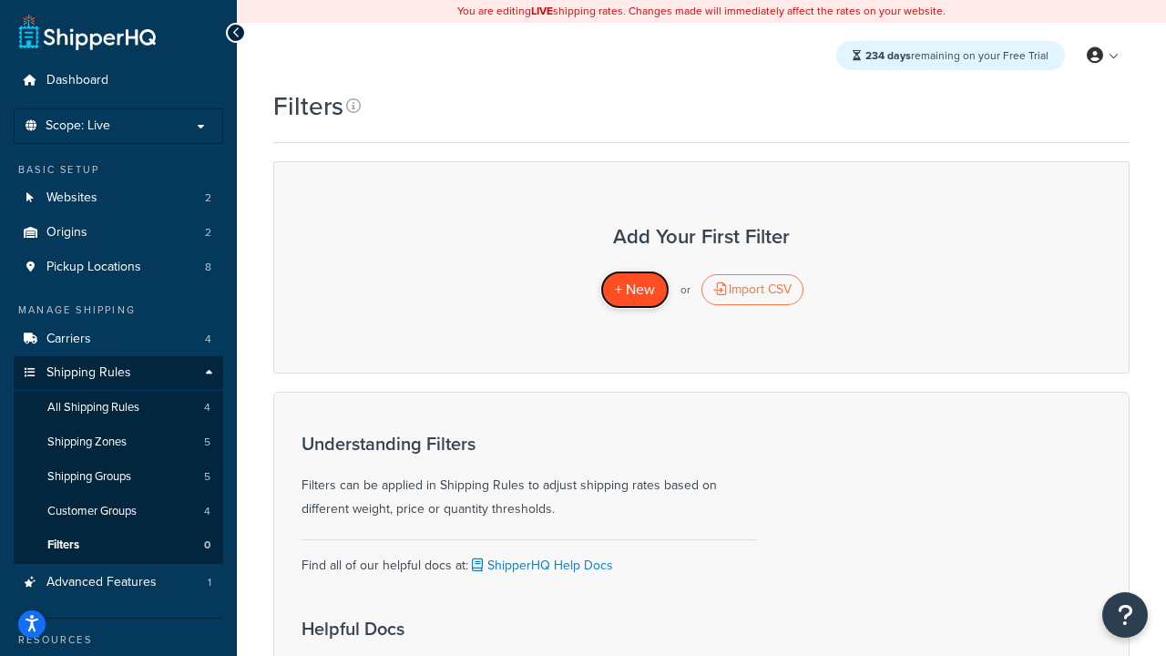
click at [616, 289] on span "+ New" at bounding box center [635, 289] width 40 height 21
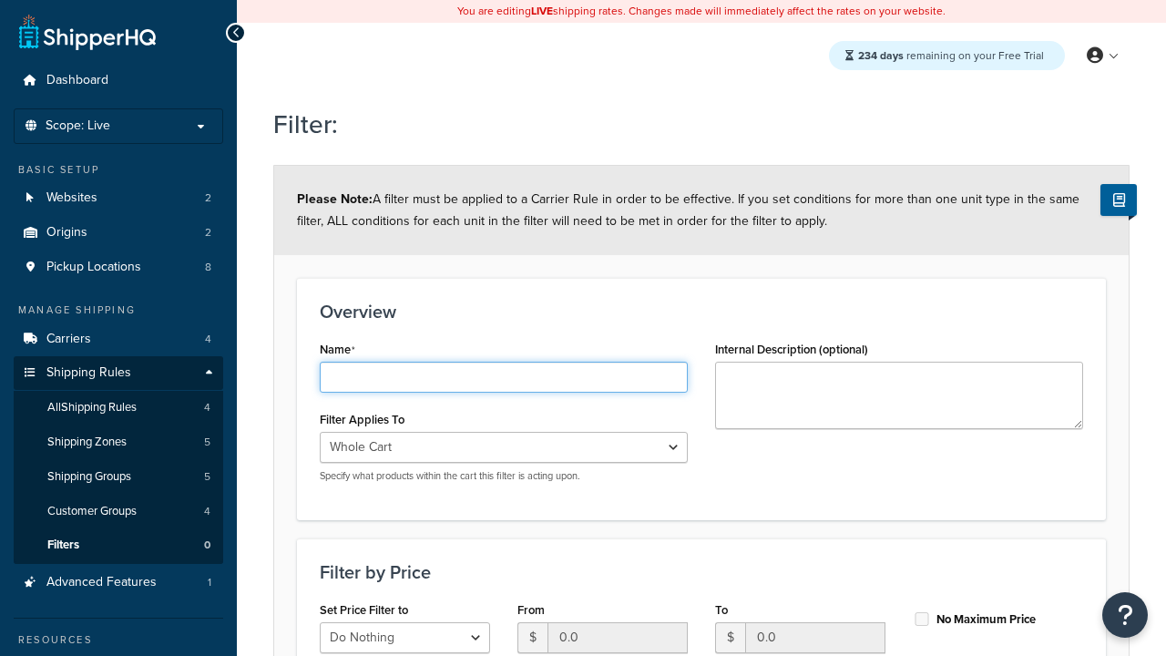
click at [390, 363] on input "Name" at bounding box center [504, 377] width 368 height 31
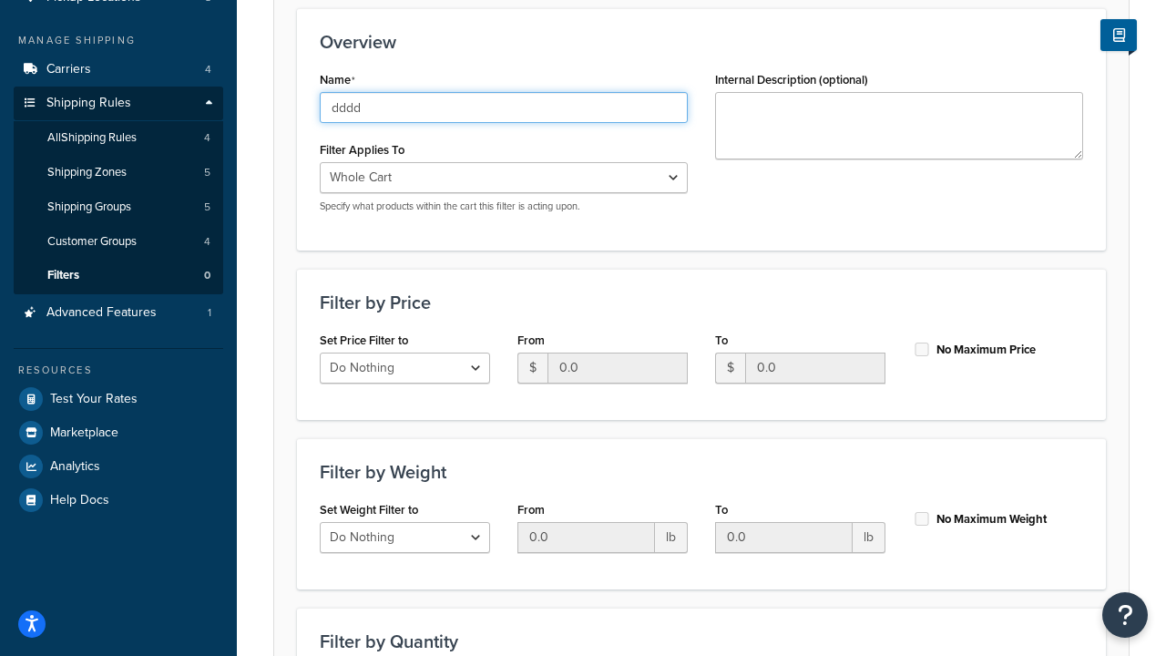
scroll to position [539, 0]
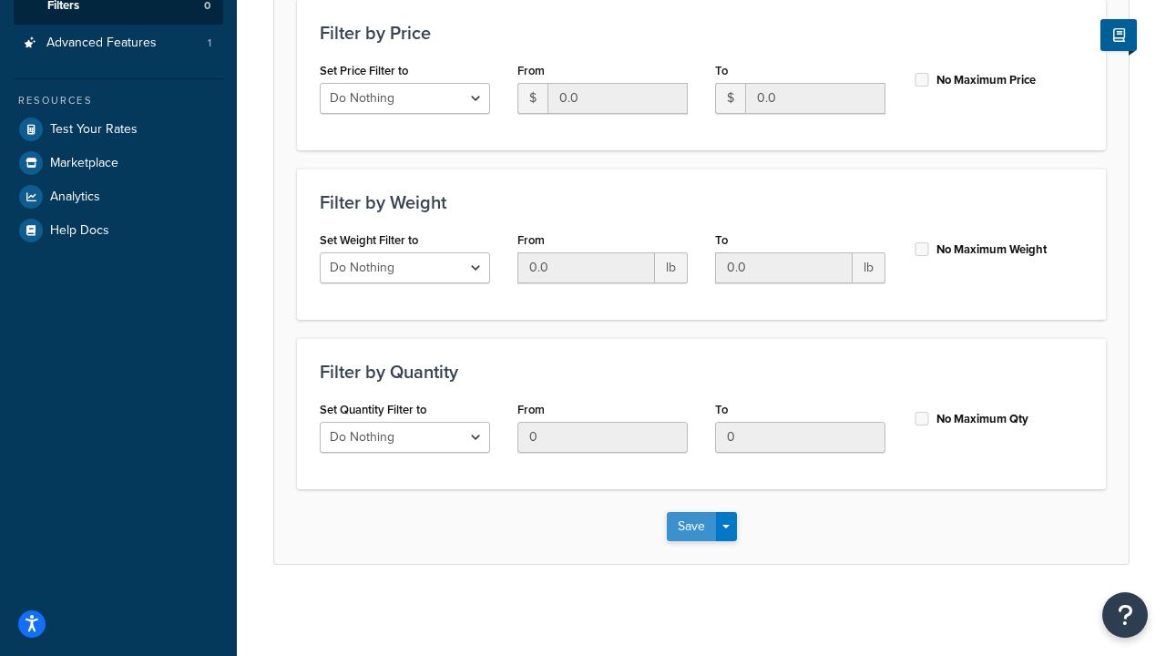
type input "dddd"
click at [690, 533] on button "Save" at bounding box center [691, 526] width 49 height 29
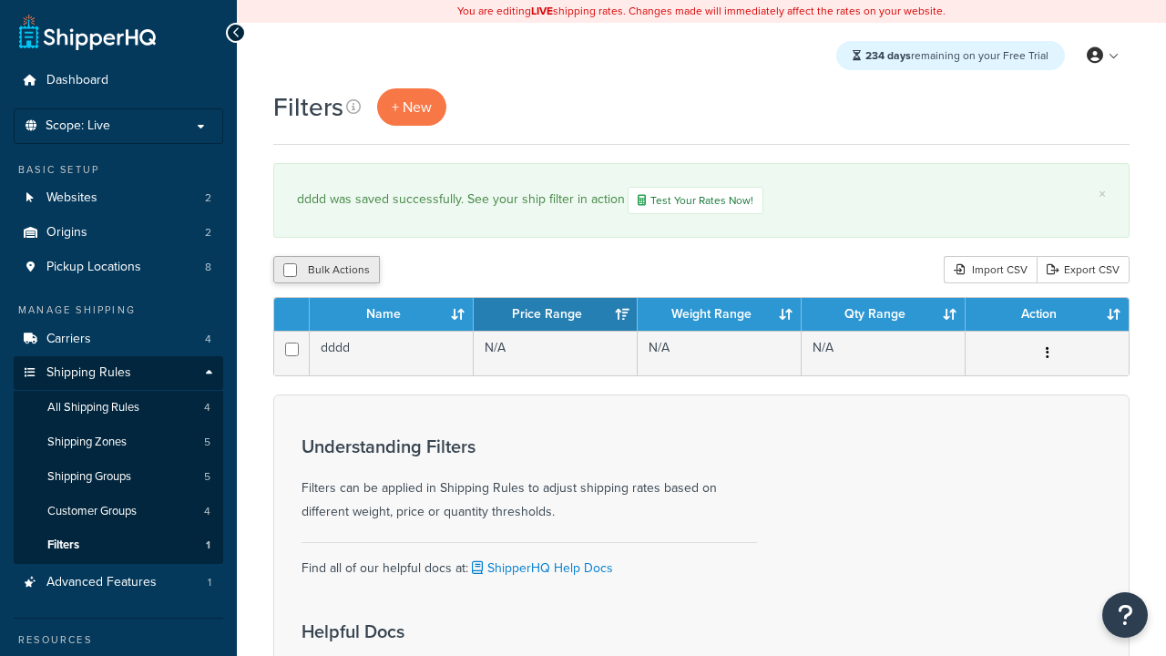
click at [314, 281] on button "Bulk Actions" at bounding box center [326, 269] width 107 height 27
checkbox input "true"
click at [417, 272] on button "Duplicate" at bounding box center [417, 269] width 77 height 27
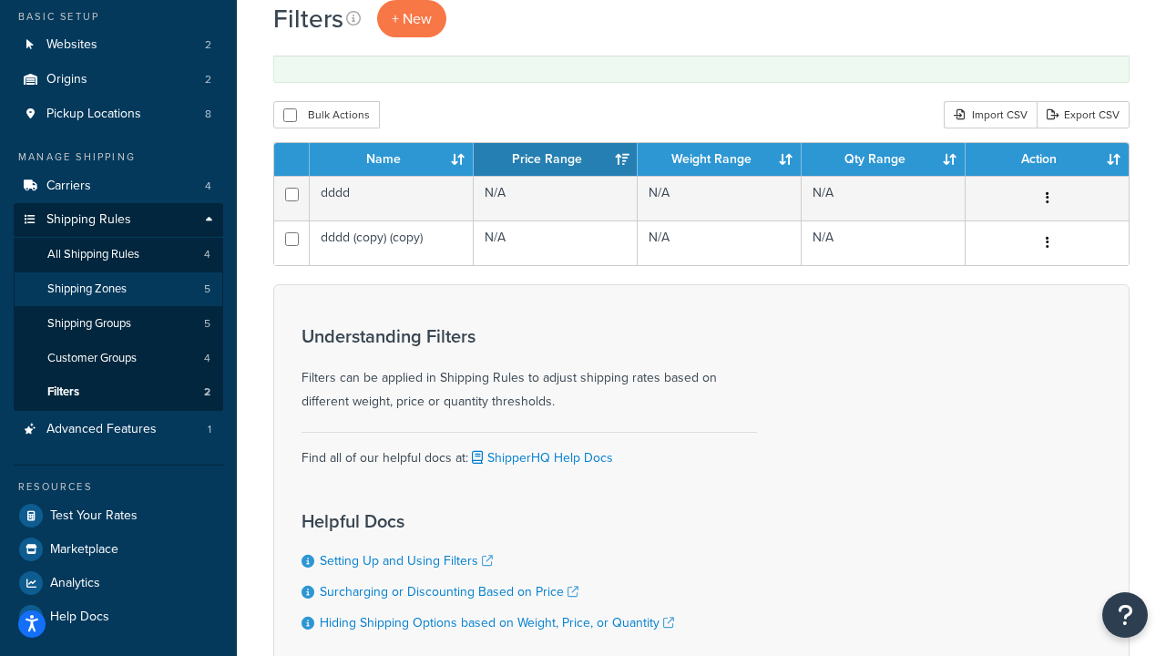
scroll to position [177, 0]
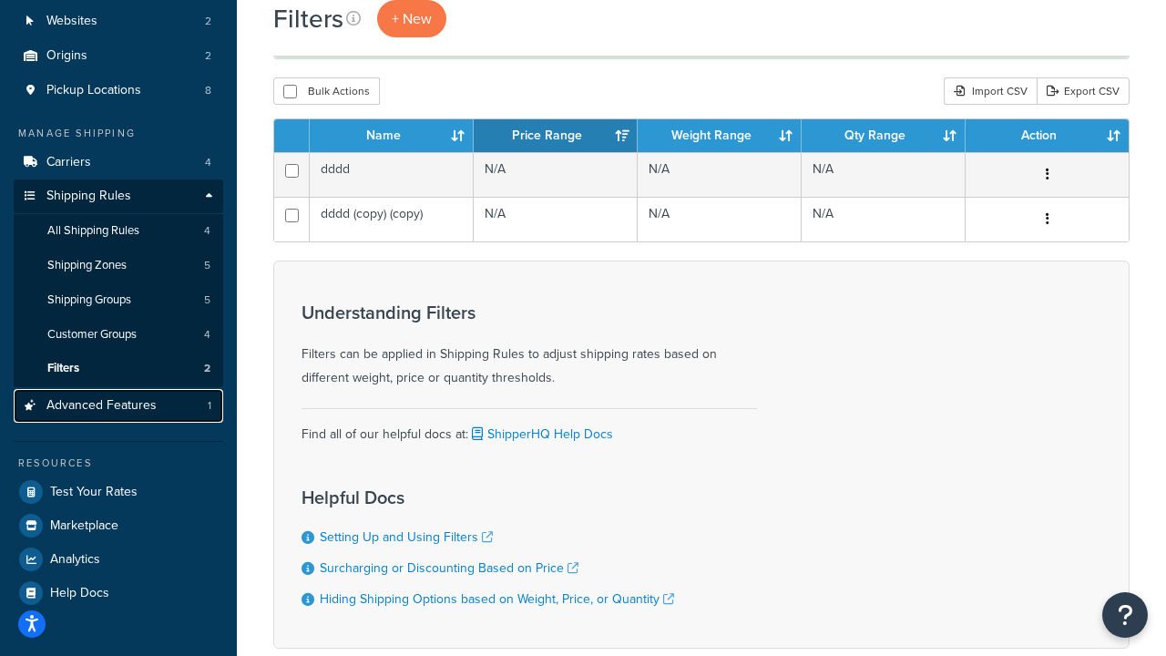
click at [182, 412] on link "Advanced Features 1" at bounding box center [119, 406] width 210 height 34
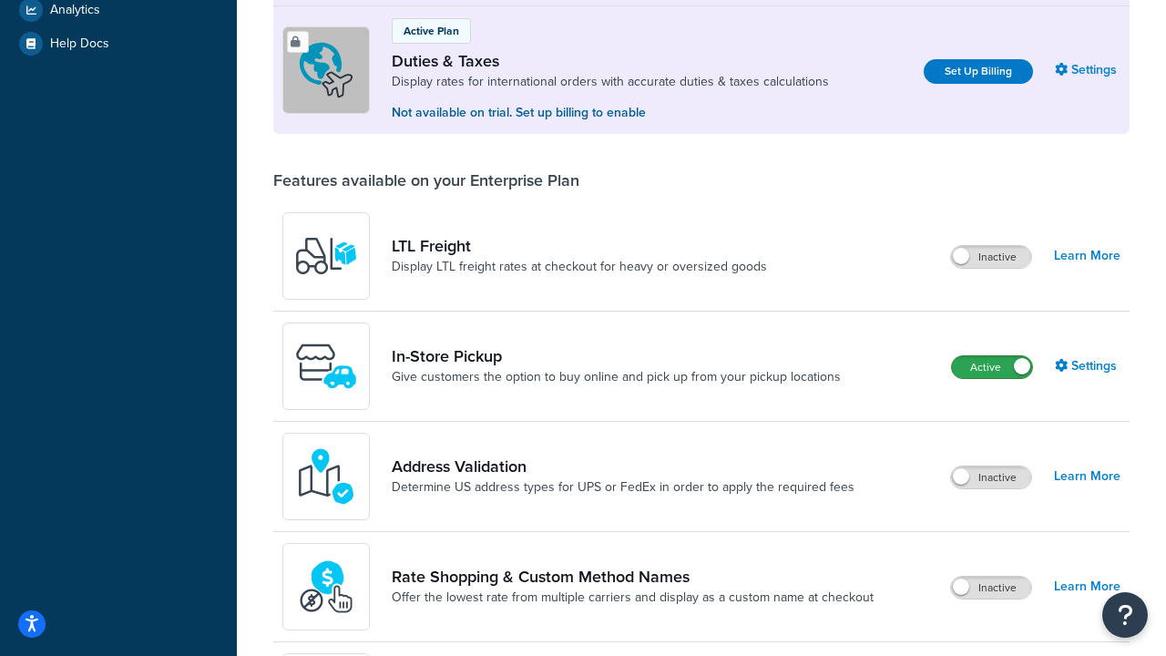
click at [1005, 358] on label "Active" at bounding box center [992, 367] width 80 height 22
